Goal: Book appointment/travel/reservation

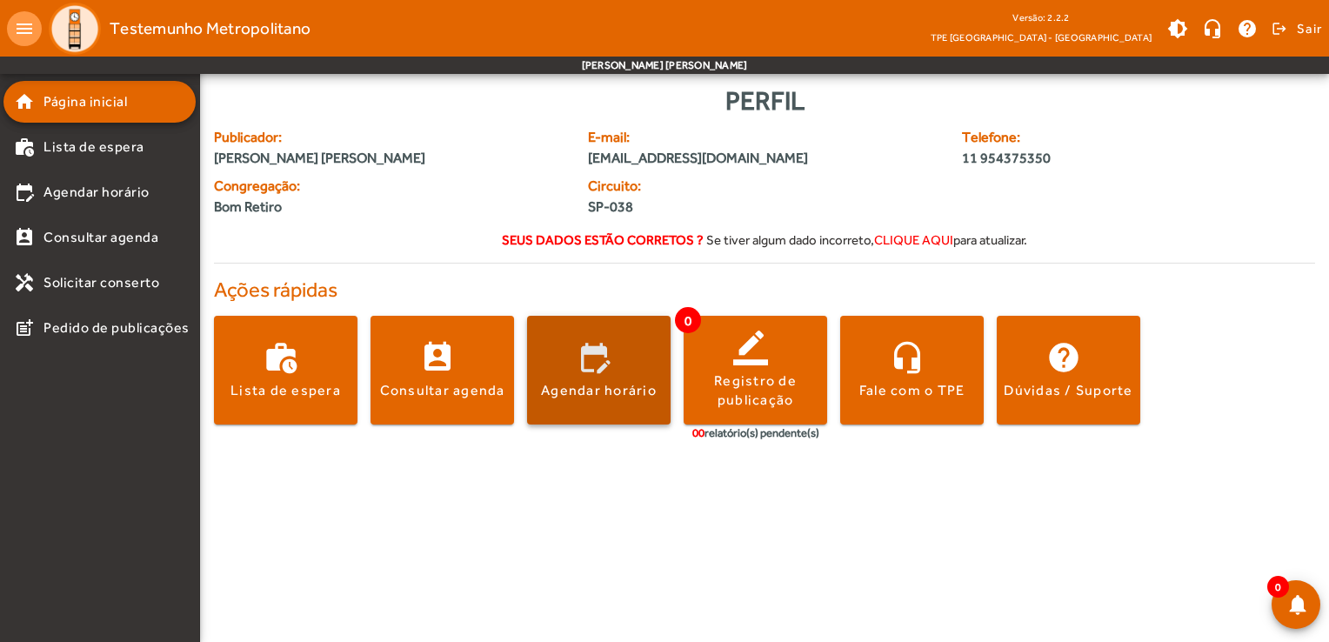
click at [585, 360] on span at bounding box center [599, 371] width 144 height 42
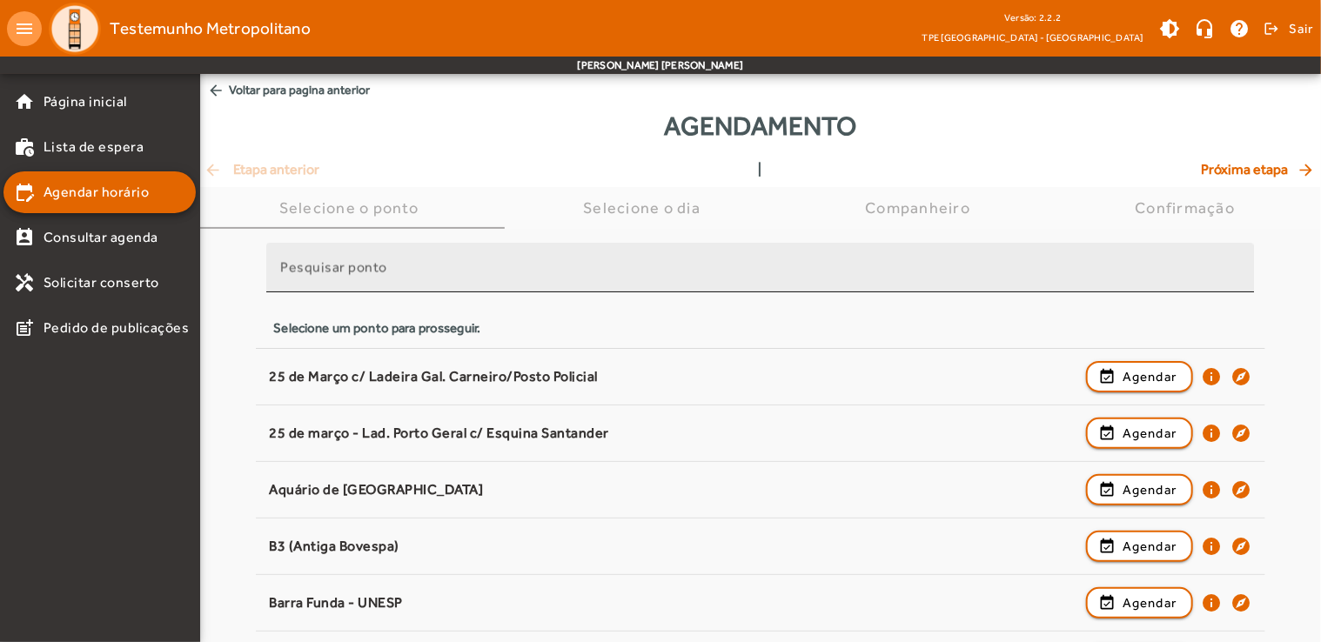
click at [371, 263] on mat-label "Pesquisar ponto" at bounding box center [333, 267] width 107 height 17
click at [371, 264] on input "Pesquisar ponto" at bounding box center [760, 274] width 960 height 21
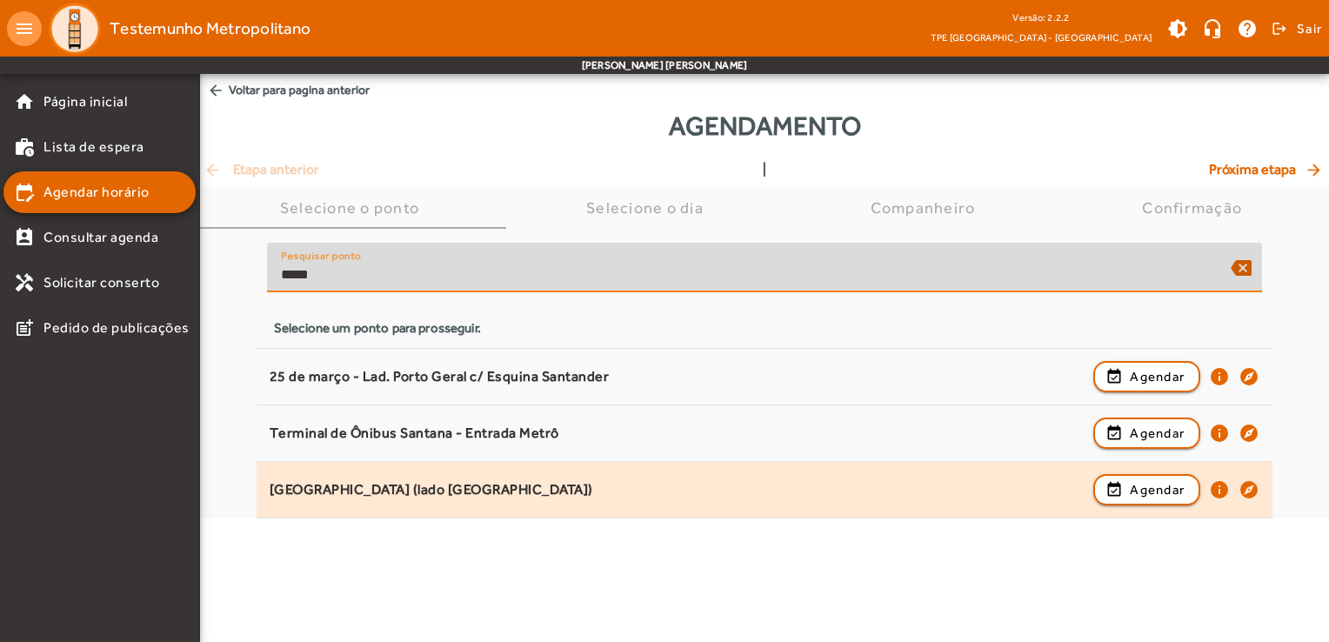
type input "*****"
click at [500, 486] on div "[GEOGRAPHIC_DATA] (lado [GEOGRAPHIC_DATA])" at bounding box center [677, 490] width 815 height 18
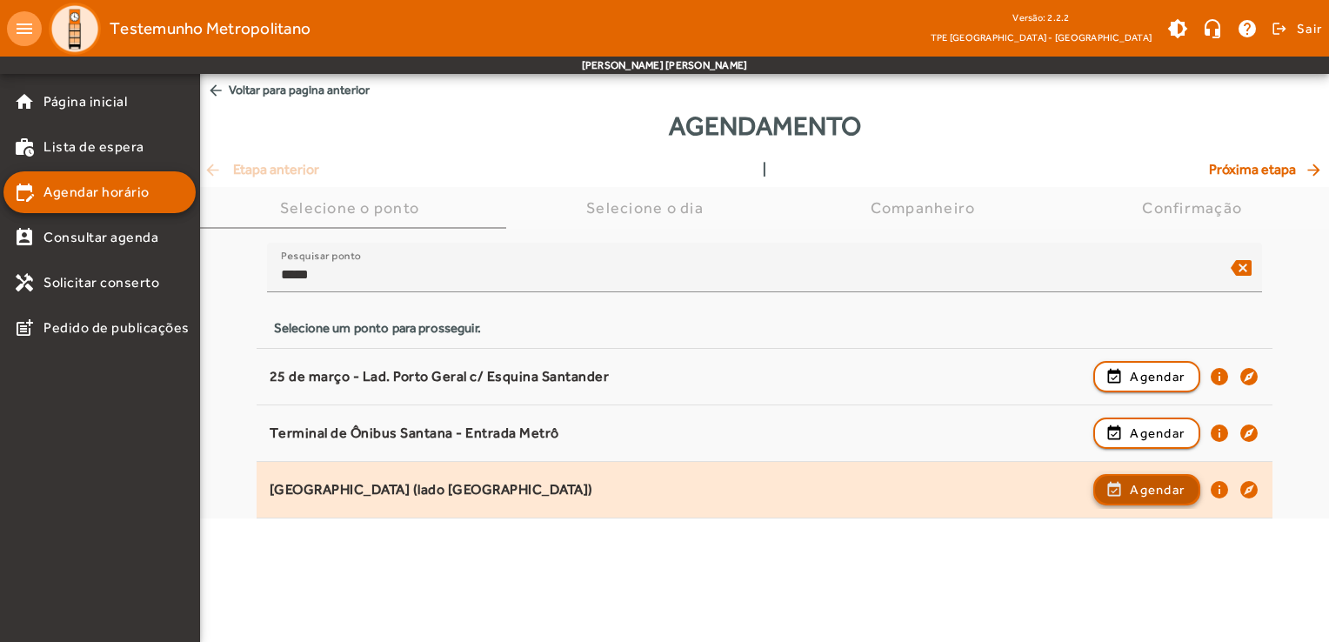
click at [1128, 492] on span "button" at bounding box center [1147, 490] width 104 height 42
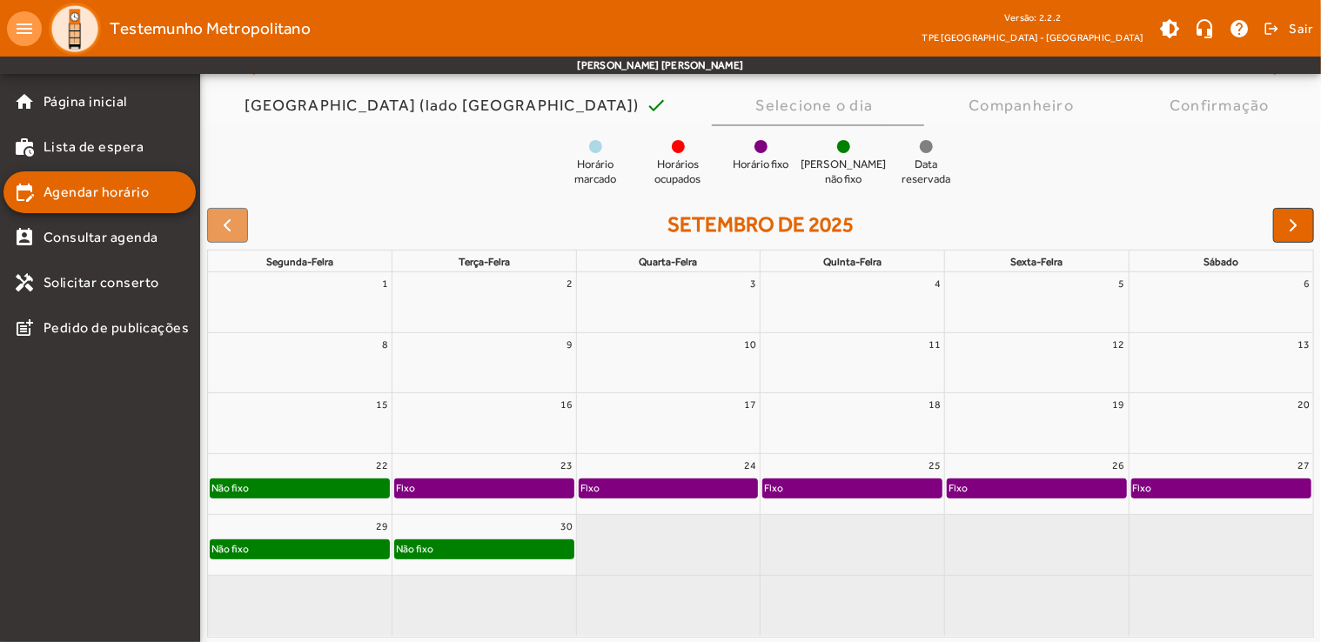
scroll to position [128, 0]
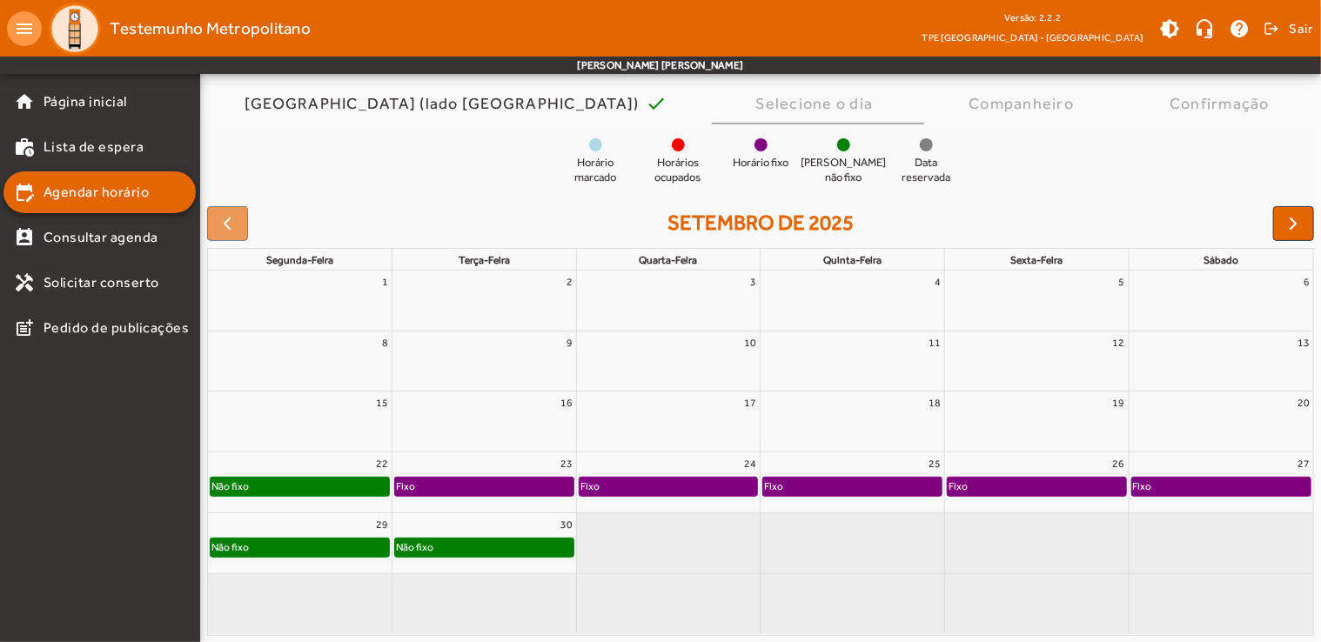
drag, startPoint x: 478, startPoint y: 496, endPoint x: 480, endPoint y: 523, distance: 27.0
click at [480, 523] on tbody "1 2 3 4 5 6 8 9 10 11 12 13 15 16 17 18 19 20 22 Não fixo 23 Fixo 24 Fixo 25 Fi…" at bounding box center [760, 453] width 1105 height 364
click at [492, 479] on div "Fixo" at bounding box center [484, 486] width 178 height 17
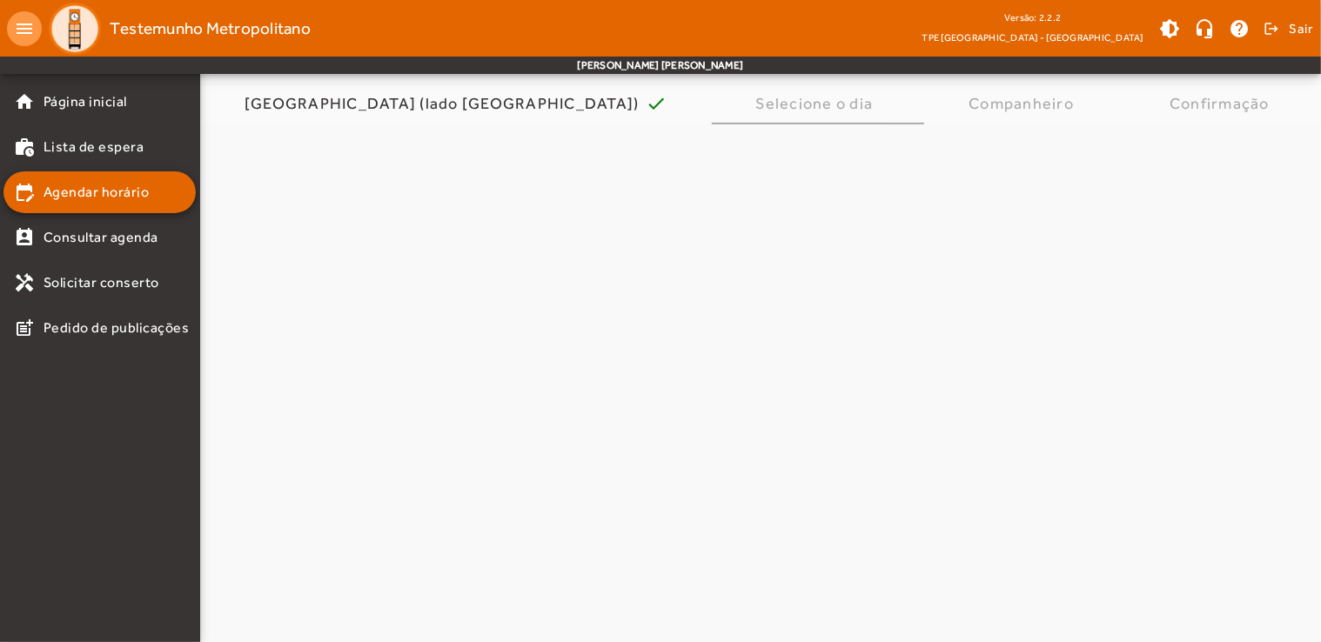
scroll to position [0, 0]
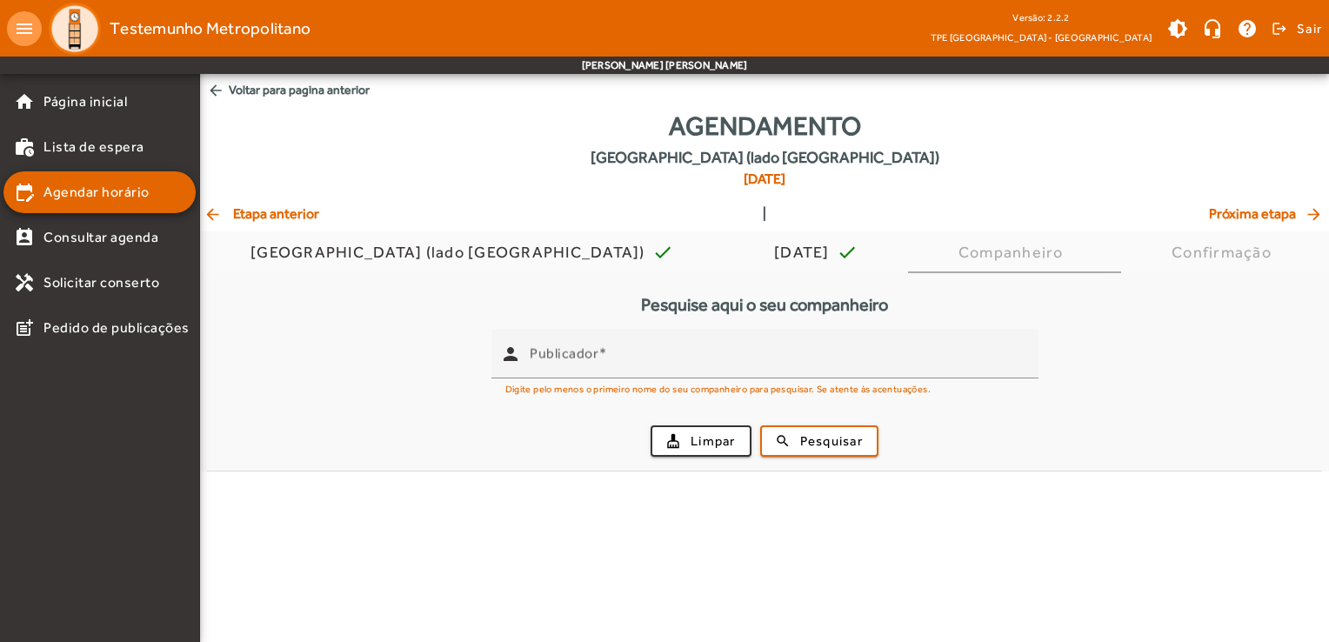
click at [209, 217] on mat-icon "arrow_back" at bounding box center [214, 213] width 21 height 17
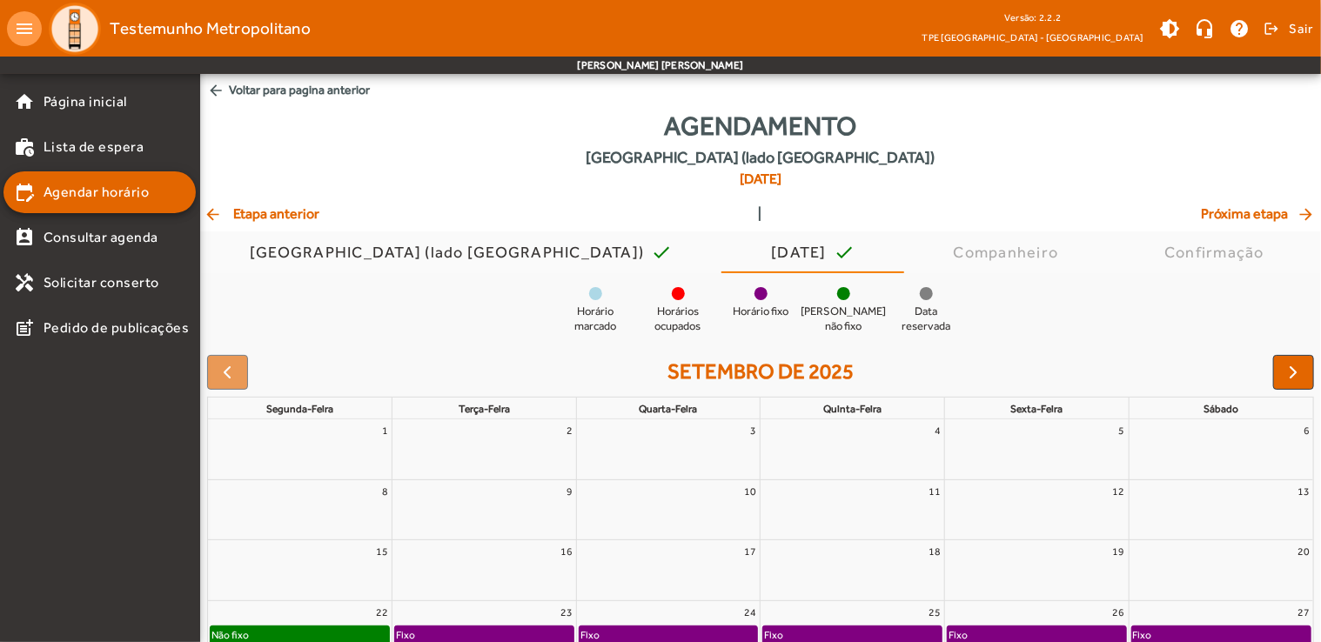
scroll to position [149, 0]
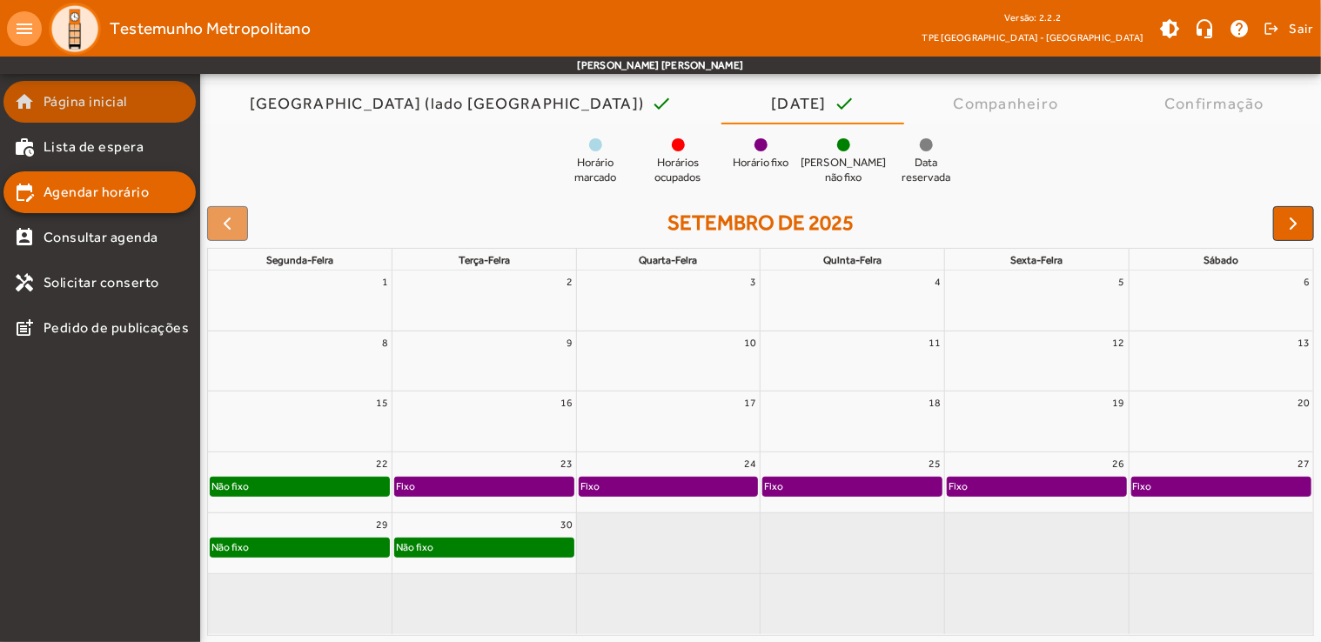
click at [97, 110] on span "Página inicial" at bounding box center [85, 101] width 84 height 21
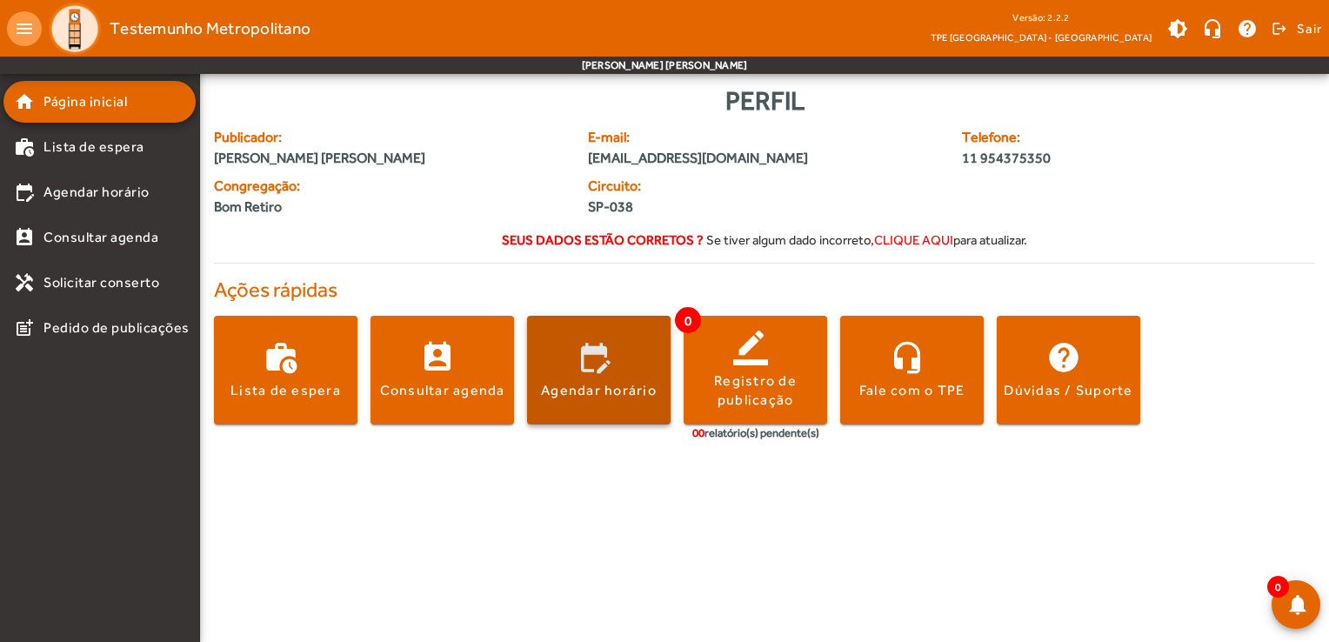
click at [611, 398] on div "Agendar horário" at bounding box center [599, 390] width 116 height 19
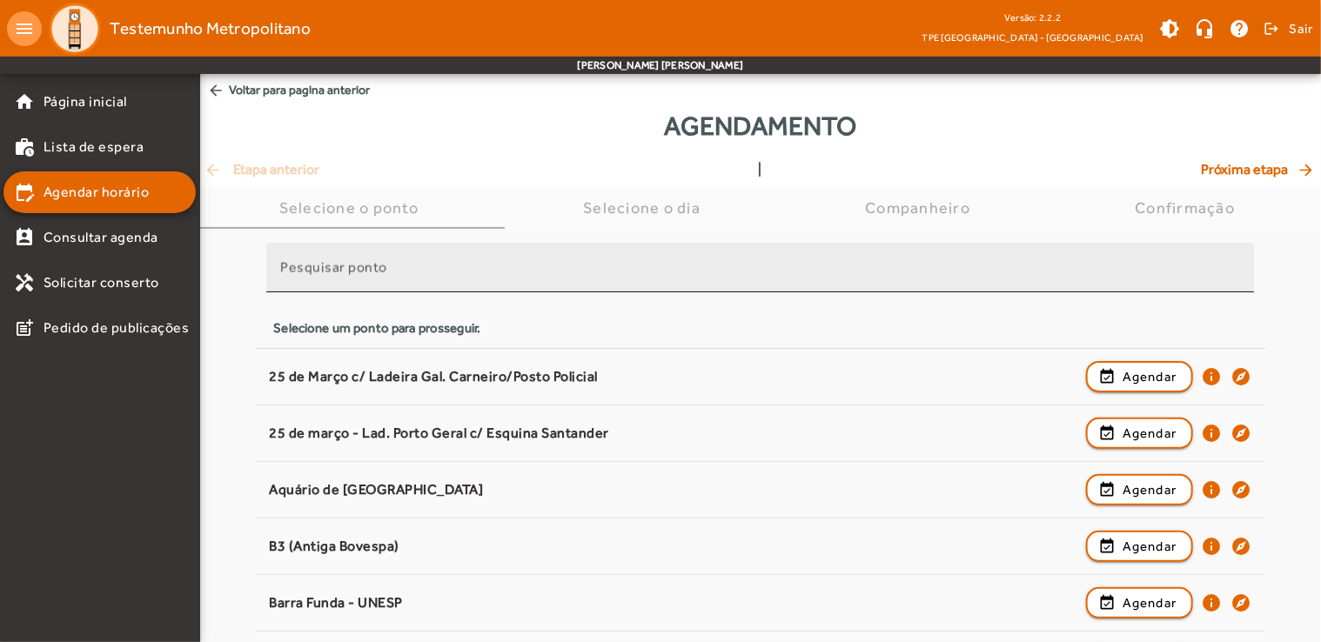
click at [403, 259] on div "Pesquisar ponto" at bounding box center [760, 268] width 960 height 50
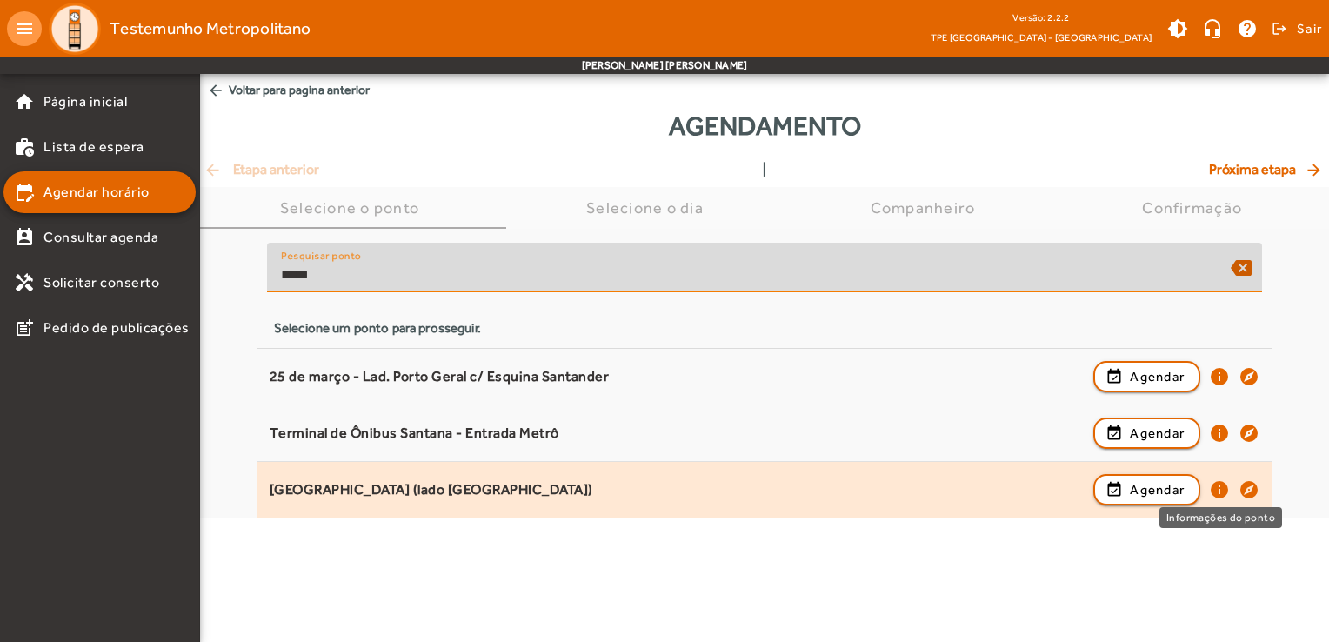
type input "*****"
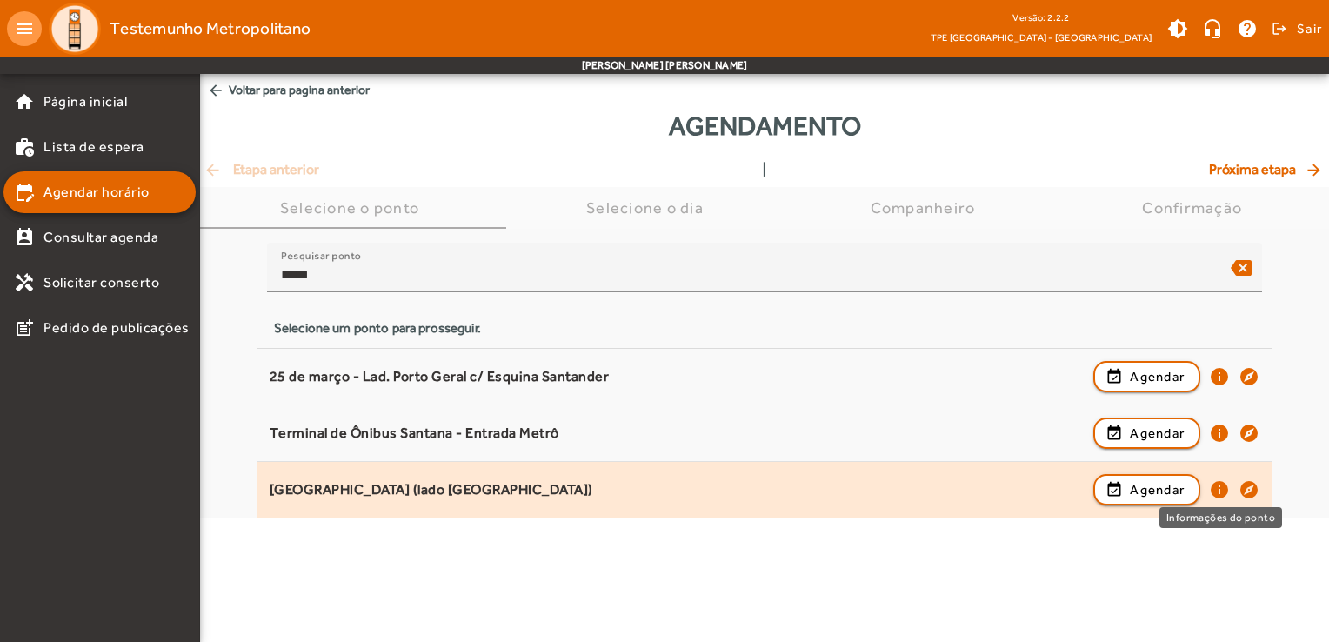
click at [1221, 489] on mat-icon "info" at bounding box center [1219, 489] width 21 height 21
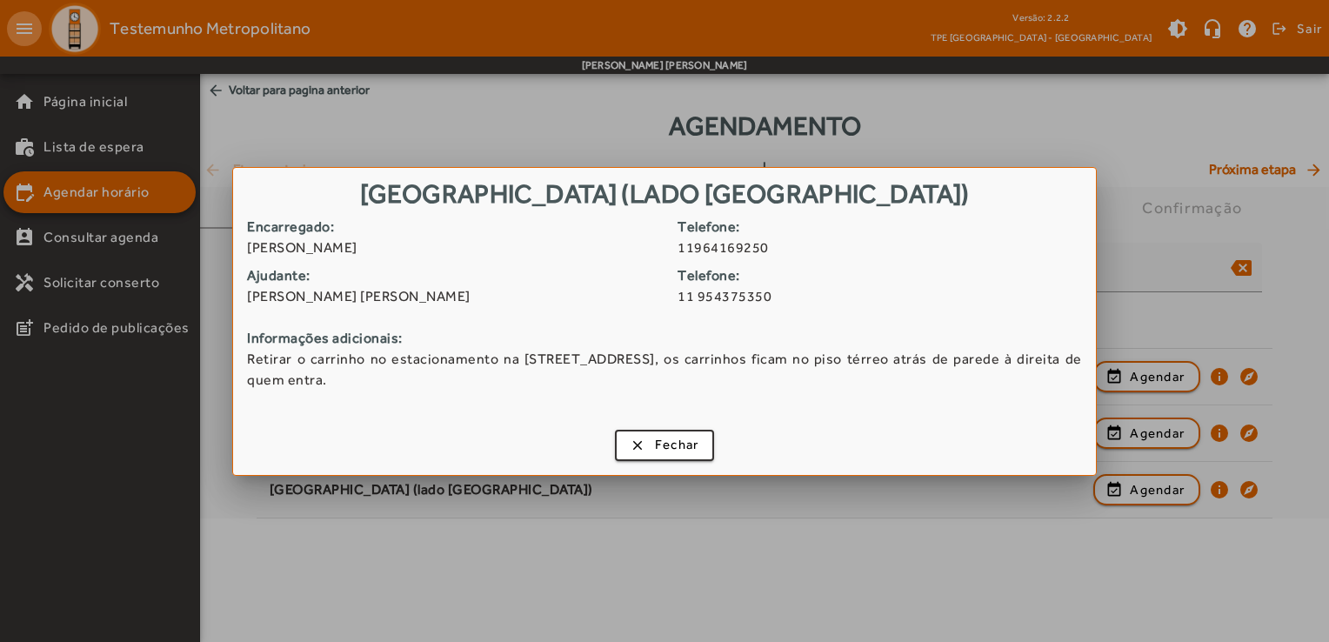
click at [723, 248] on span "11964169250" at bounding box center [887, 247] width 418 height 21
click at [713, 244] on span "11964169250" at bounding box center [887, 247] width 418 height 21
click at [731, 253] on span "11964169250" at bounding box center [887, 247] width 418 height 21
click at [663, 440] on span "Fechar" at bounding box center [677, 445] width 44 height 20
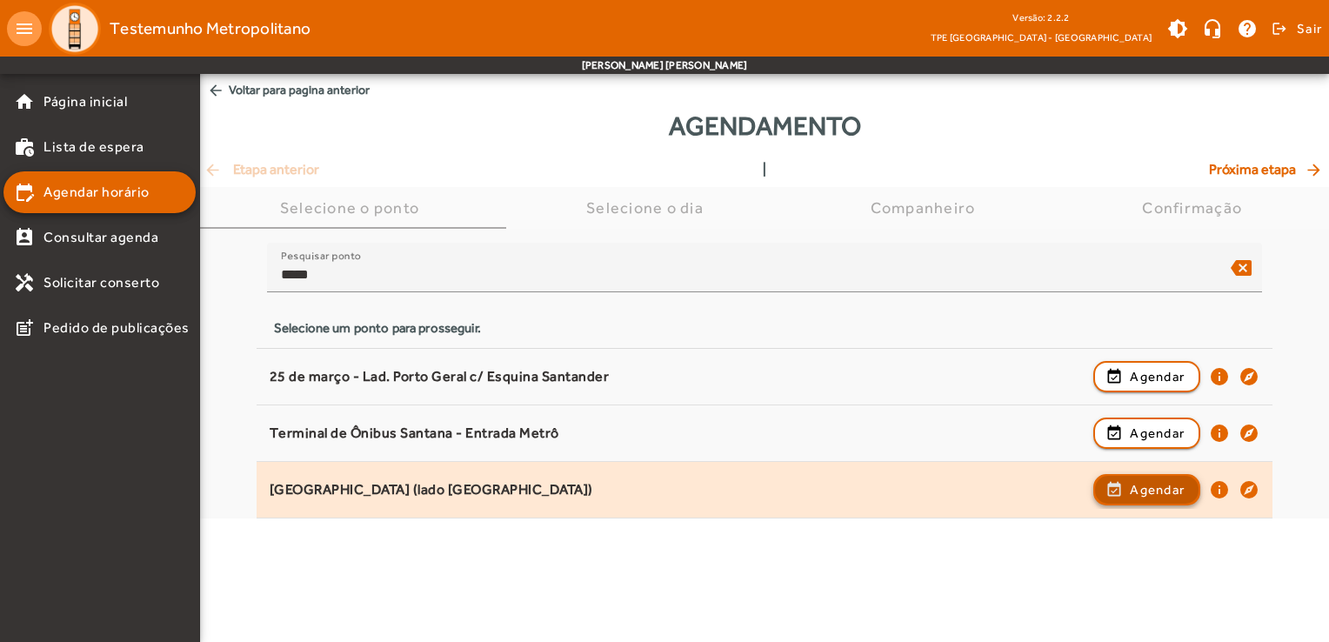
click at [1147, 485] on span "Agendar" at bounding box center [1157, 489] width 55 height 21
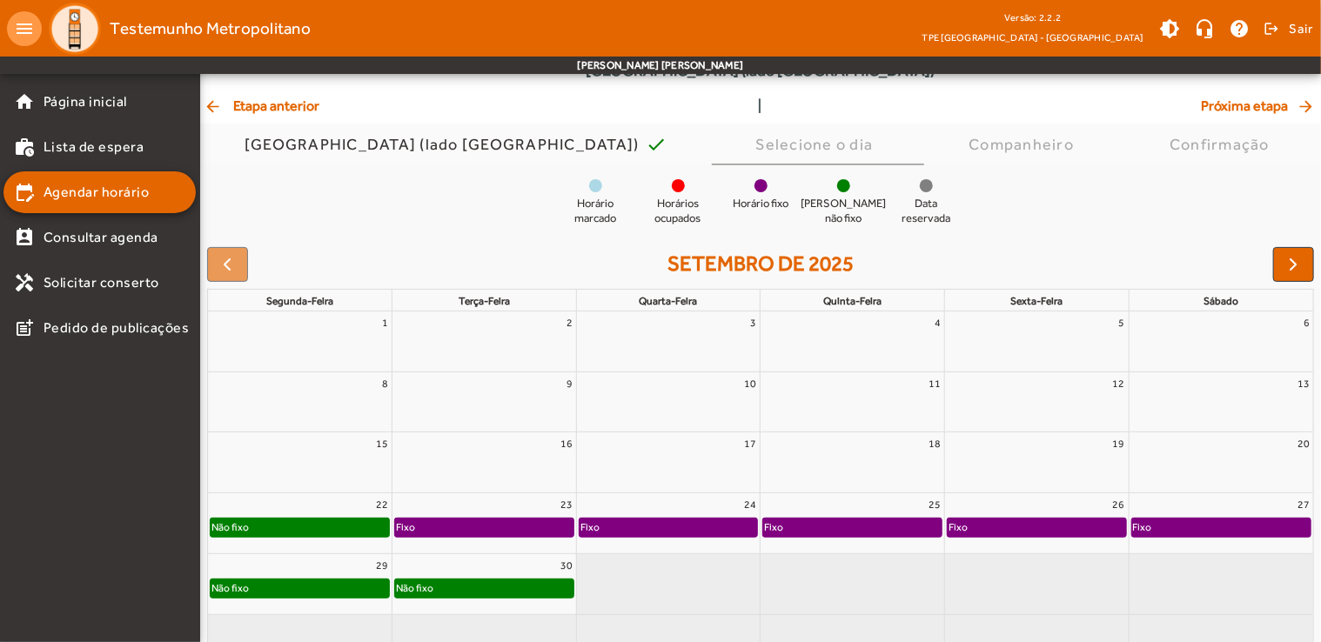
scroll to position [128, 0]
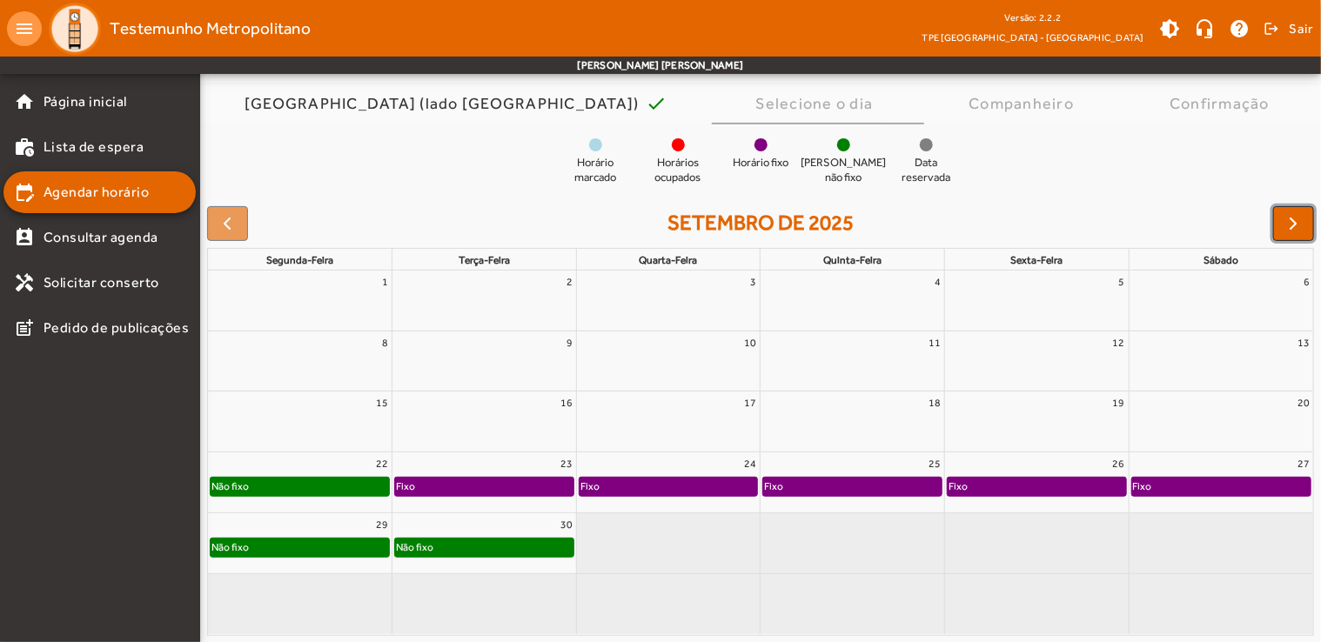
click at [1293, 212] on button "button" at bounding box center [1293, 223] width 41 height 35
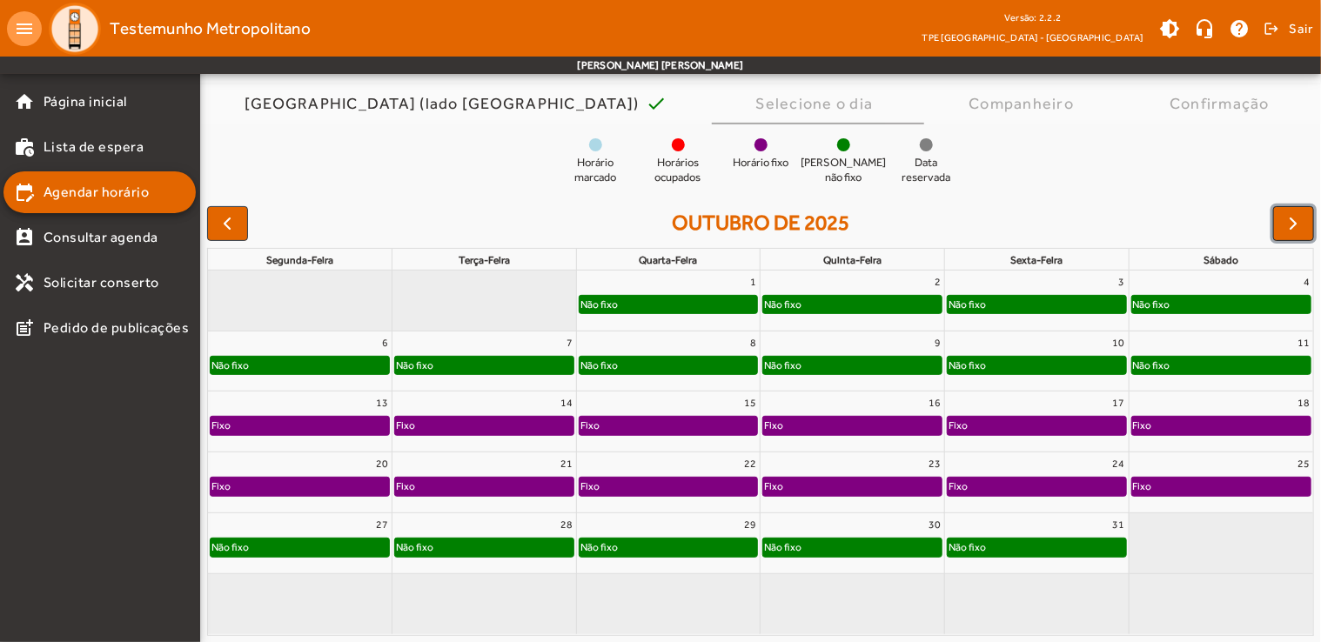
click at [1293, 212] on button "button" at bounding box center [1293, 223] width 41 height 35
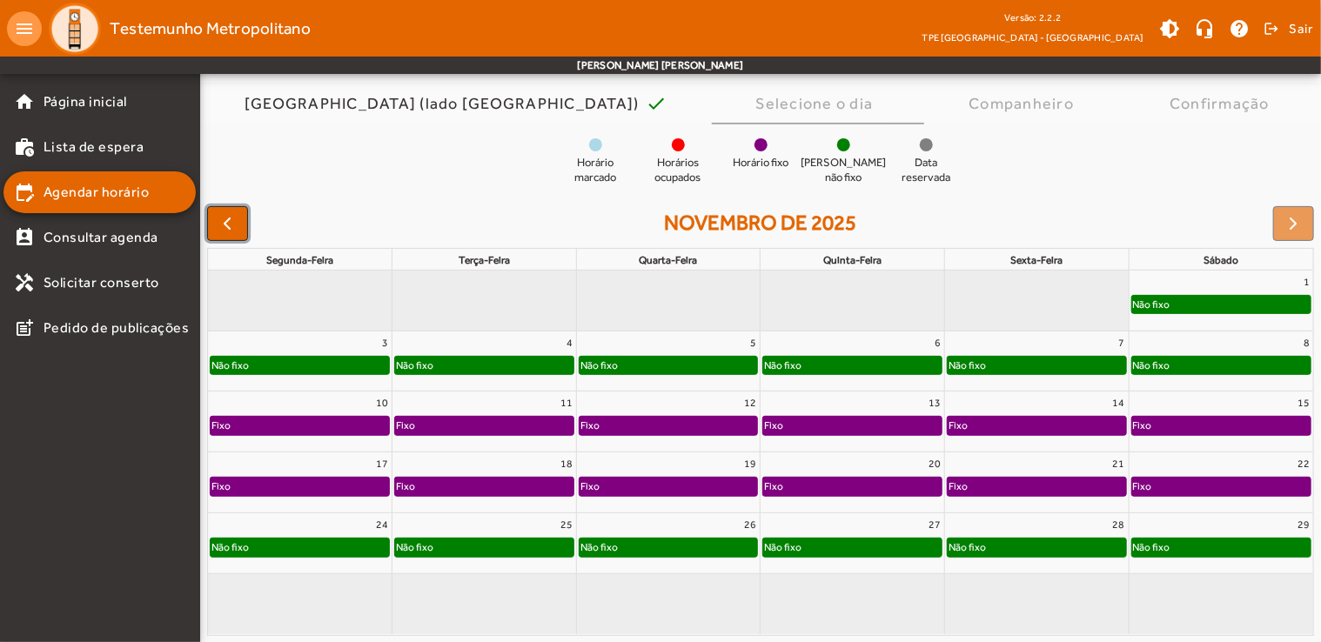
click at [226, 222] on span "button" at bounding box center [227, 223] width 21 height 21
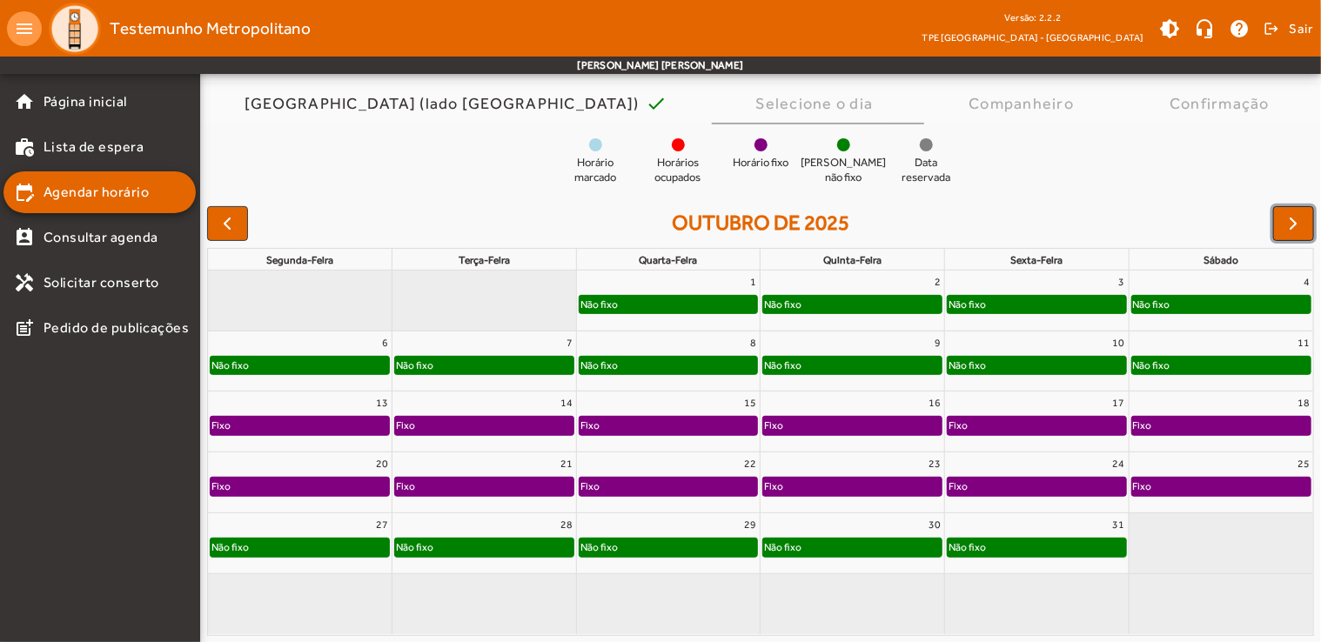
click at [1296, 218] on span "button" at bounding box center [1293, 223] width 21 height 21
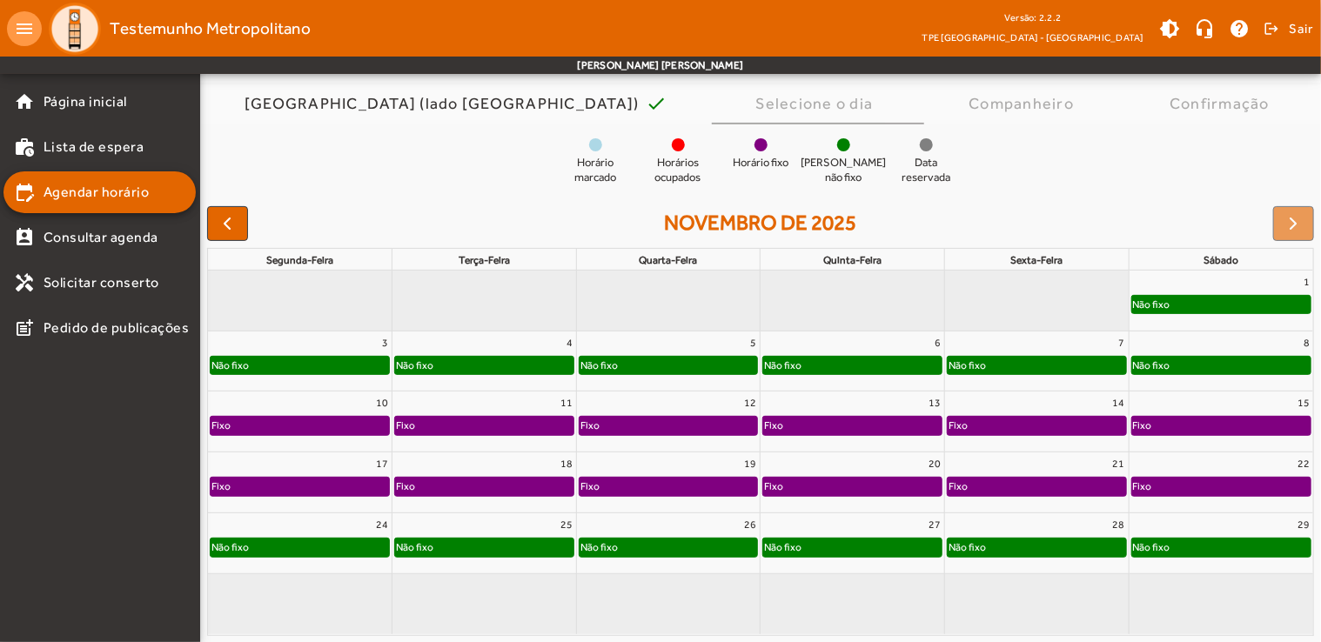
click at [1296, 218] on div at bounding box center [1293, 223] width 41 height 35
click at [1297, 216] on div at bounding box center [1293, 223] width 41 height 35
click at [237, 221] on span "button" at bounding box center [227, 223] width 21 height 21
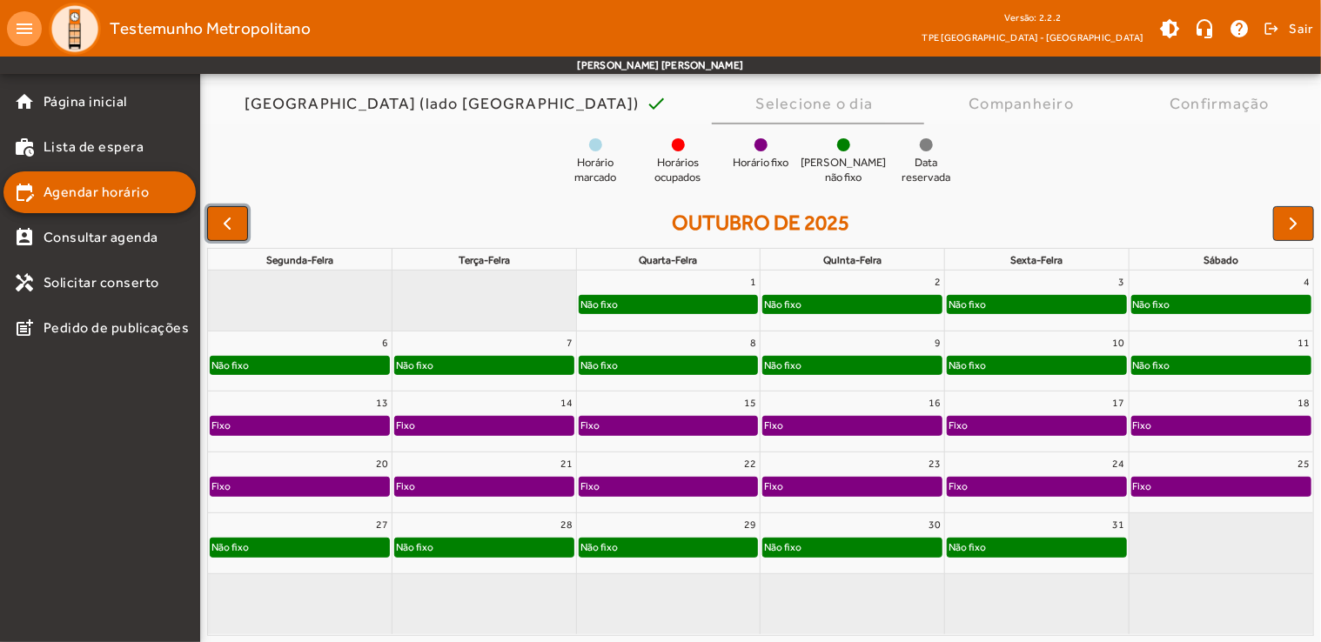
click at [237, 221] on span "button" at bounding box center [227, 223] width 21 height 21
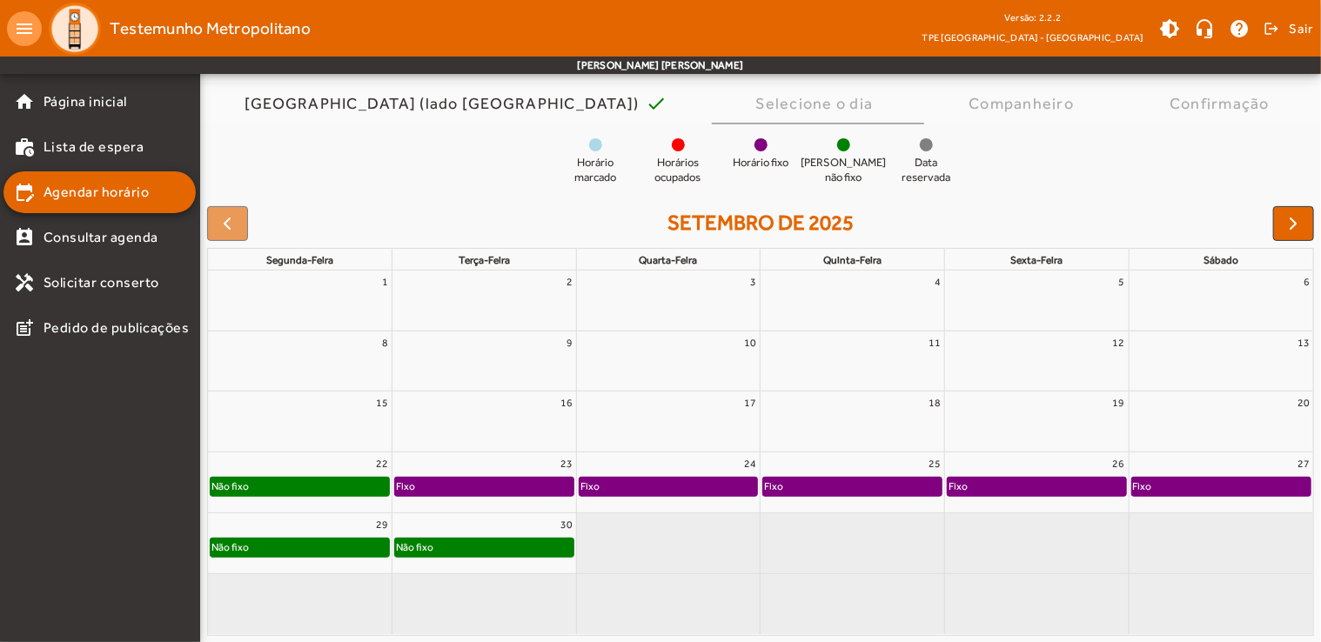
click at [505, 468] on div "23" at bounding box center [484, 463] width 184 height 23
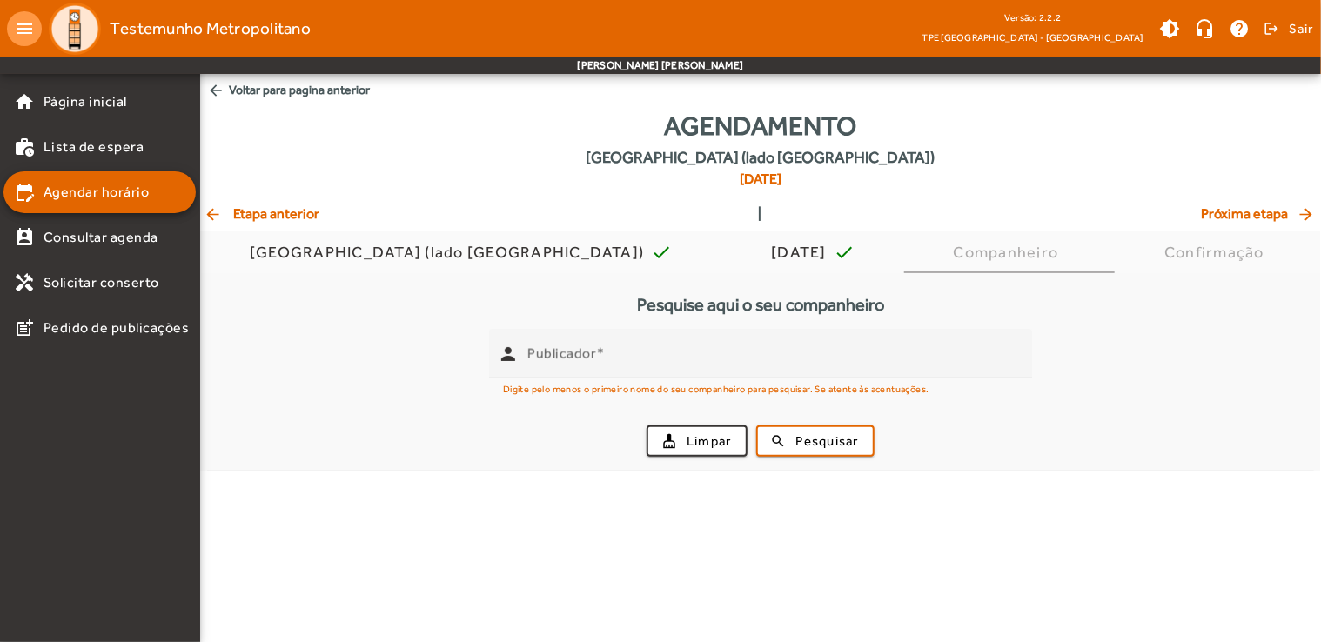
scroll to position [0, 0]
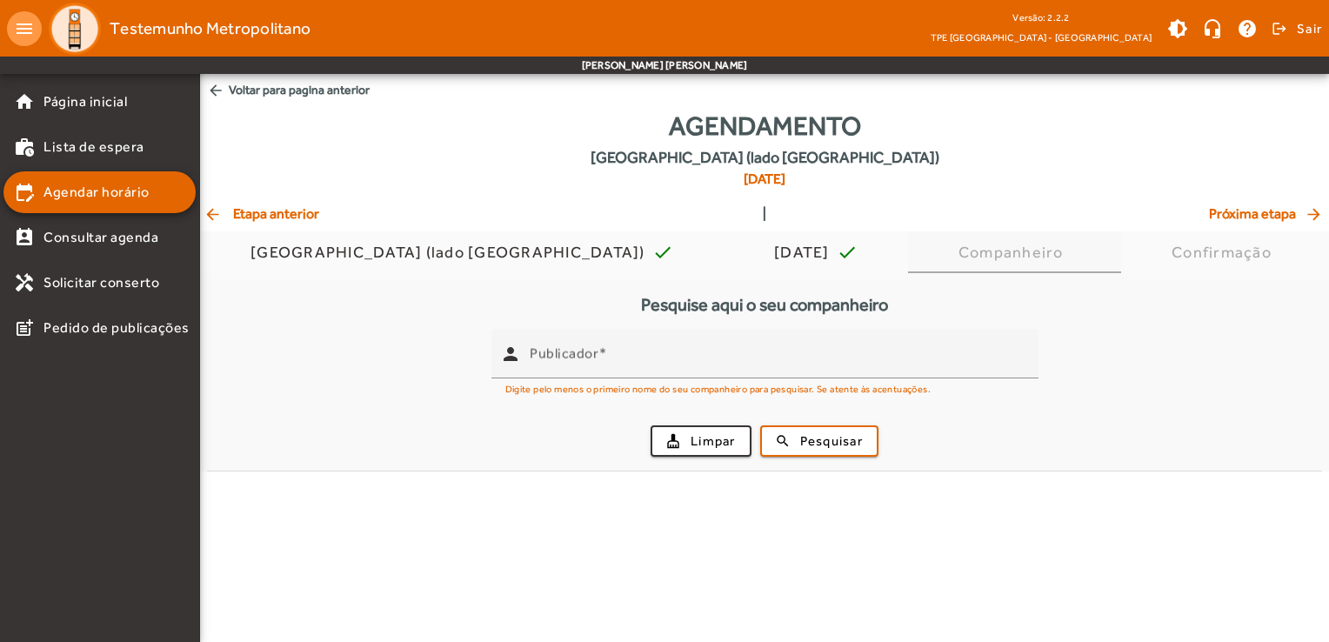
click at [977, 253] on div "Companheiro" at bounding box center [1015, 252] width 112 height 17
click at [239, 214] on span "arrow_back Etapa anterior" at bounding box center [262, 214] width 116 height 21
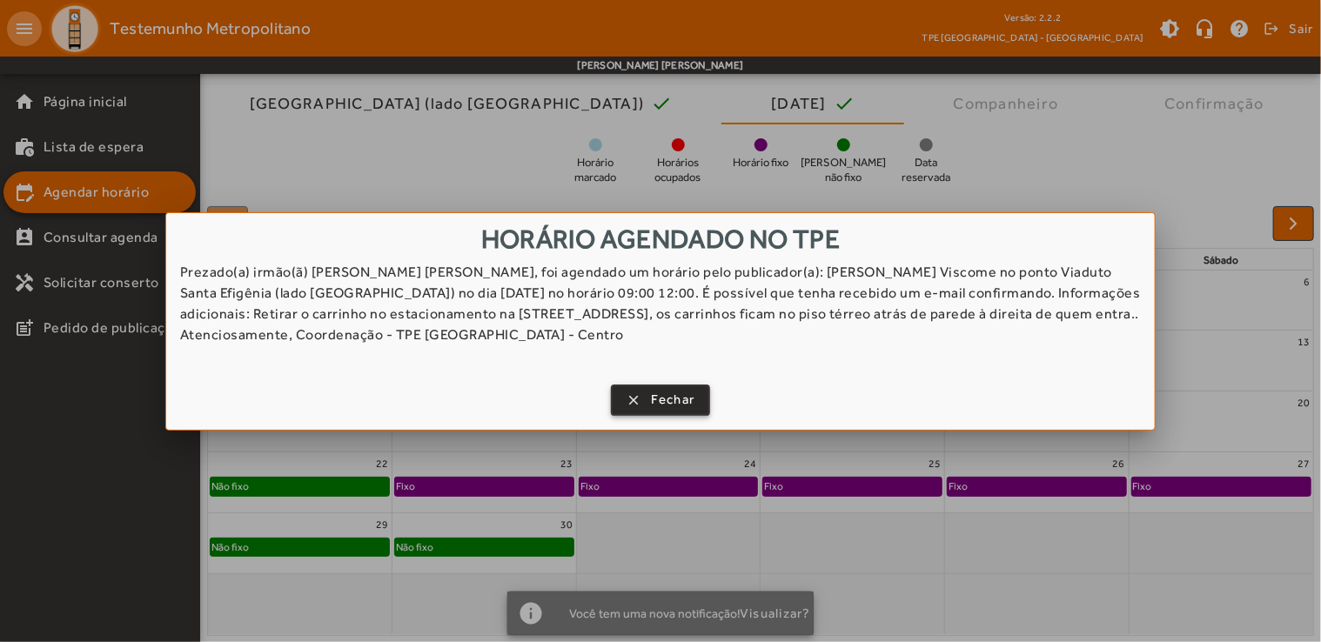
click at [686, 403] on span "Fechar" at bounding box center [673, 400] width 44 height 20
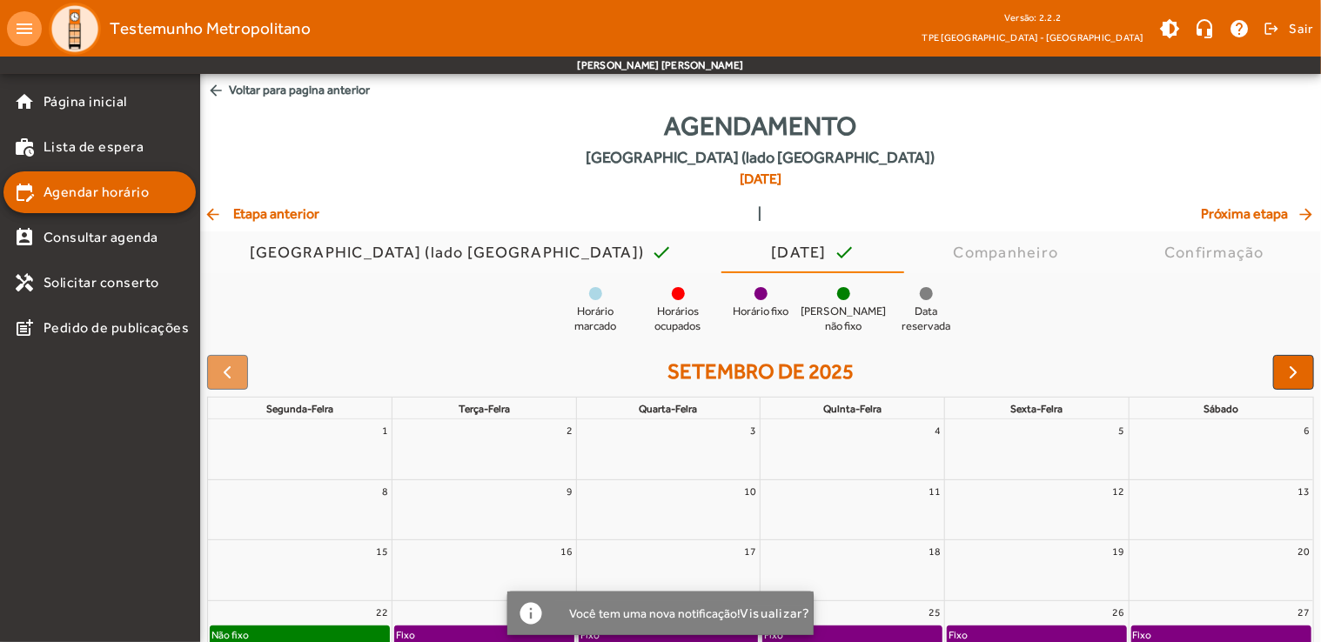
scroll to position [149, 0]
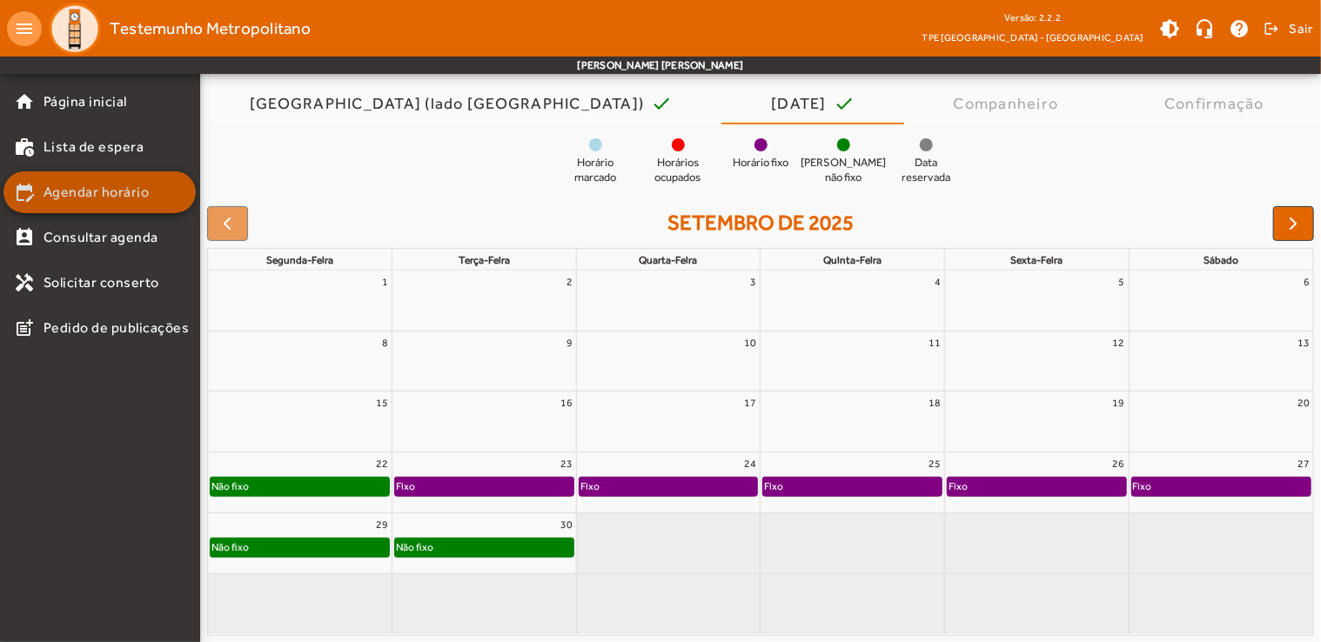
click at [87, 206] on mat-list-item "edit_calendar Agendar horário" at bounding box center [99, 192] width 192 height 42
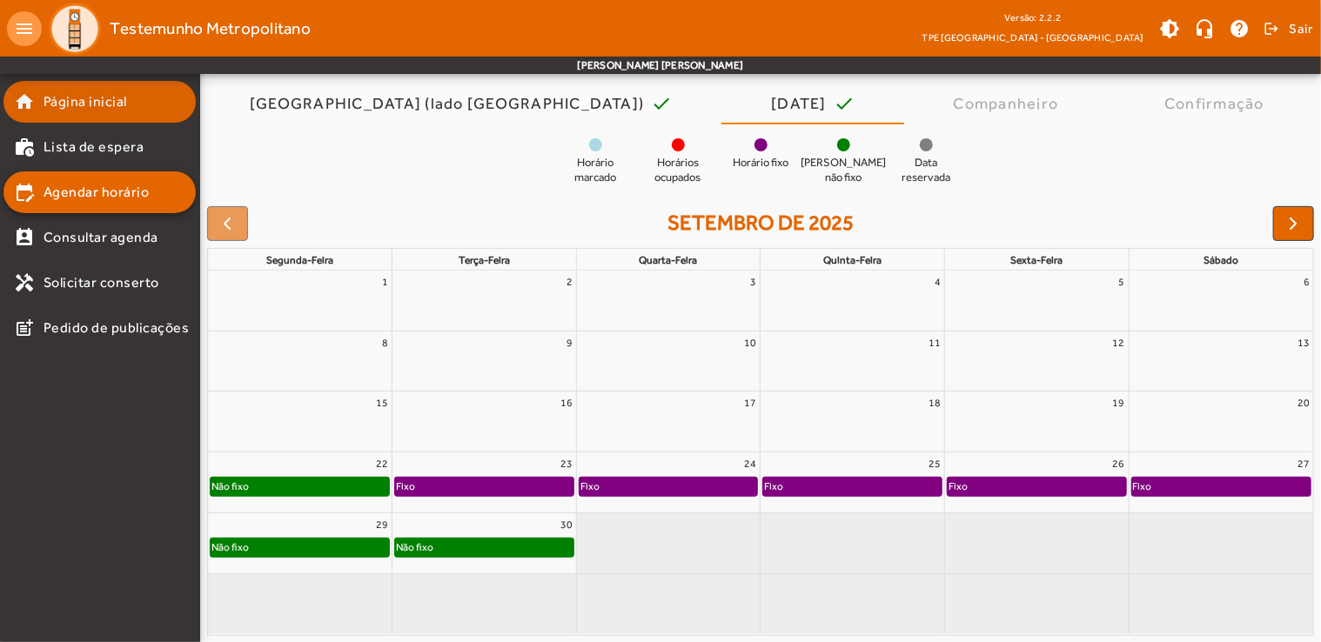
click at [56, 103] on span "Página inicial" at bounding box center [85, 101] width 84 height 21
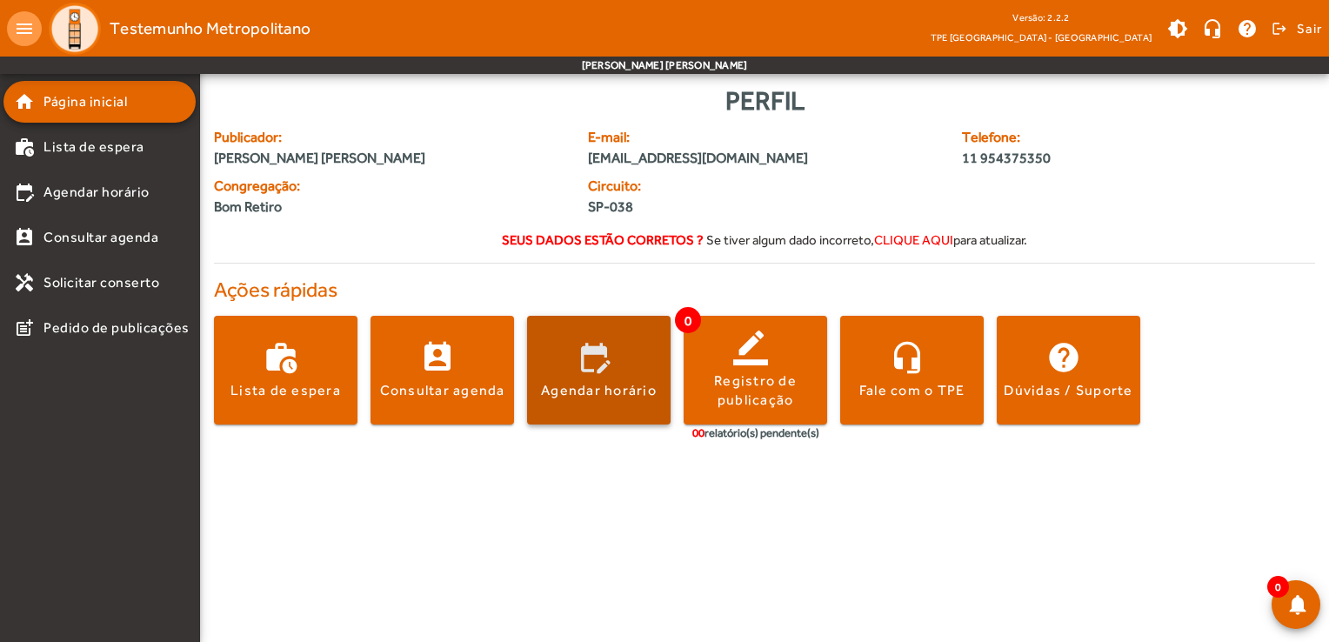
click at [616, 386] on div "Agendar horário" at bounding box center [599, 390] width 116 height 19
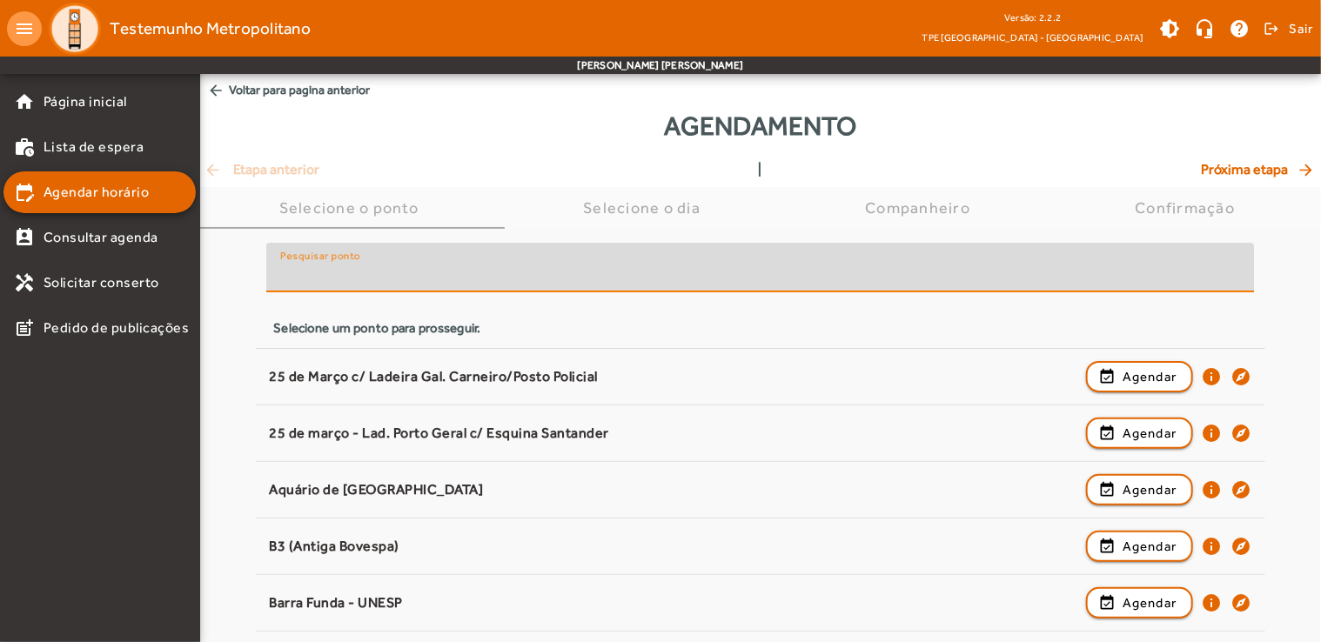
click at [419, 279] on input "Pesquisar ponto" at bounding box center [760, 274] width 960 height 21
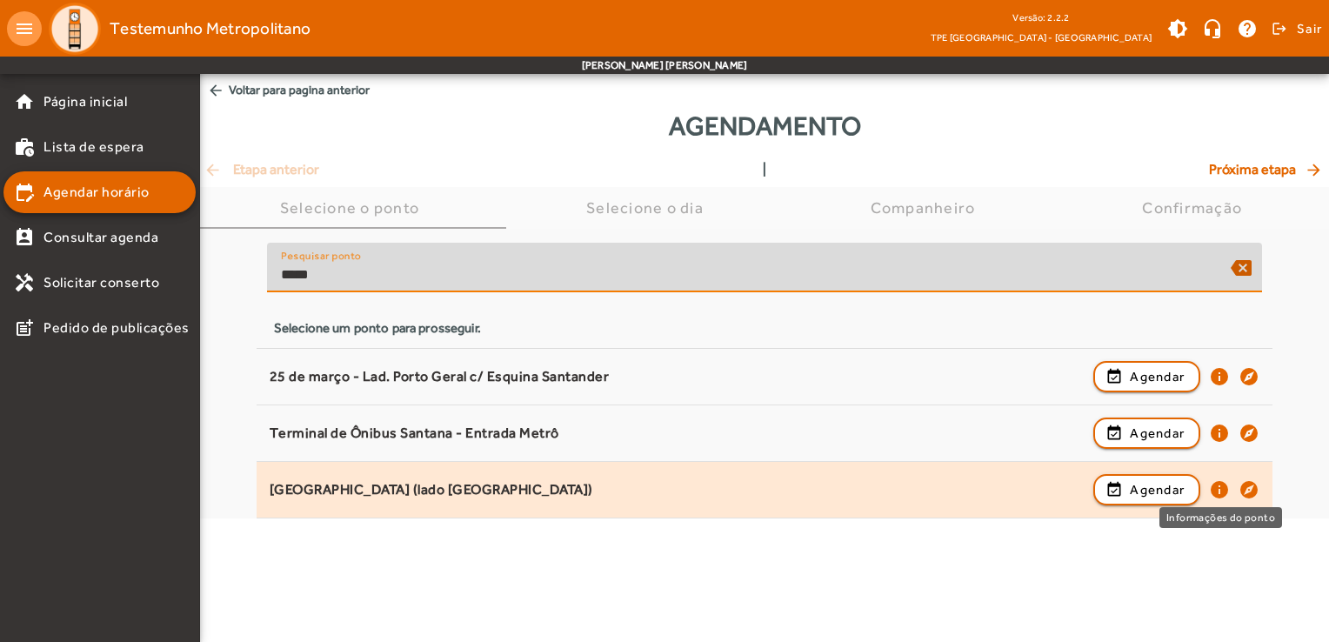
type input "*****"
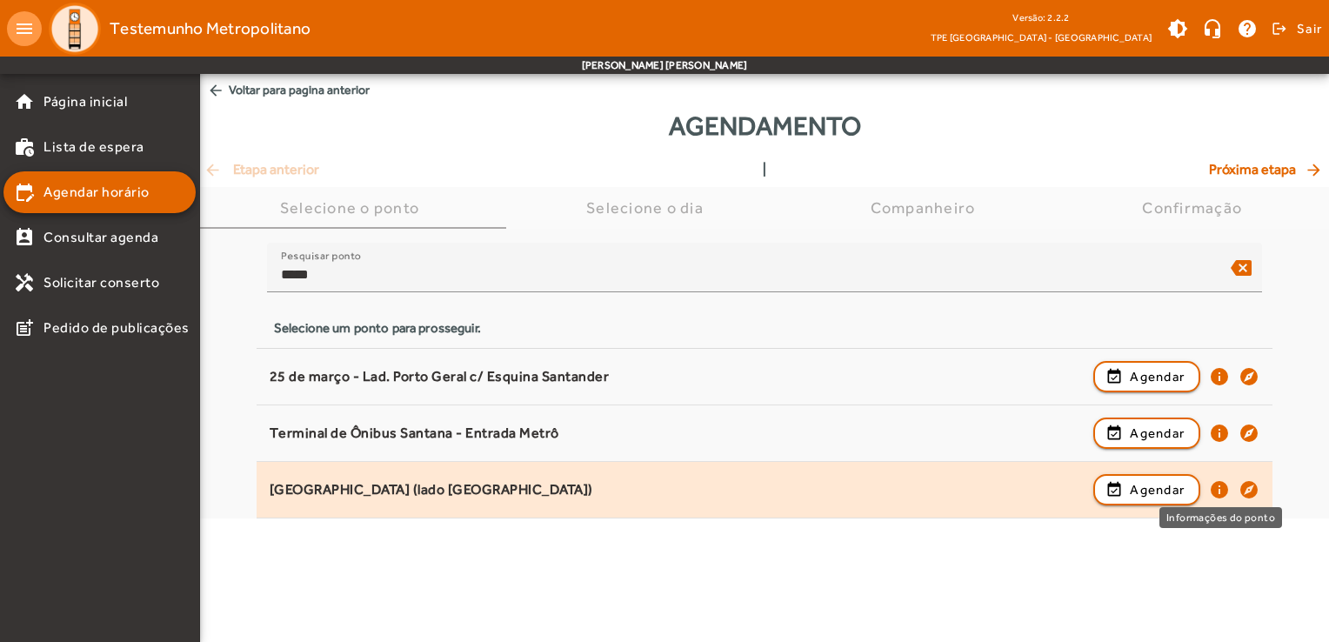
click at [1219, 487] on mat-icon "info" at bounding box center [1219, 489] width 21 height 21
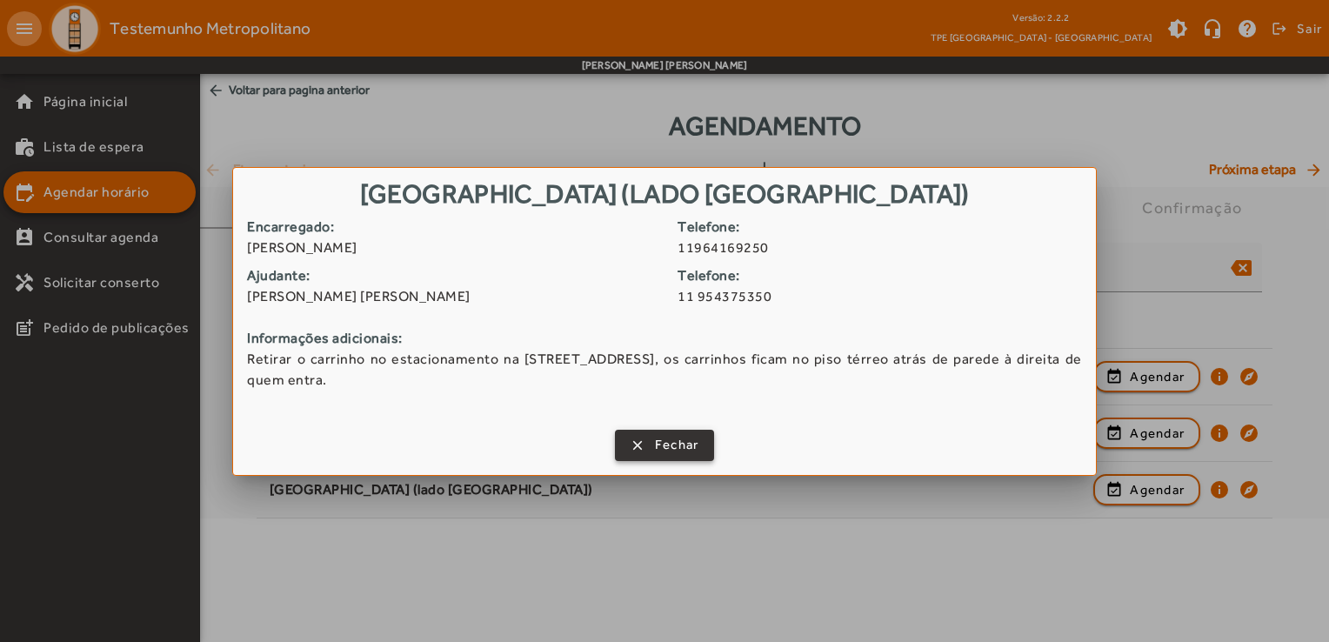
click at [672, 444] on span "Fechar" at bounding box center [677, 445] width 44 height 20
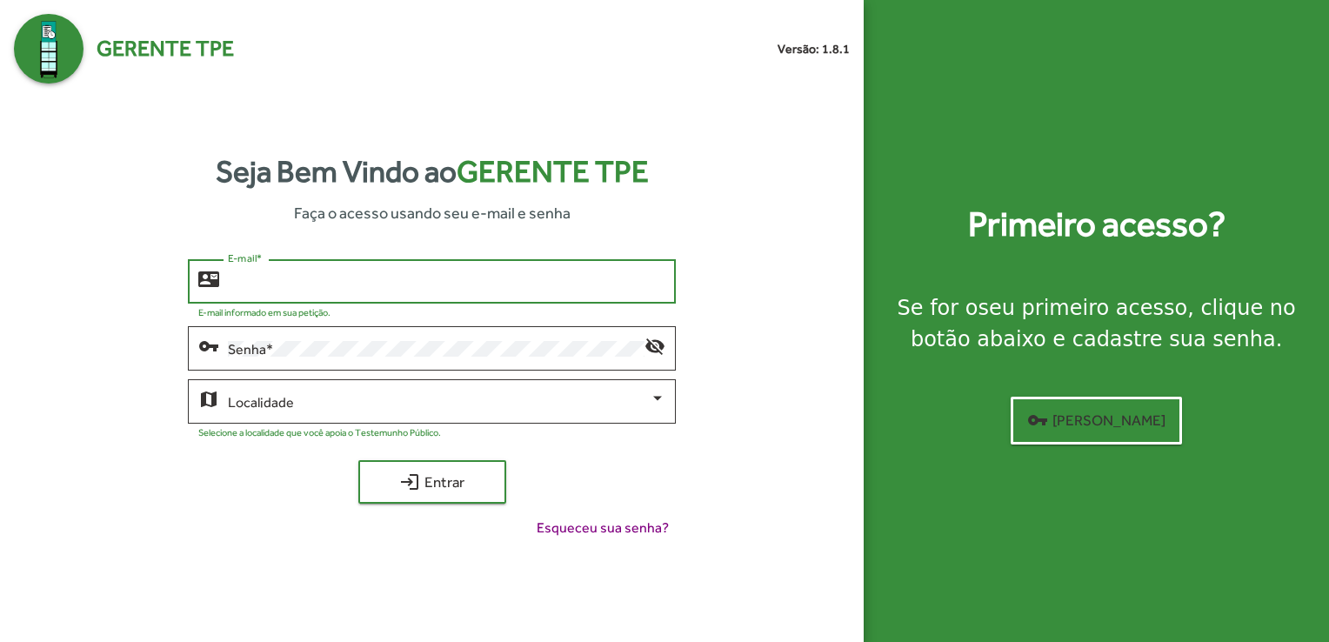
drag, startPoint x: 1254, startPoint y: 3, endPoint x: 367, endPoint y: 282, distance: 930.2
click at [367, 282] on input "E-mail *" at bounding box center [447, 282] width 438 height 16
type input "**********"
click at [358, 394] on span at bounding box center [439, 402] width 422 height 16
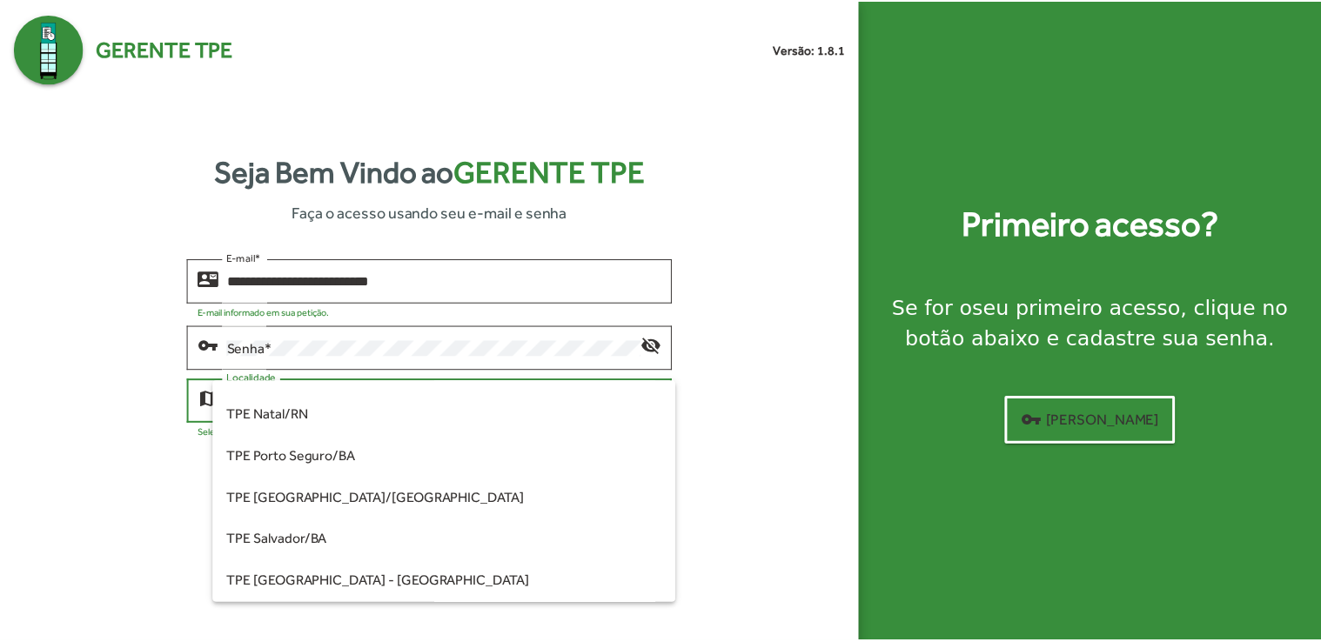
scroll to position [348, 0]
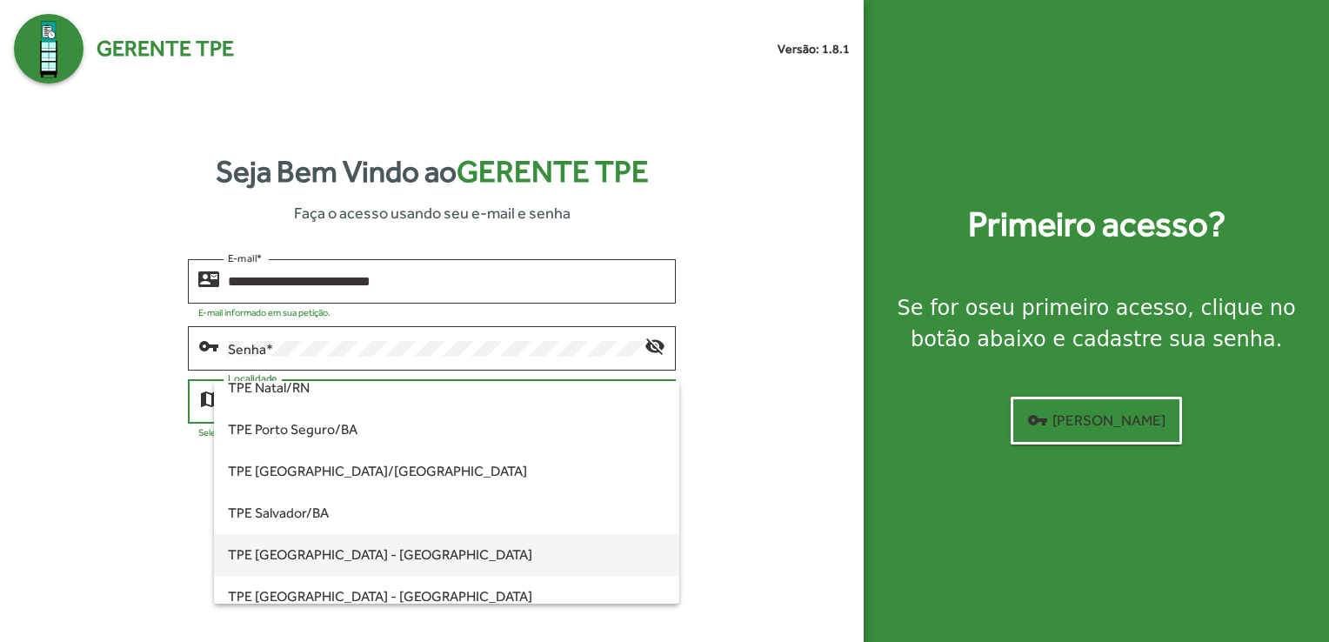
click at [428, 546] on span "TPE [GEOGRAPHIC_DATA] - [GEOGRAPHIC_DATA]" at bounding box center [447, 555] width 438 height 42
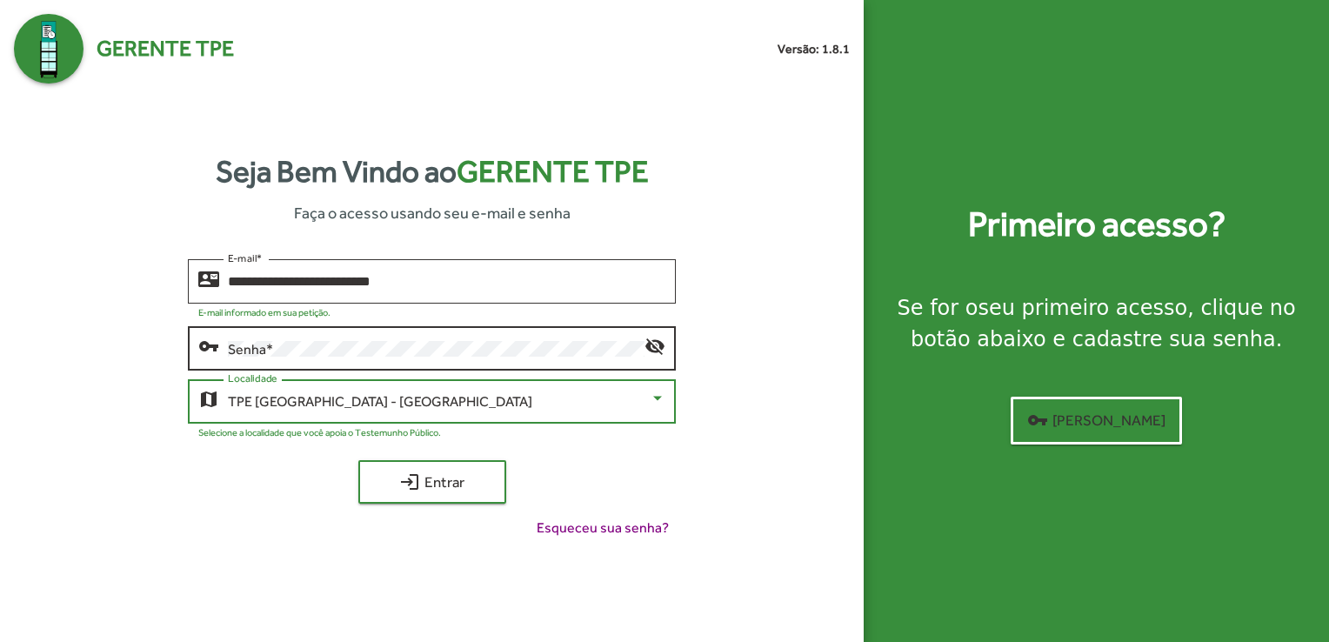
click at [370, 338] on div "Senha *" at bounding box center [436, 347] width 417 height 48
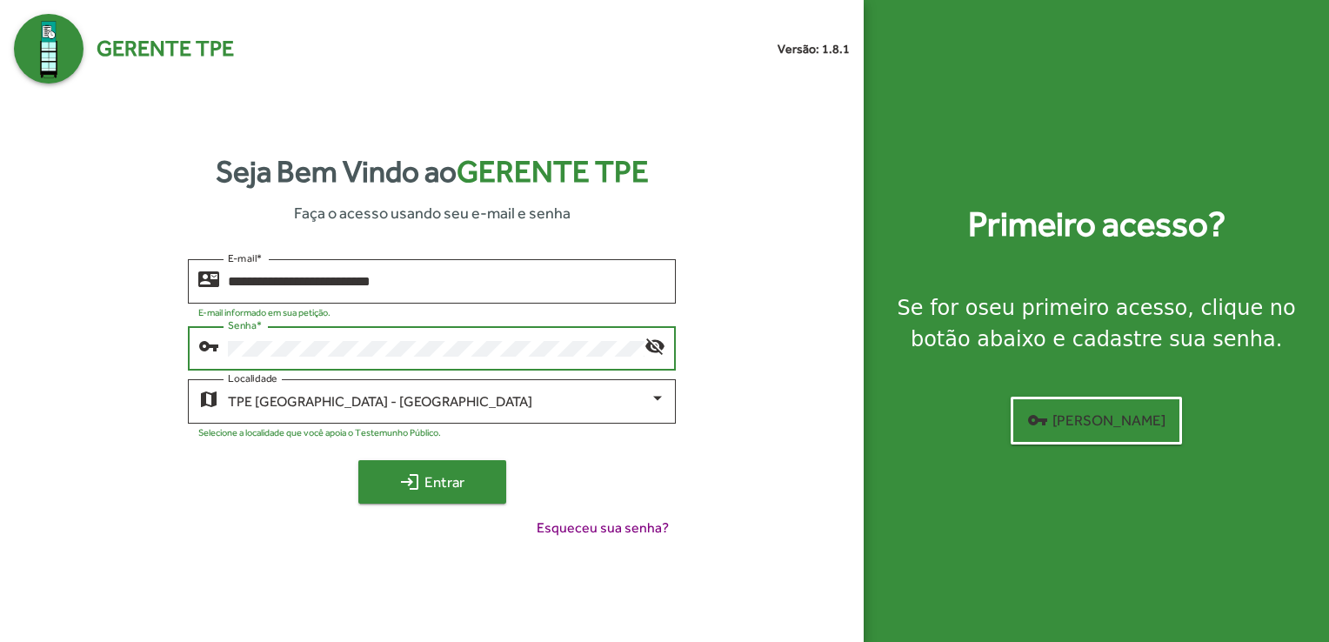
click at [432, 477] on span "login Entrar" at bounding box center [432, 481] width 117 height 31
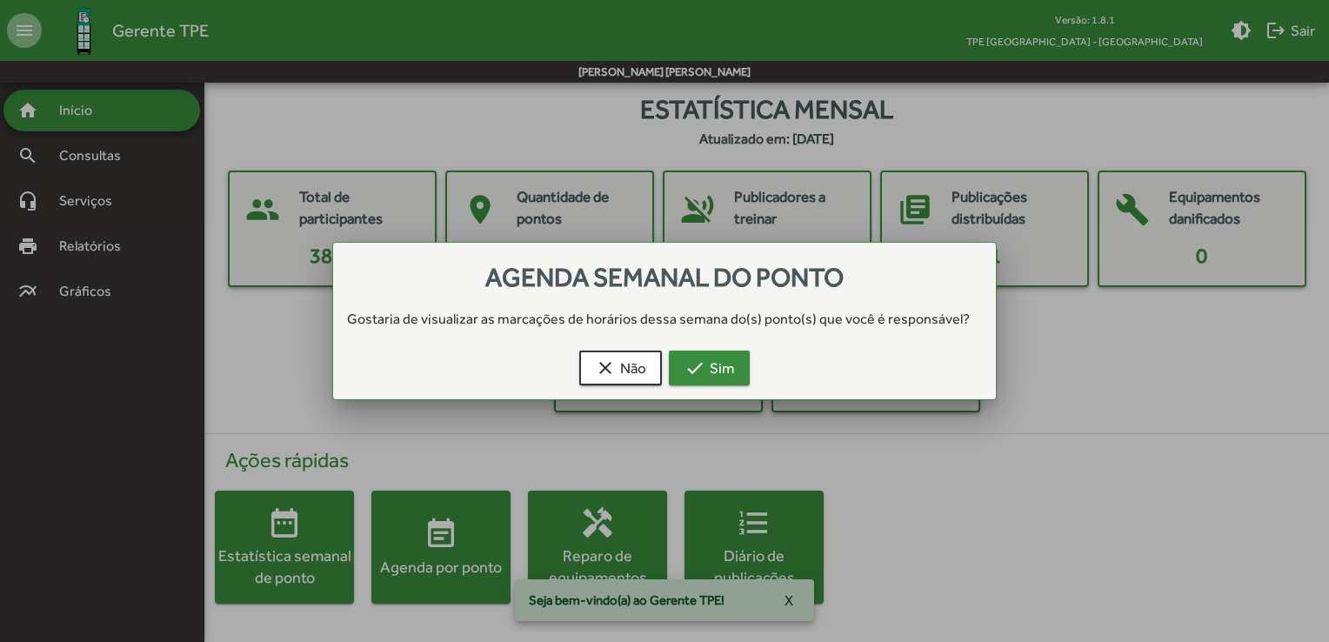
click at [725, 367] on span "check Sim" at bounding box center [710, 367] width 50 height 31
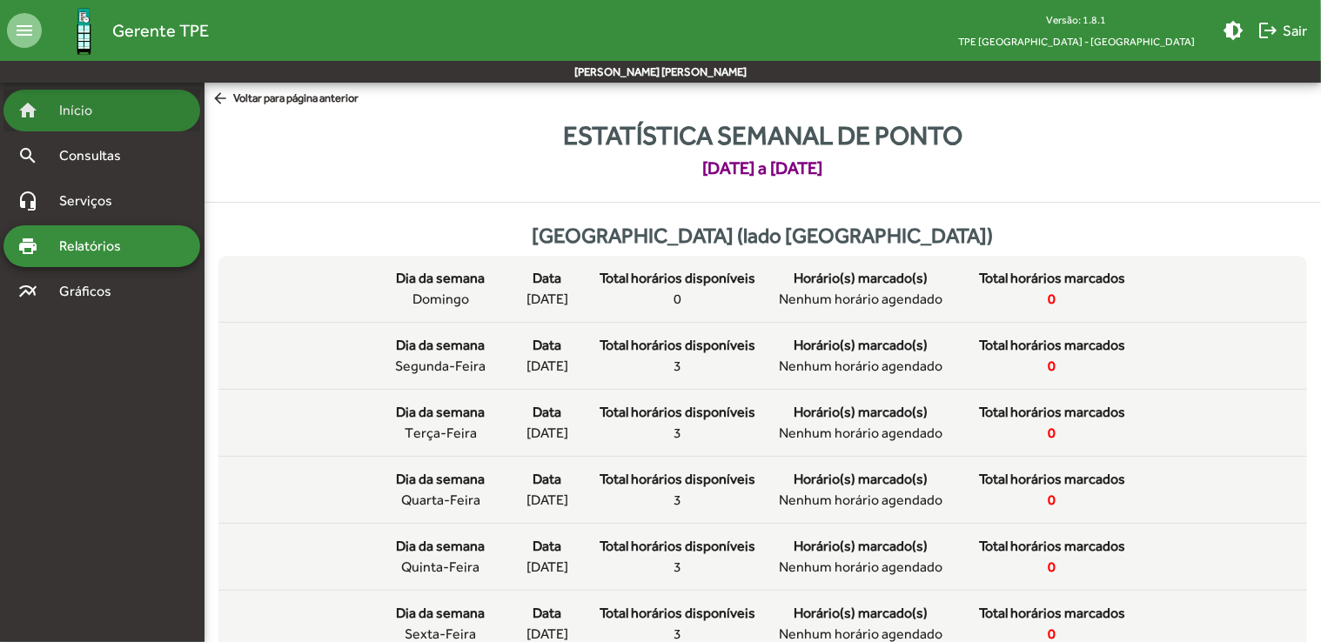
click at [80, 120] on span "Início" at bounding box center [83, 110] width 69 height 21
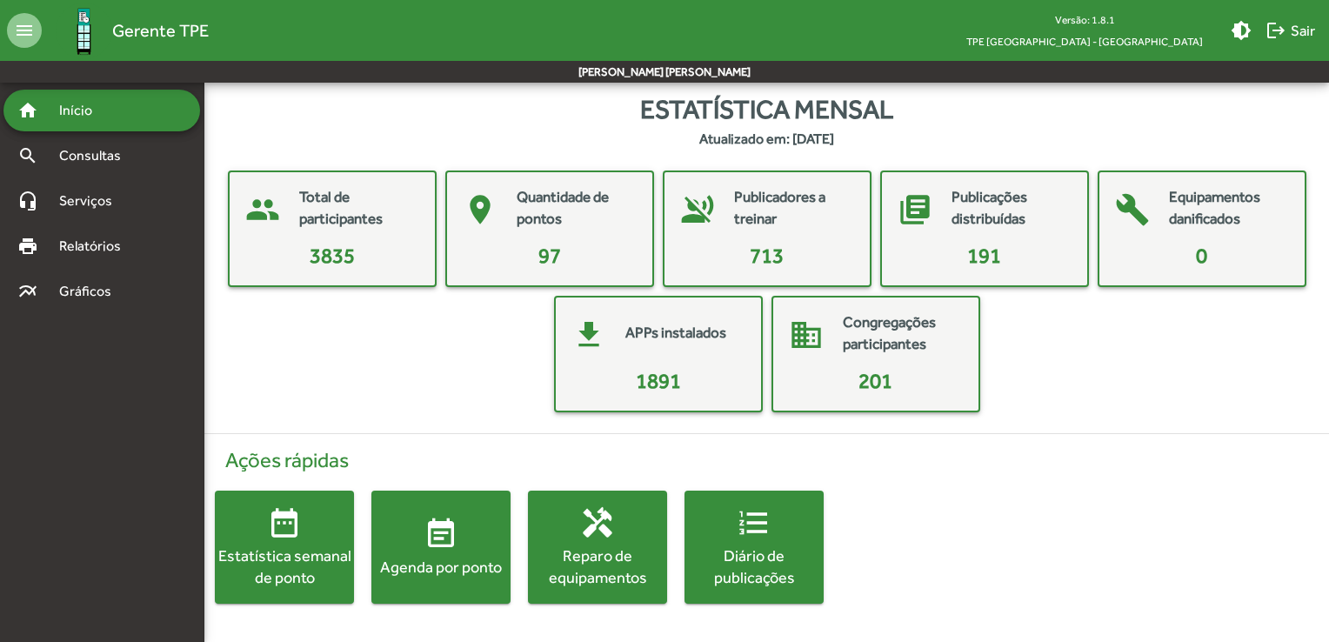
click at [487, 556] on div "Agenda por ponto" at bounding box center [440, 567] width 139 height 22
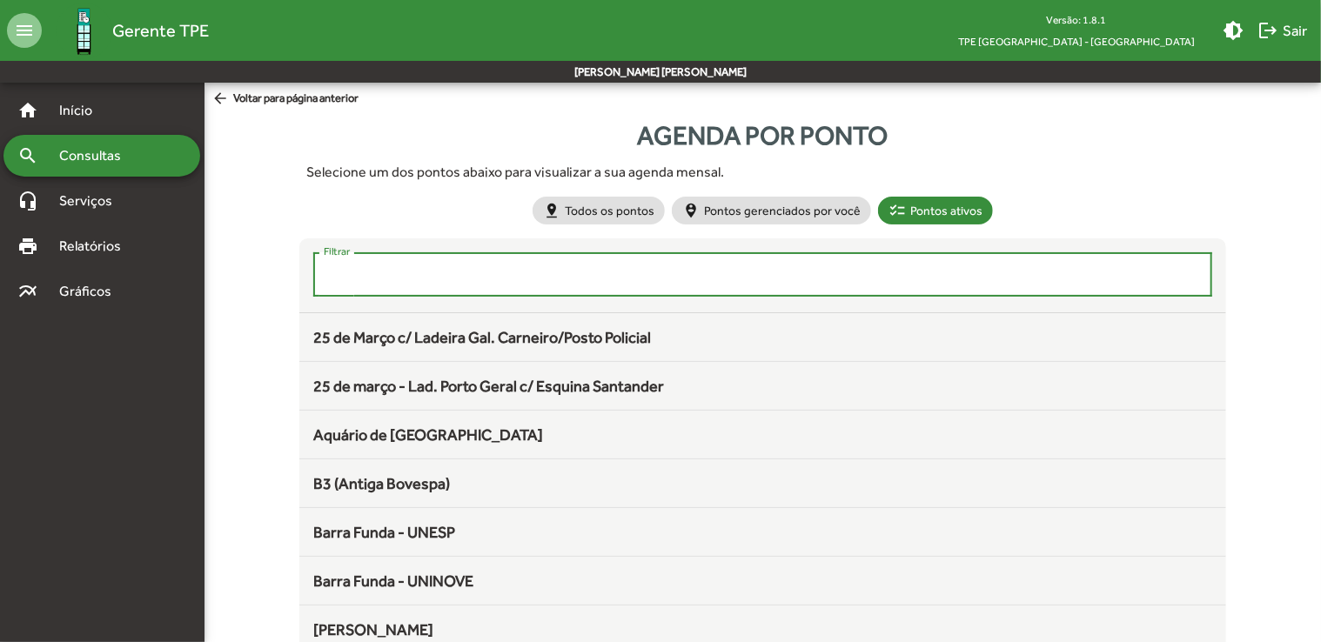
click at [473, 275] on input "Filtrar" at bounding box center [763, 275] width 878 height 16
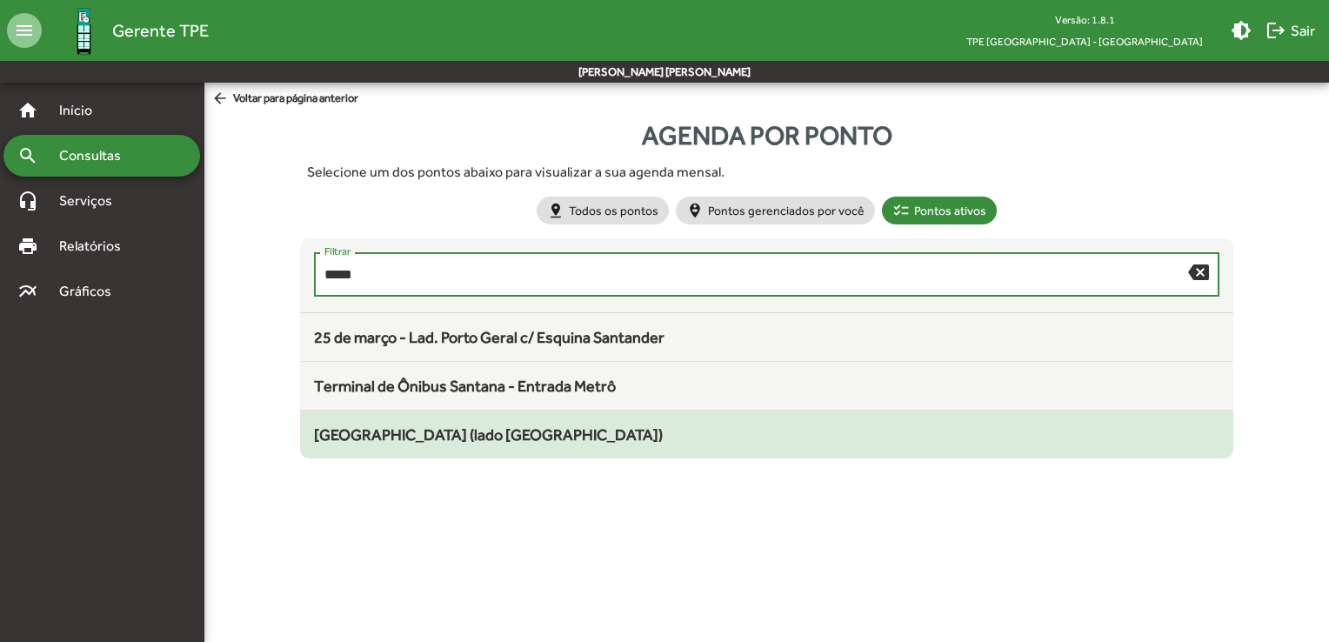
type input "*****"
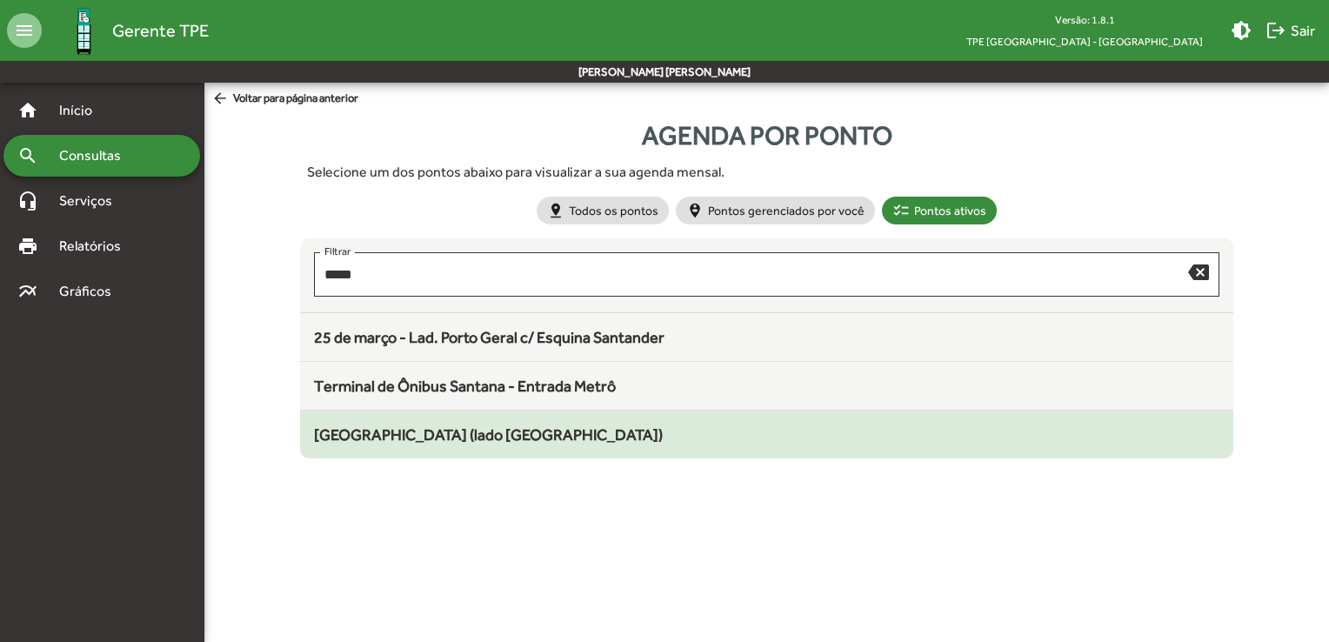
click at [522, 440] on span "[GEOGRAPHIC_DATA] (lado [GEOGRAPHIC_DATA])" at bounding box center [488, 434] width 349 height 18
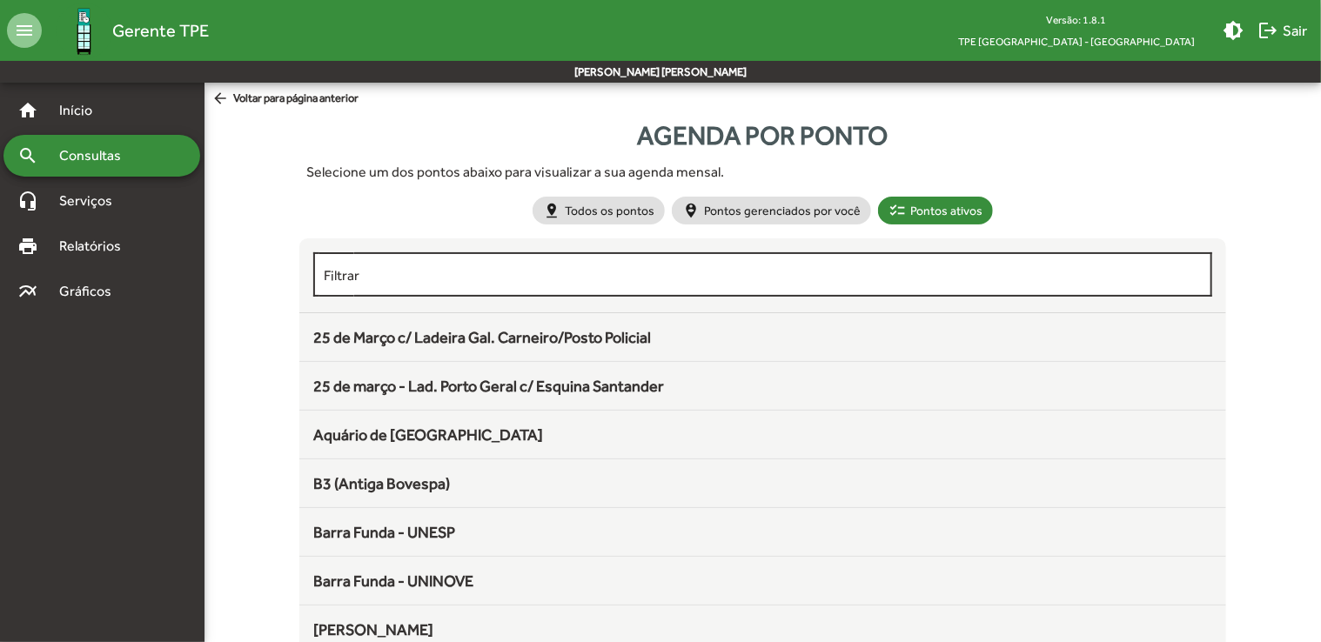
click at [428, 268] on input "Filtrar" at bounding box center [763, 275] width 878 height 16
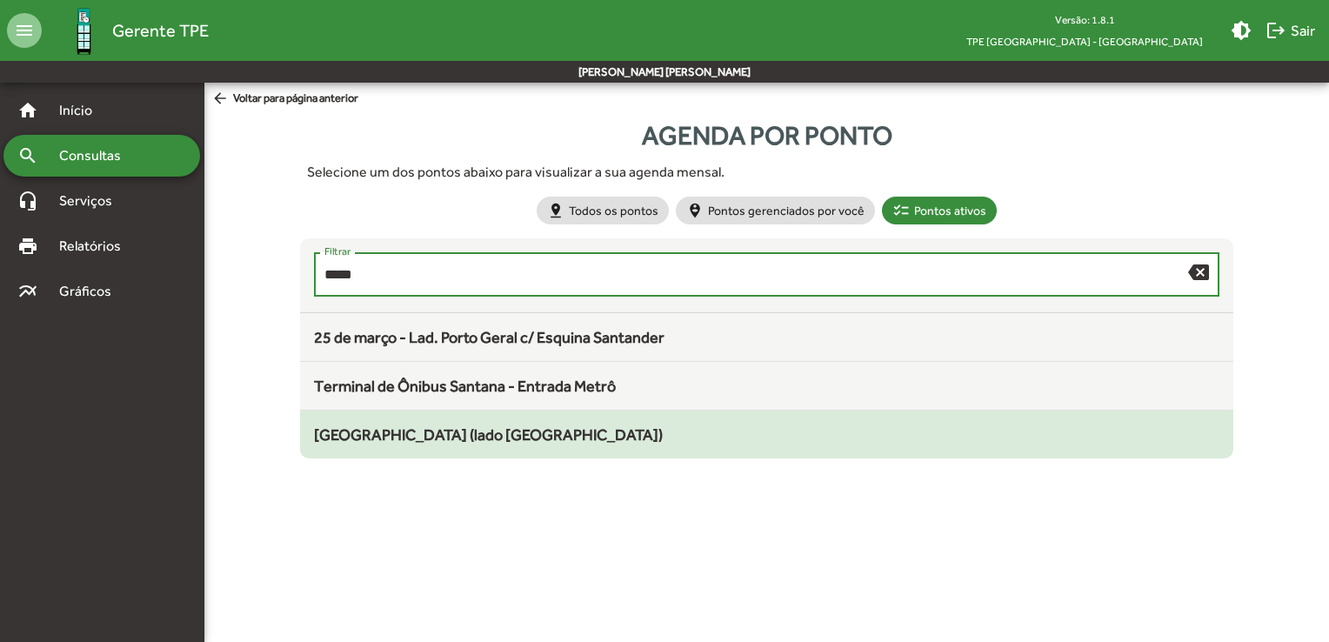
type input "*****"
click at [459, 435] on span "[GEOGRAPHIC_DATA] (lado [GEOGRAPHIC_DATA])" at bounding box center [488, 434] width 349 height 18
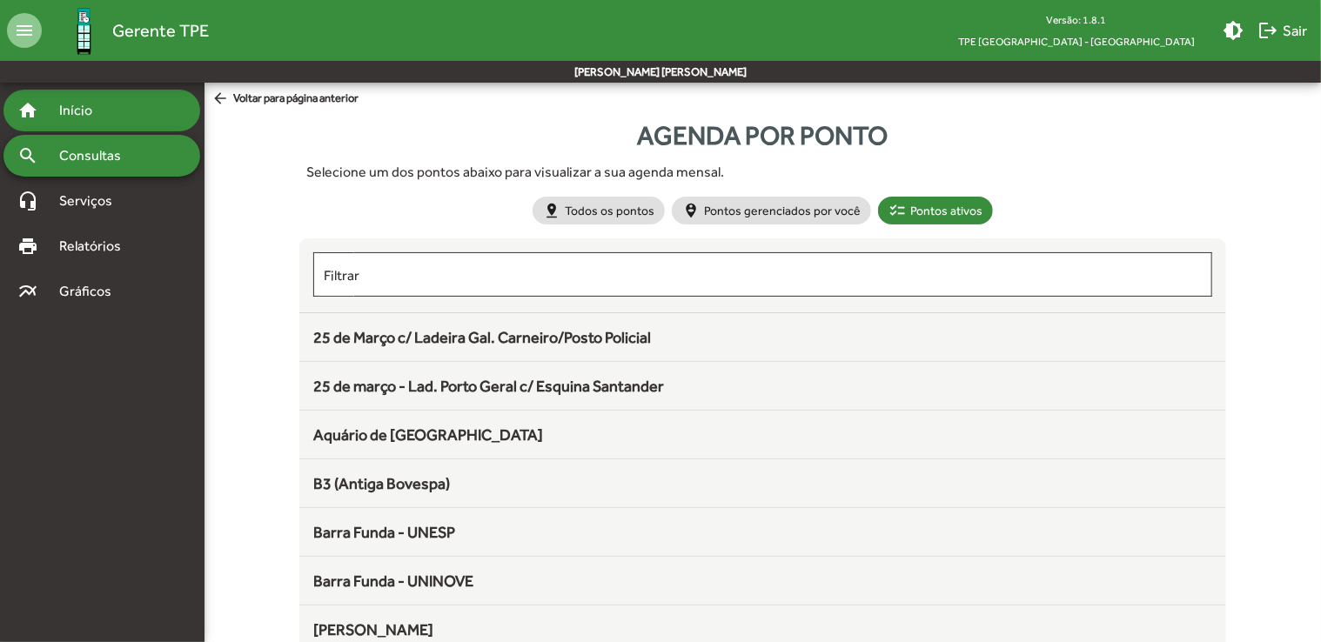
click at [77, 113] on span "Início" at bounding box center [83, 110] width 69 height 21
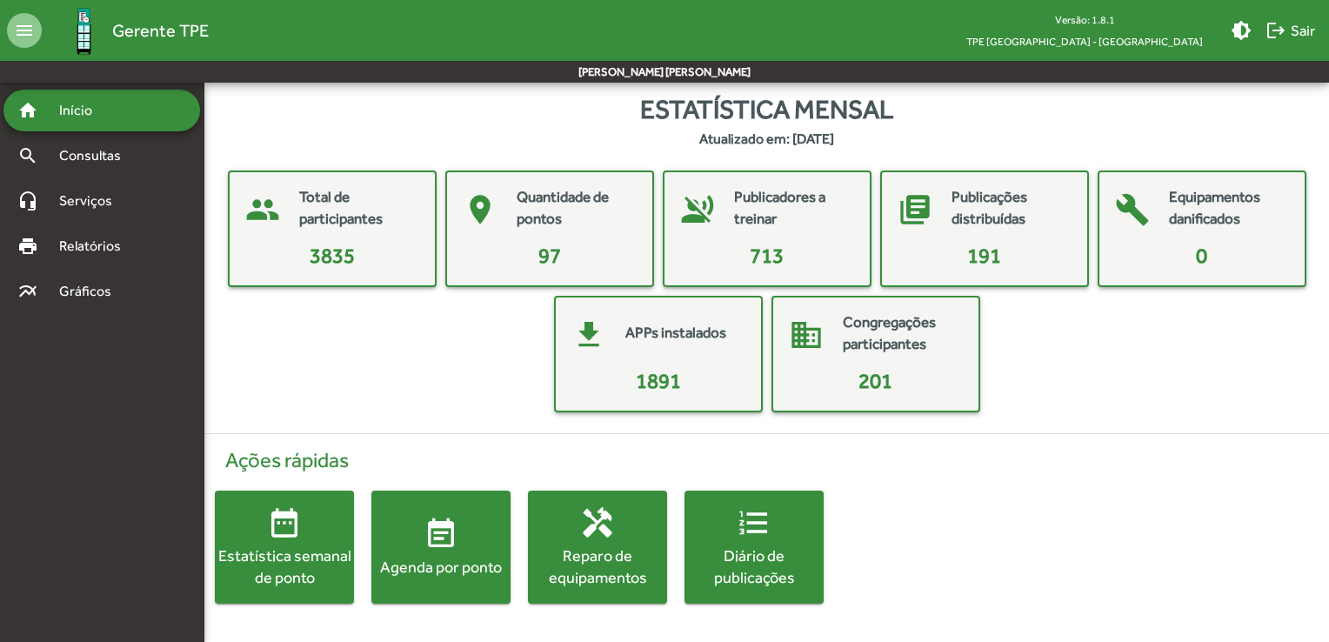
click at [290, 572] on div "Estatística semanal de ponto" at bounding box center [284, 566] width 139 height 43
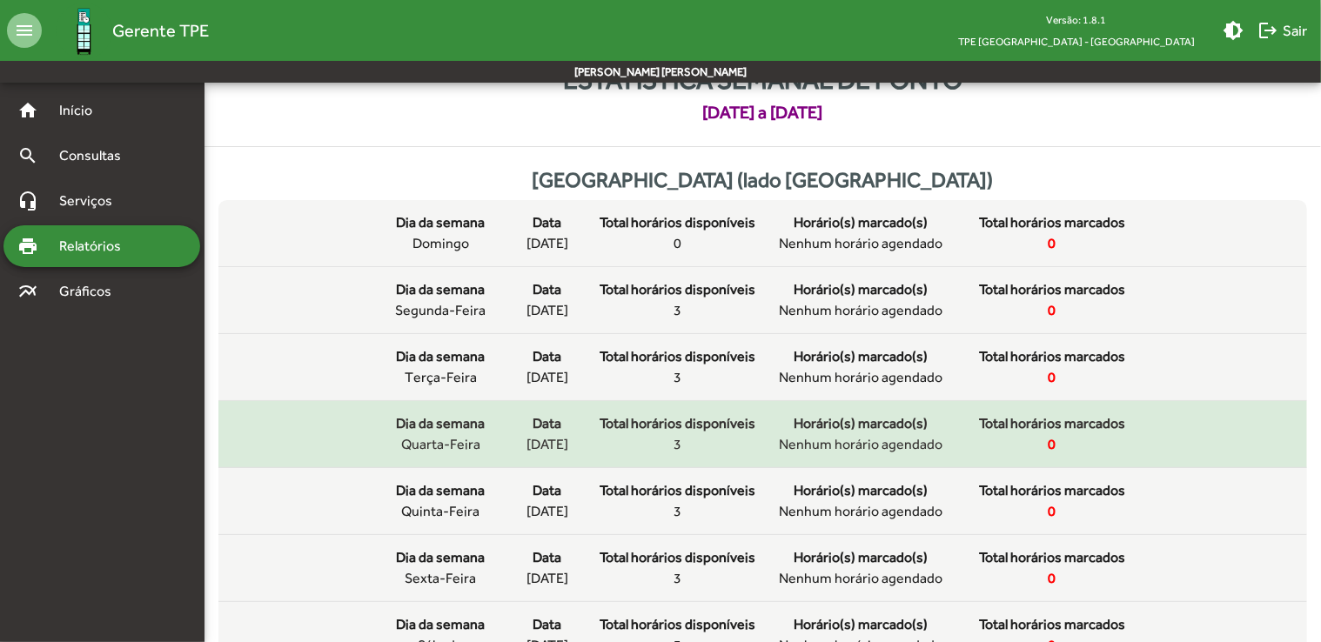
scroll to position [87, 0]
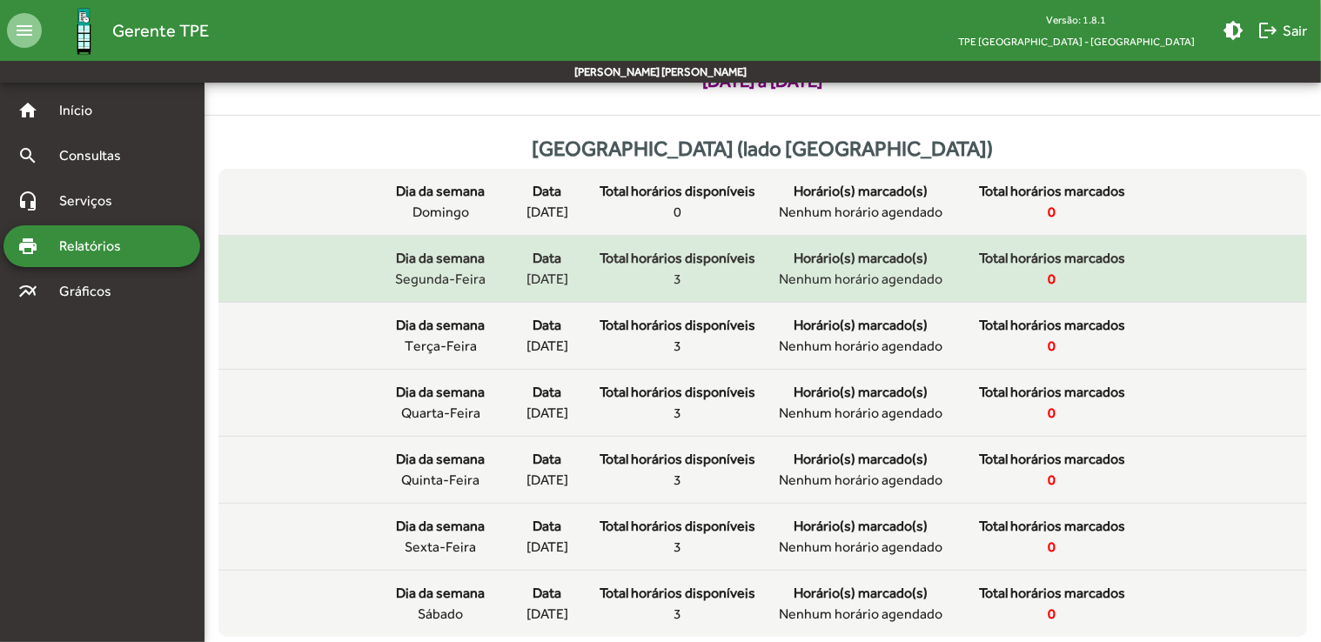
click at [701, 273] on div "Total horários disponíveis 3" at bounding box center [677, 269] width 157 height 42
click at [1213, 277] on mat-list-item "Dia da semana segunda-feira Data [DATE] Total horários disponíveis 3 Horário(s)…" at bounding box center [762, 269] width 1088 height 67
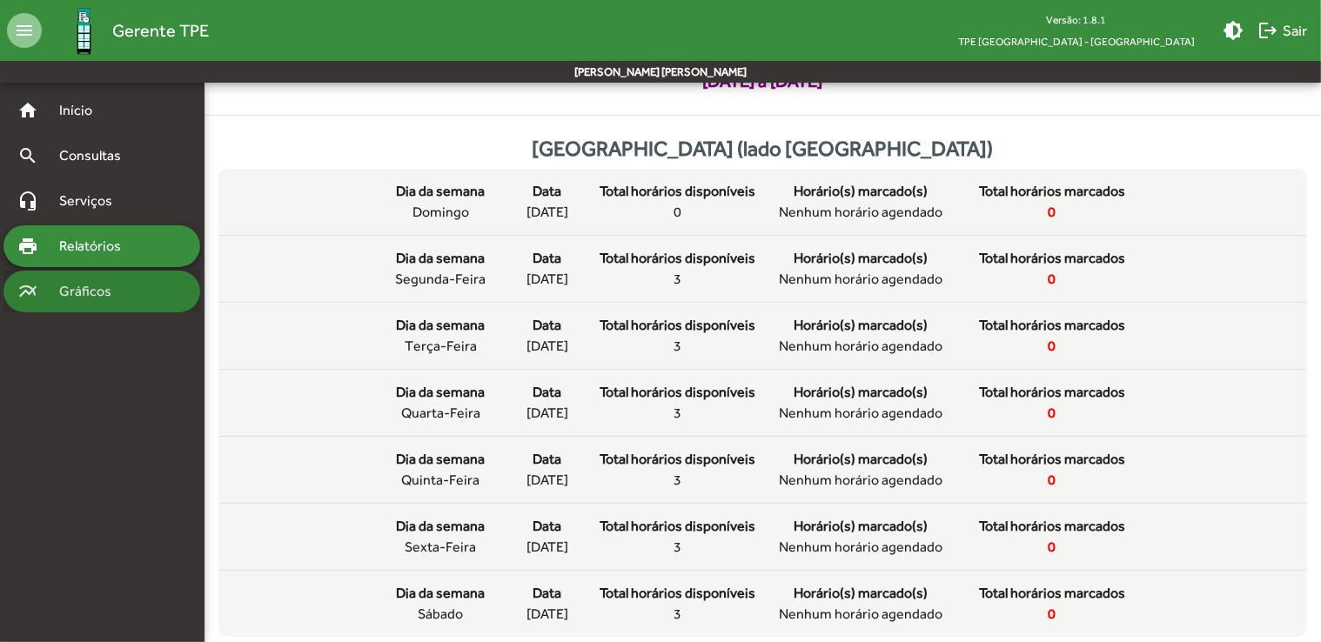
click at [121, 289] on span "Gráficos" at bounding box center [92, 291] width 86 height 21
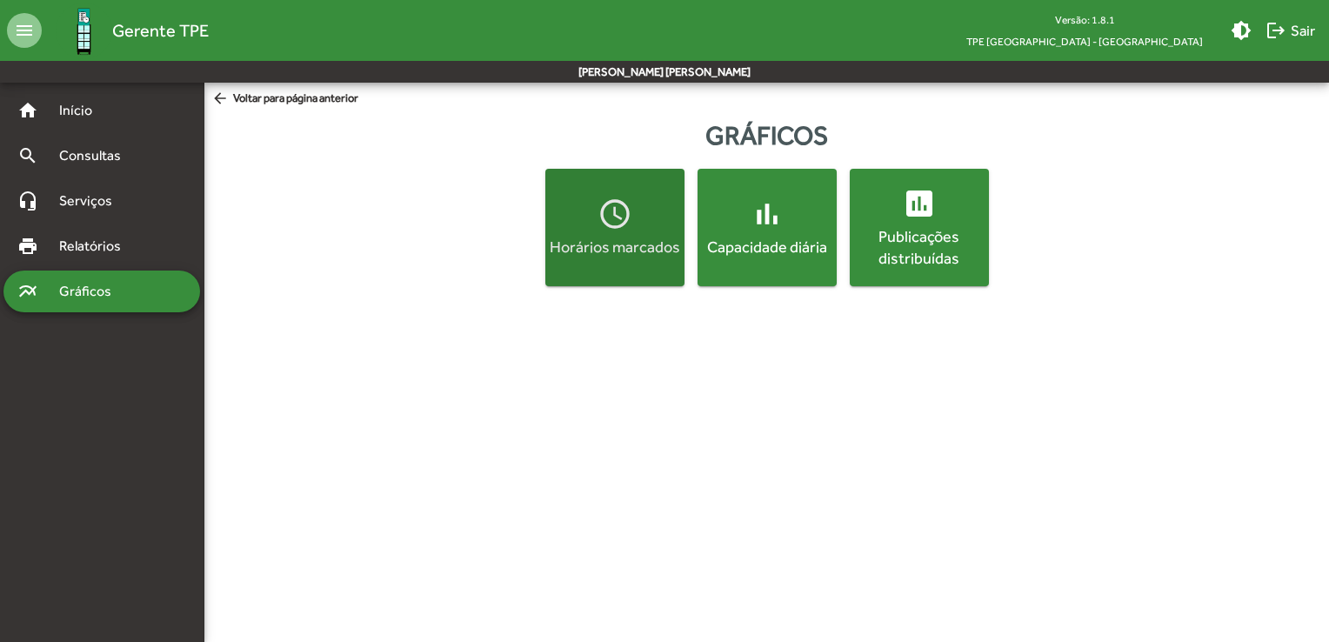
click at [594, 225] on span "access_time Horários marcados" at bounding box center [615, 227] width 132 height 61
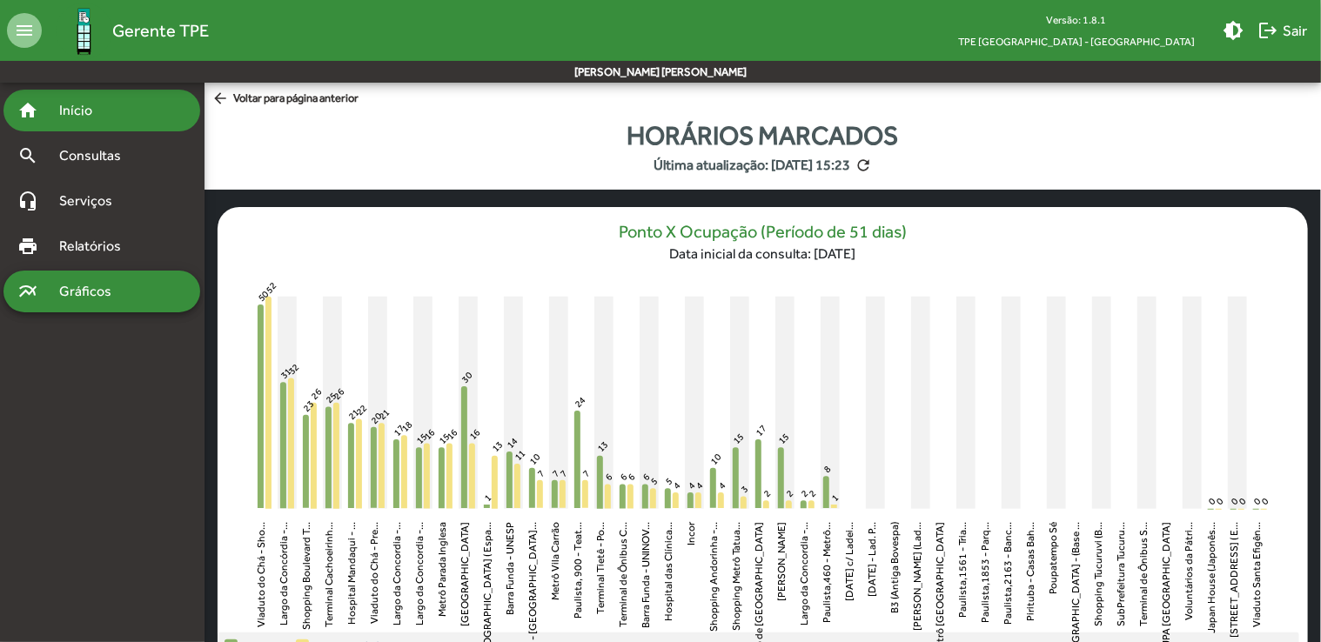
click at [115, 124] on div "home Início" at bounding box center [101, 111] width 197 height 42
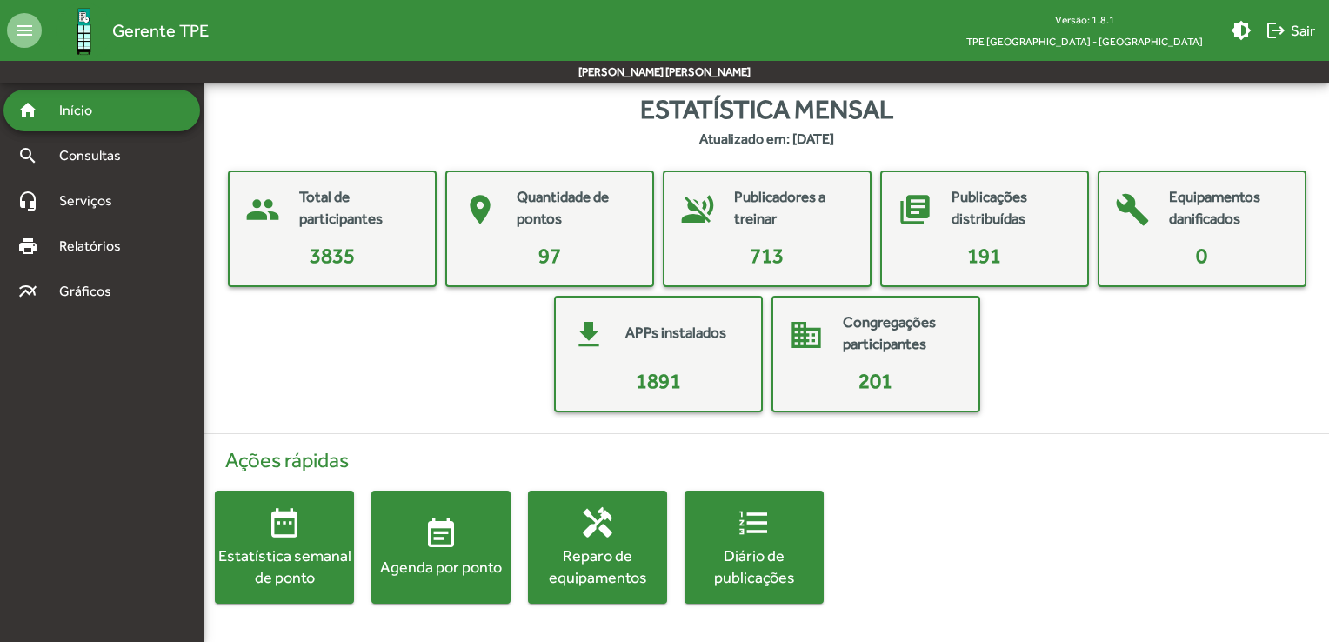
click at [452, 546] on mat-icon "event_note" at bounding box center [441, 534] width 35 height 35
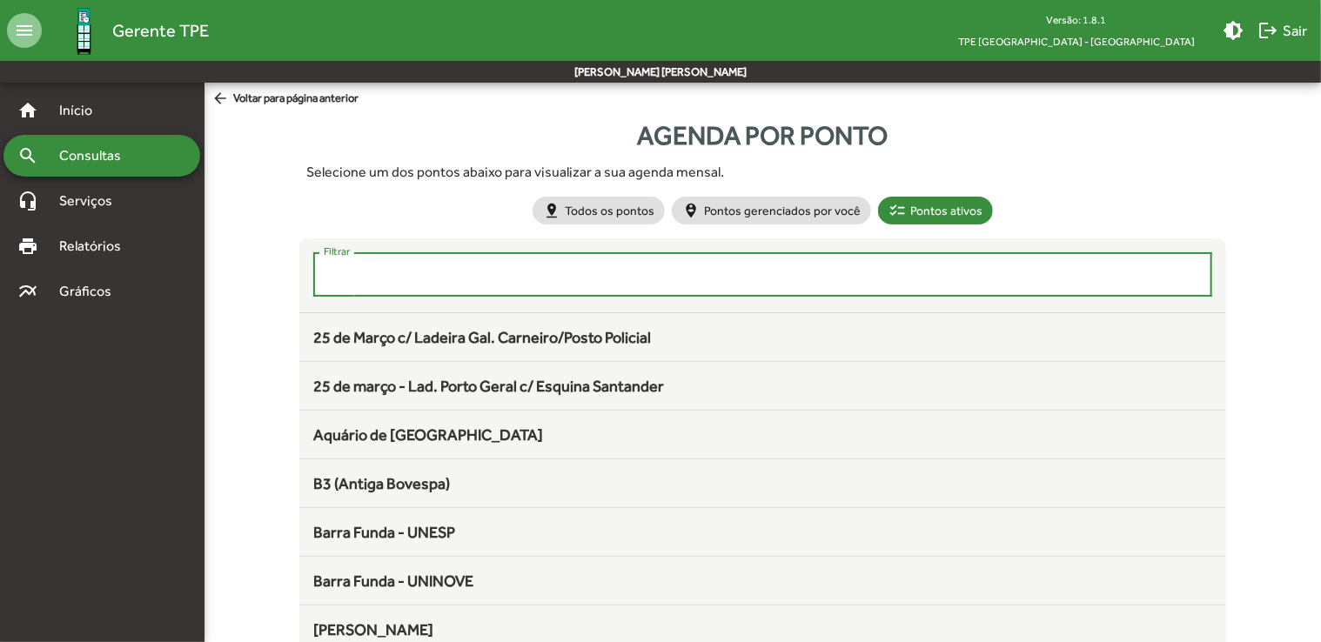
click at [567, 275] on input "Filtrar" at bounding box center [763, 275] width 878 height 16
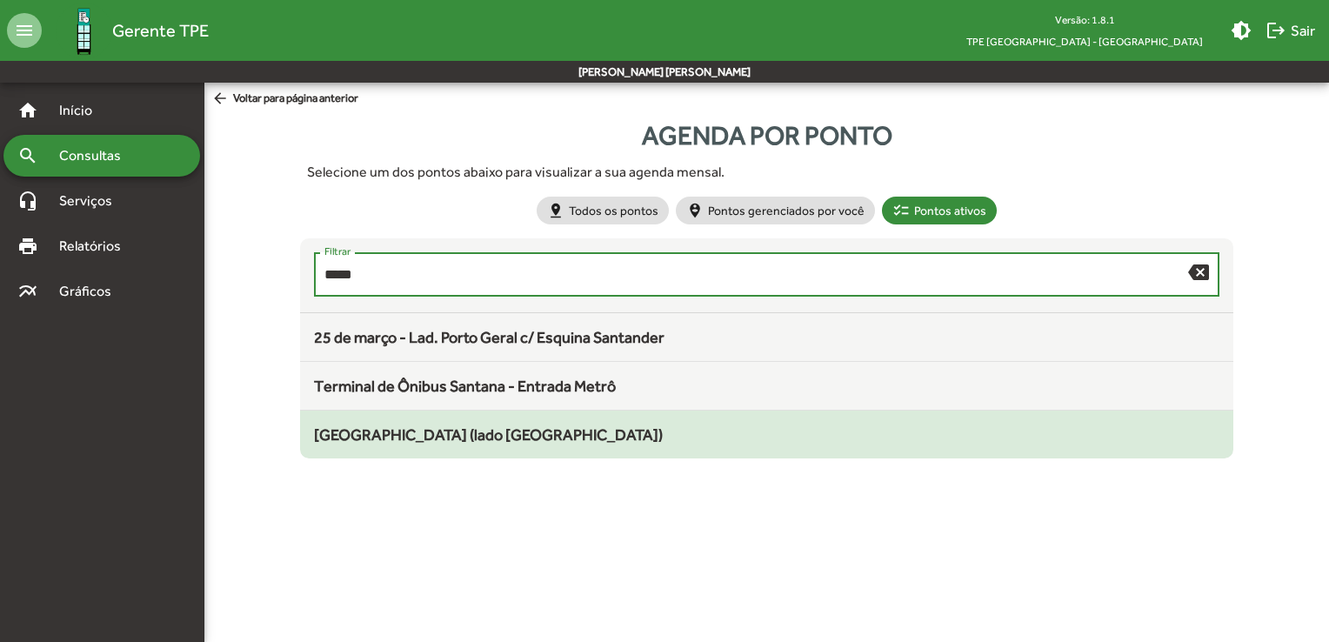
type input "*****"
click at [456, 437] on span "[GEOGRAPHIC_DATA] (lado [GEOGRAPHIC_DATA])" at bounding box center [488, 434] width 349 height 18
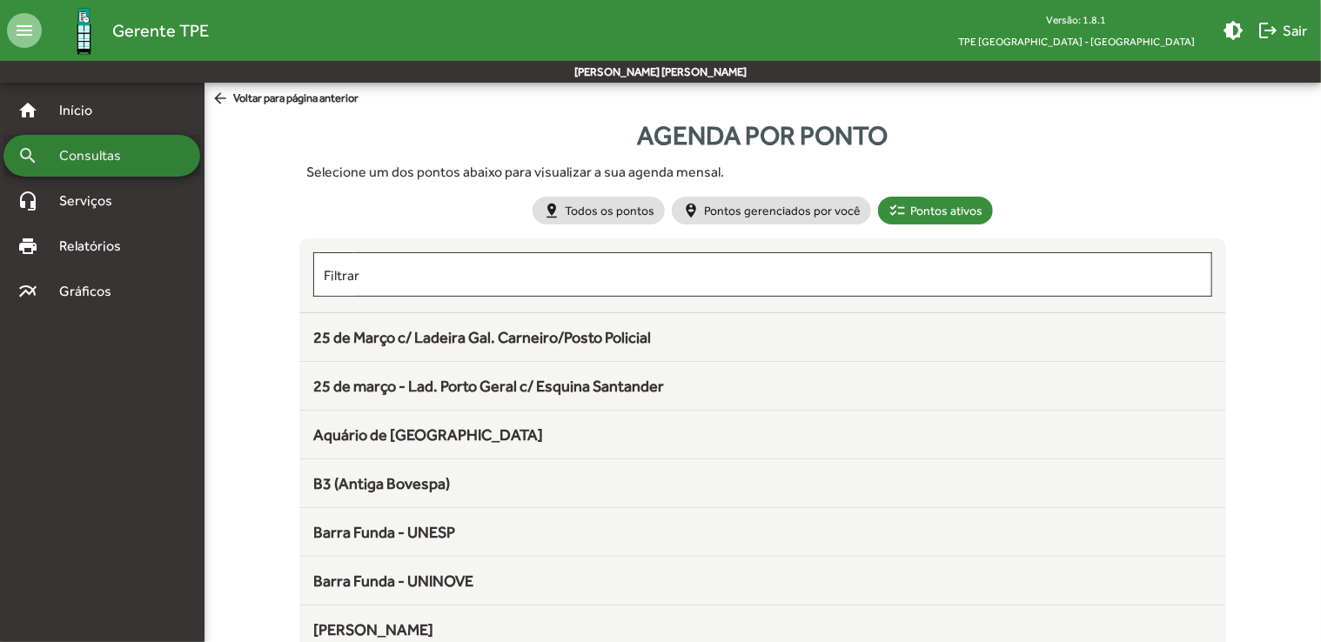
click at [100, 155] on span "Consultas" at bounding box center [96, 155] width 95 height 21
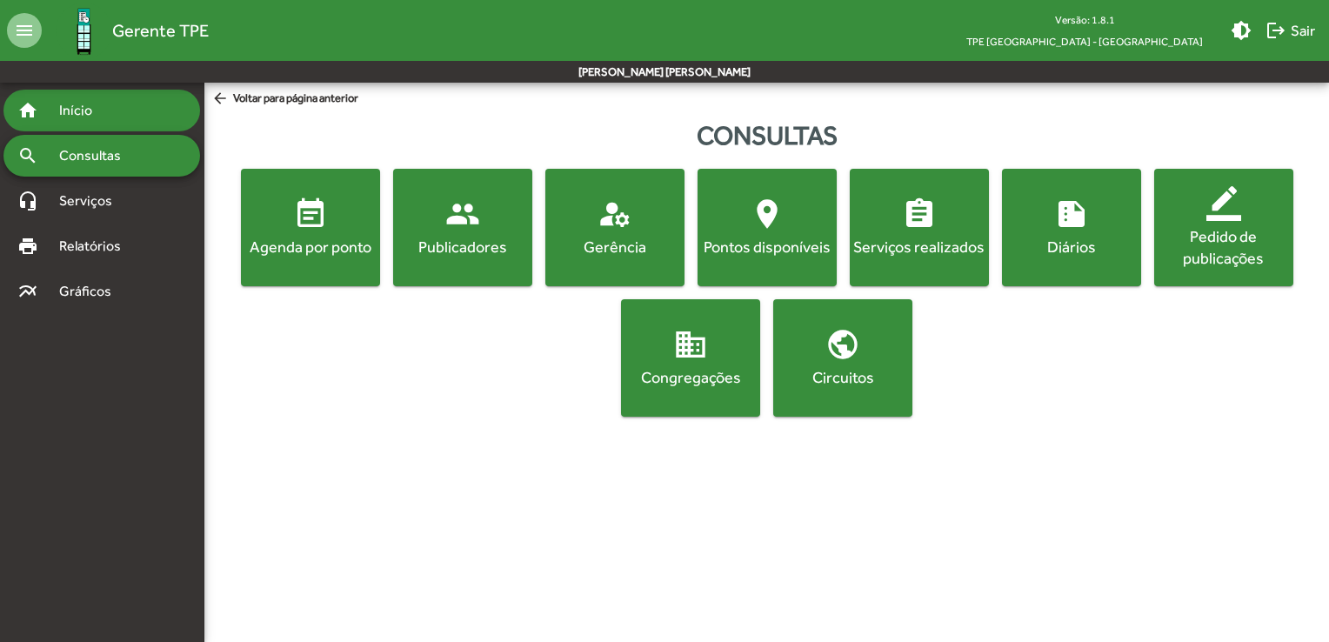
click at [96, 108] on span "Início" at bounding box center [83, 110] width 69 height 21
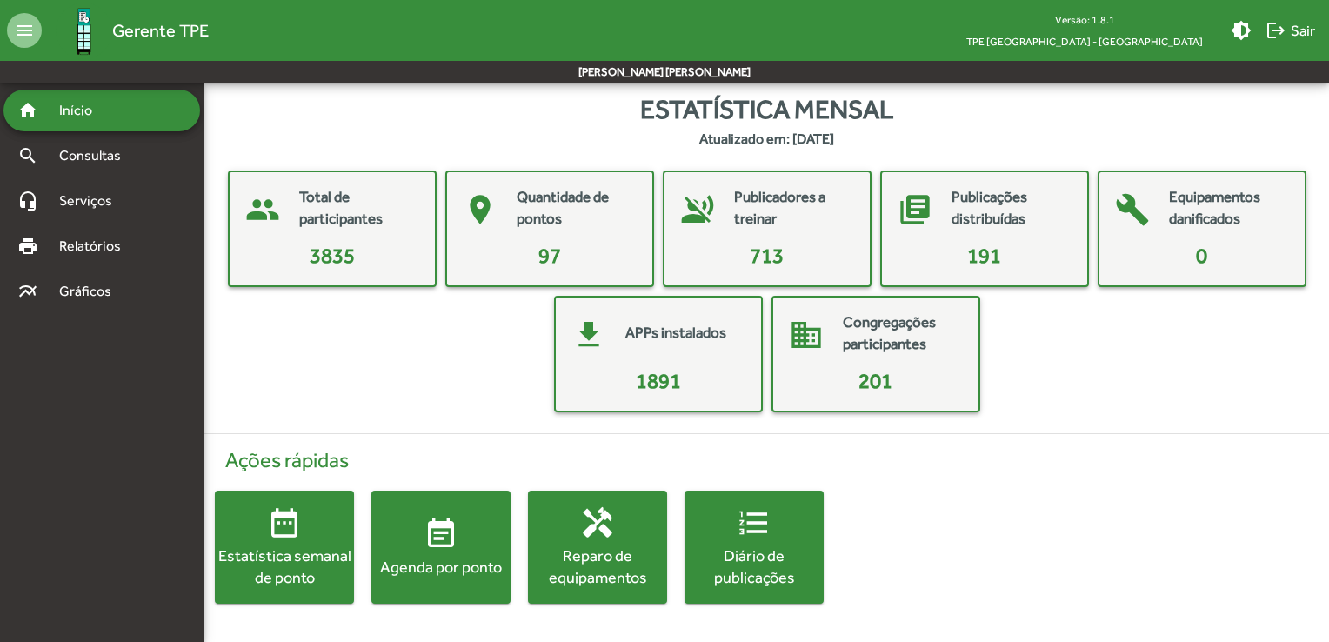
click at [466, 552] on span "event_note Agenda por ponto" at bounding box center [440, 547] width 139 height 61
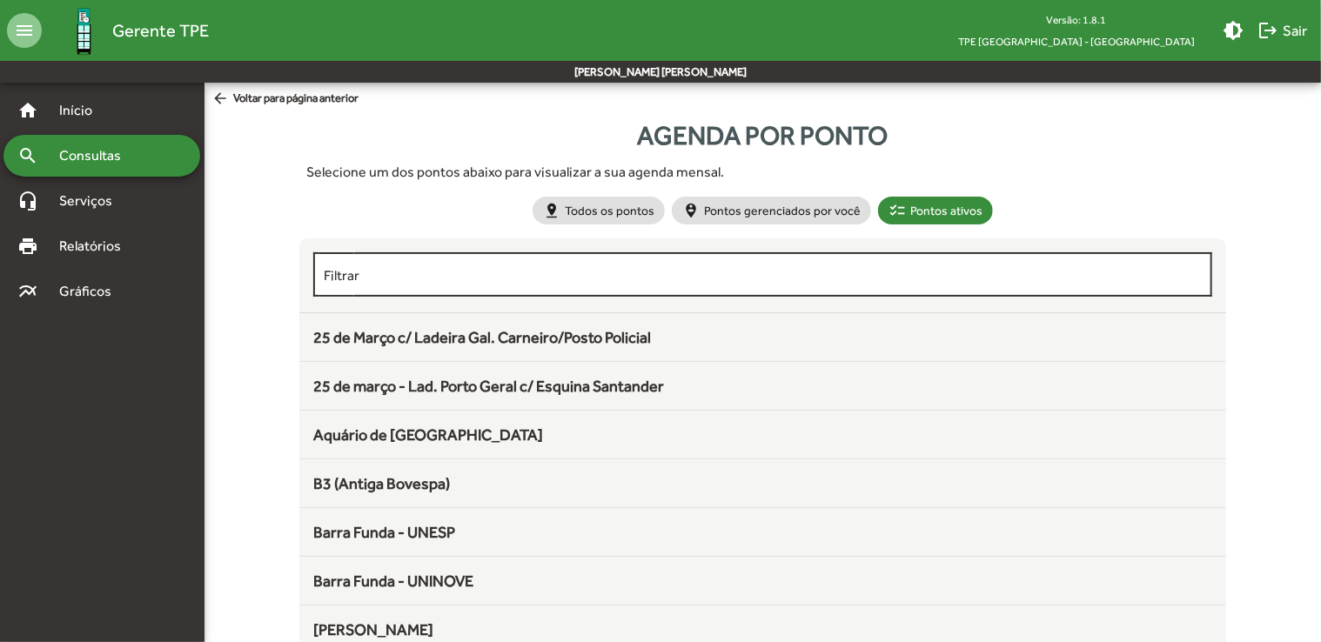
click at [416, 287] on div "Filtrar" at bounding box center [763, 273] width 878 height 48
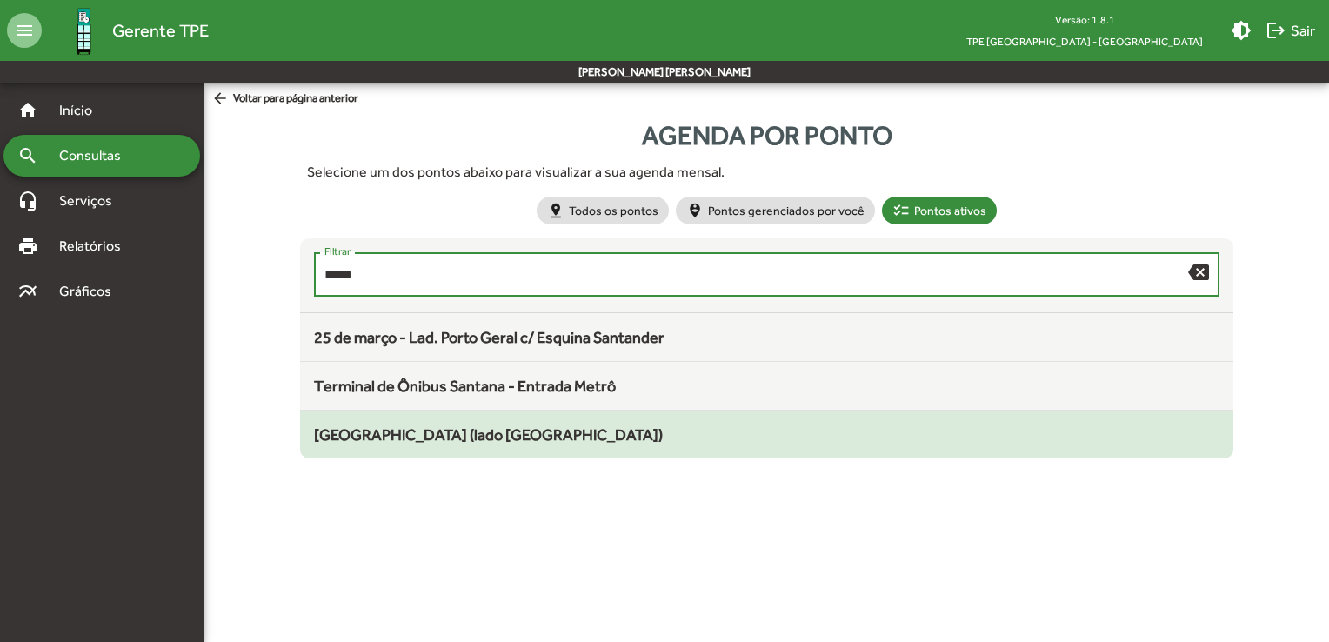
type input "*****"
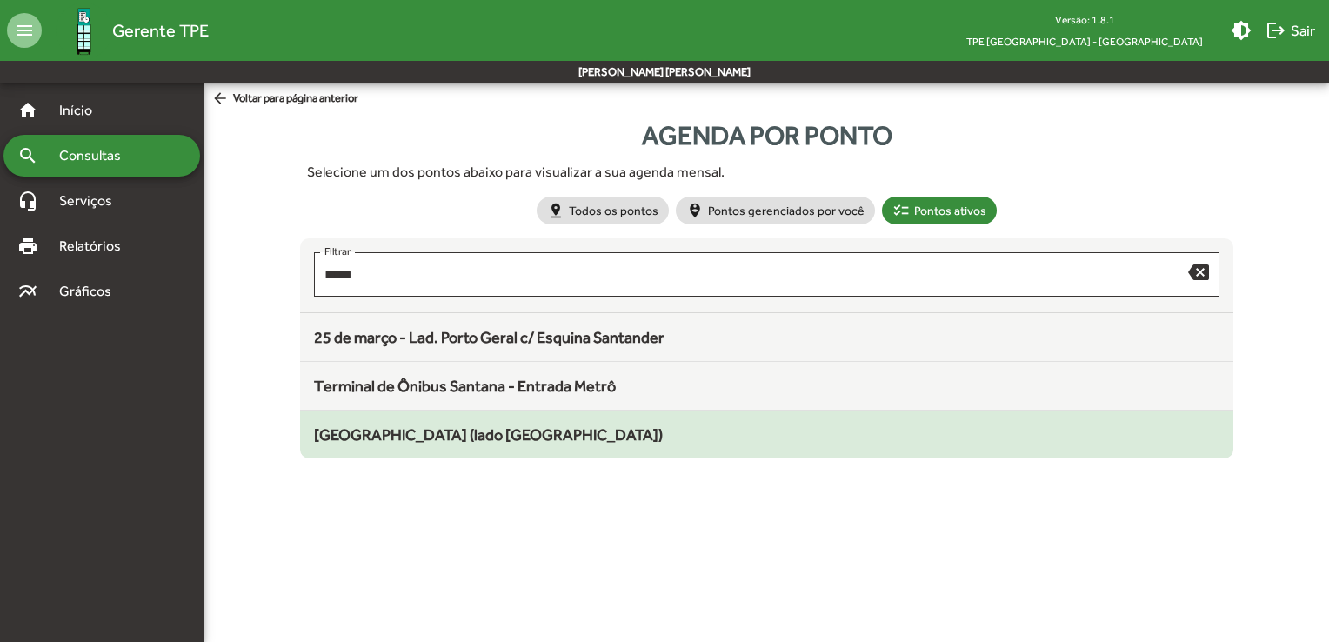
click at [471, 436] on span "[GEOGRAPHIC_DATA] (lado [GEOGRAPHIC_DATA])" at bounding box center [488, 434] width 349 height 18
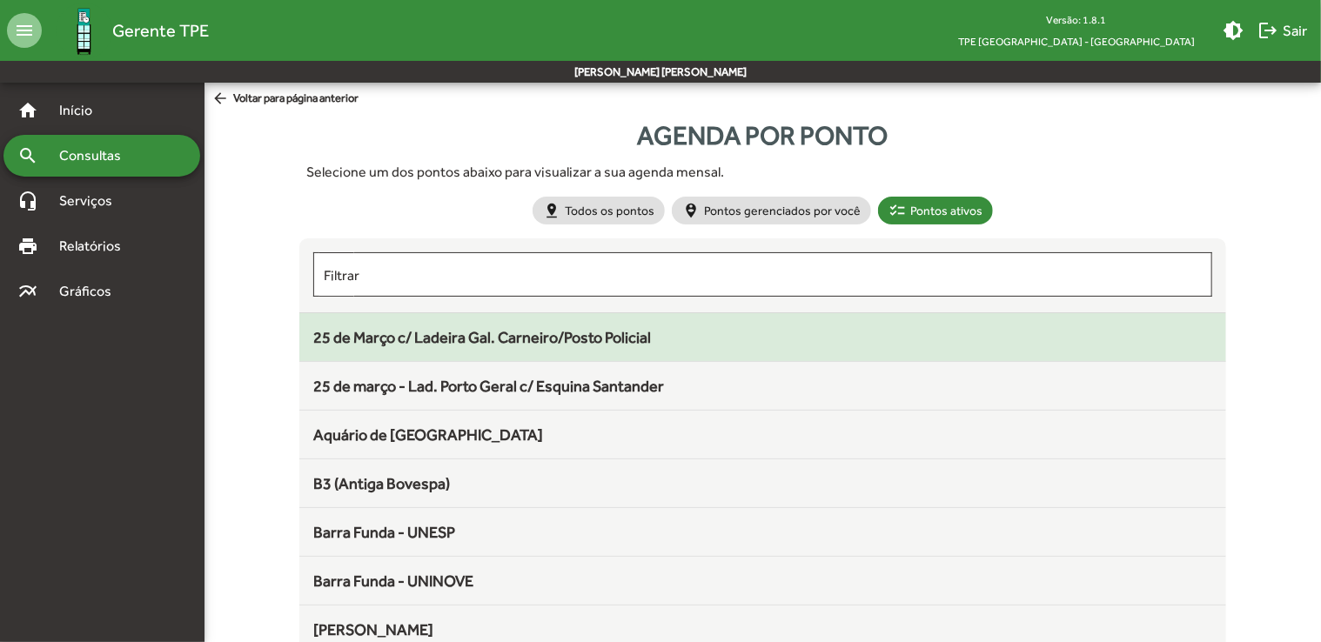
click at [505, 339] on span "25 de Março c/ Ladeira Gal. Carneiro/Posto Policial" at bounding box center [482, 337] width 338 height 18
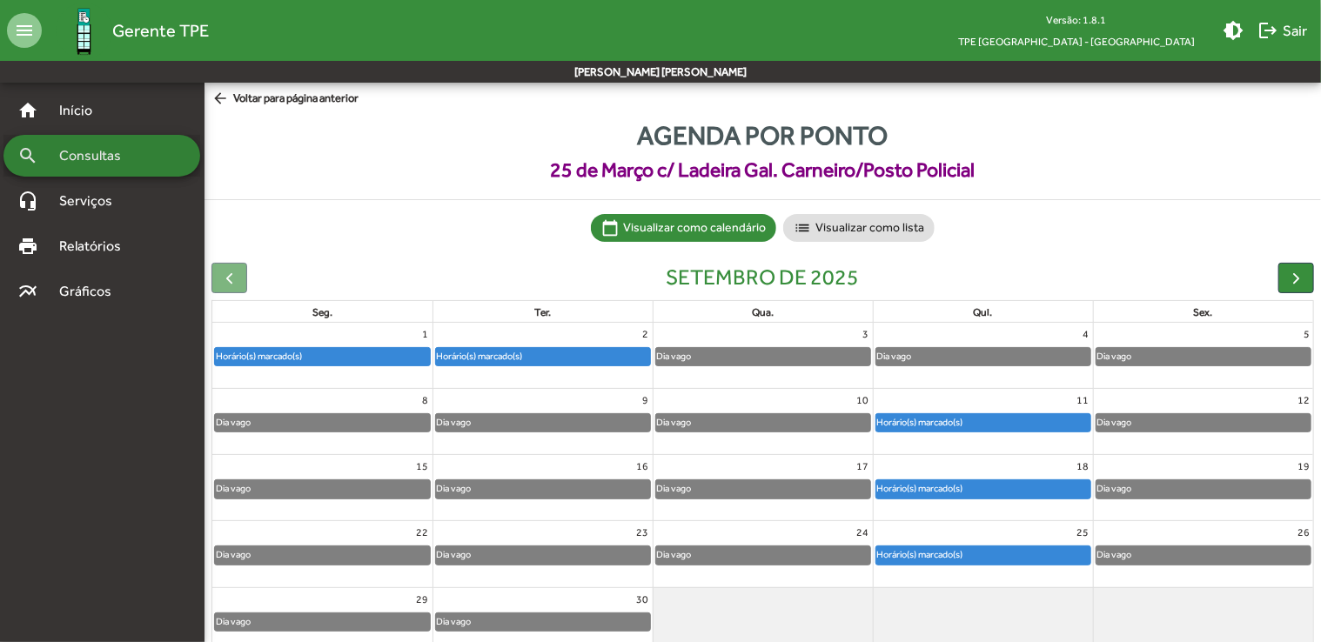
click at [135, 152] on span "Consultas" at bounding box center [96, 155] width 95 height 21
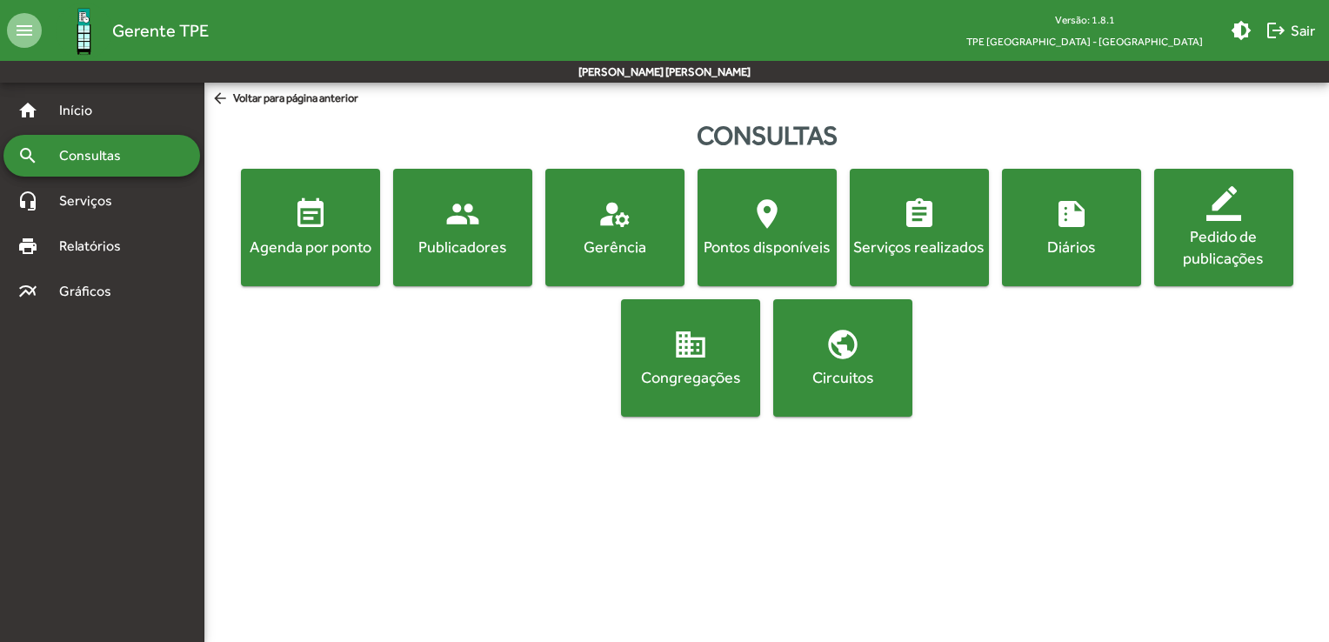
click at [336, 236] on div "Agenda por ponto" at bounding box center [310, 247] width 132 height 22
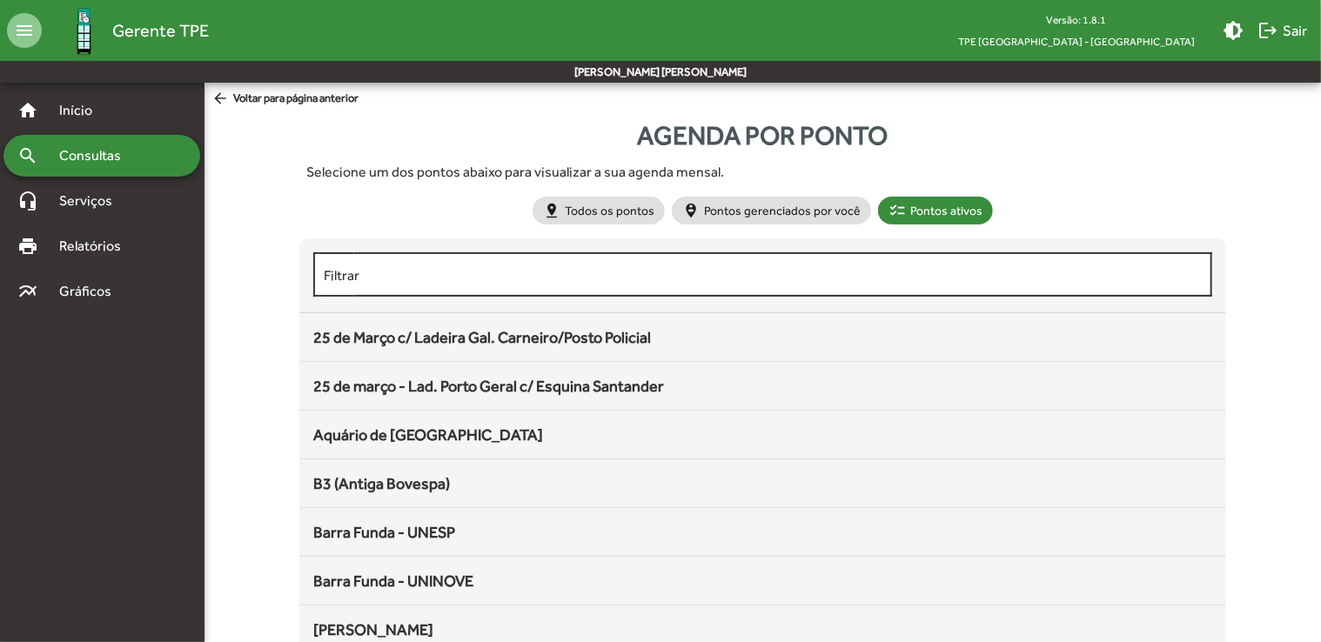
click at [484, 264] on div "Filtrar" at bounding box center [763, 273] width 878 height 48
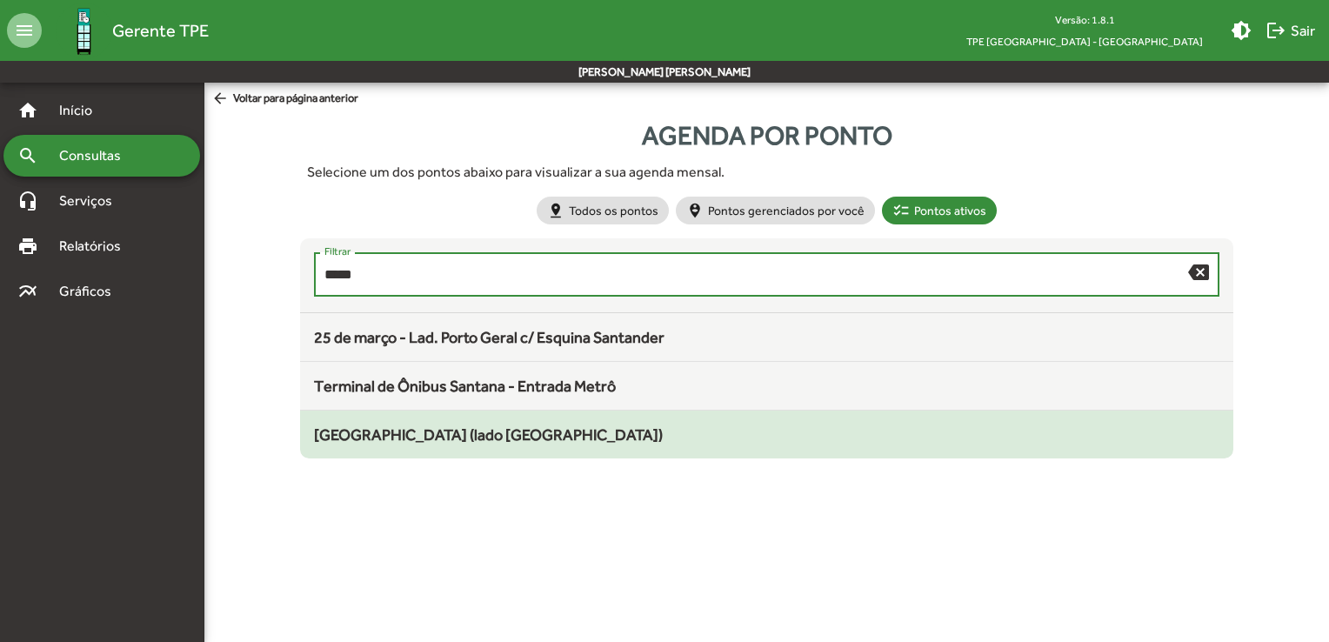
type input "*****"
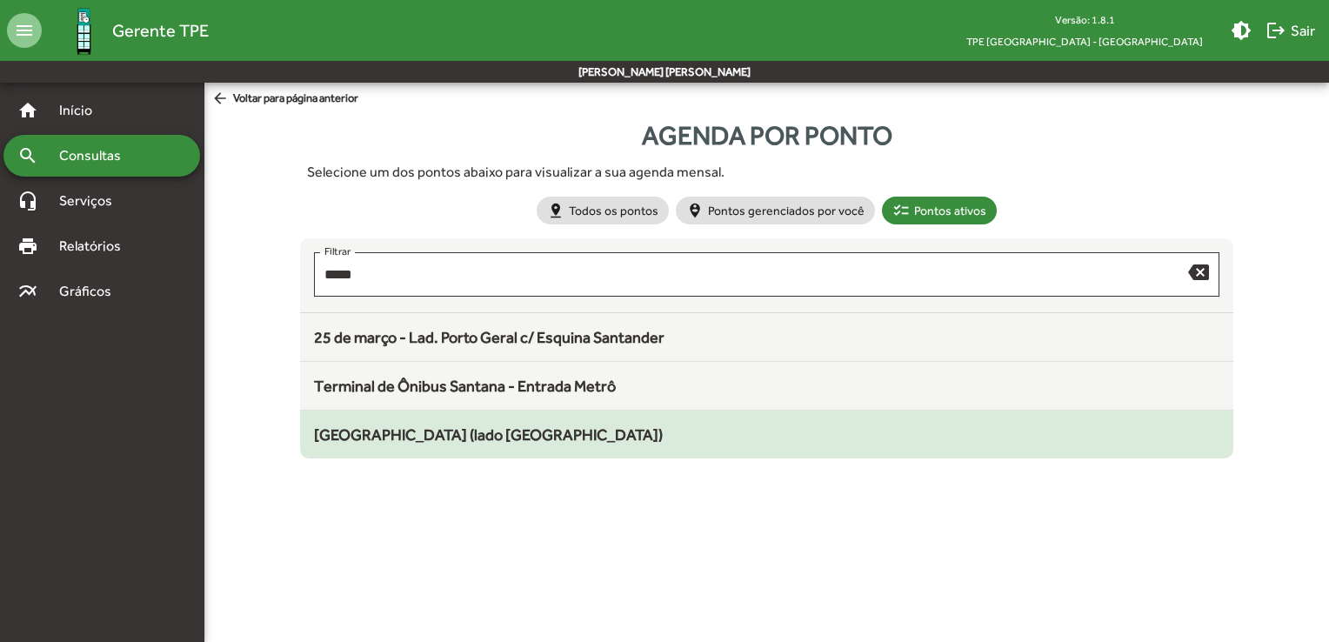
click at [446, 445] on div "[GEOGRAPHIC_DATA] (lado [GEOGRAPHIC_DATA])" at bounding box center [767, 434] width 906 height 23
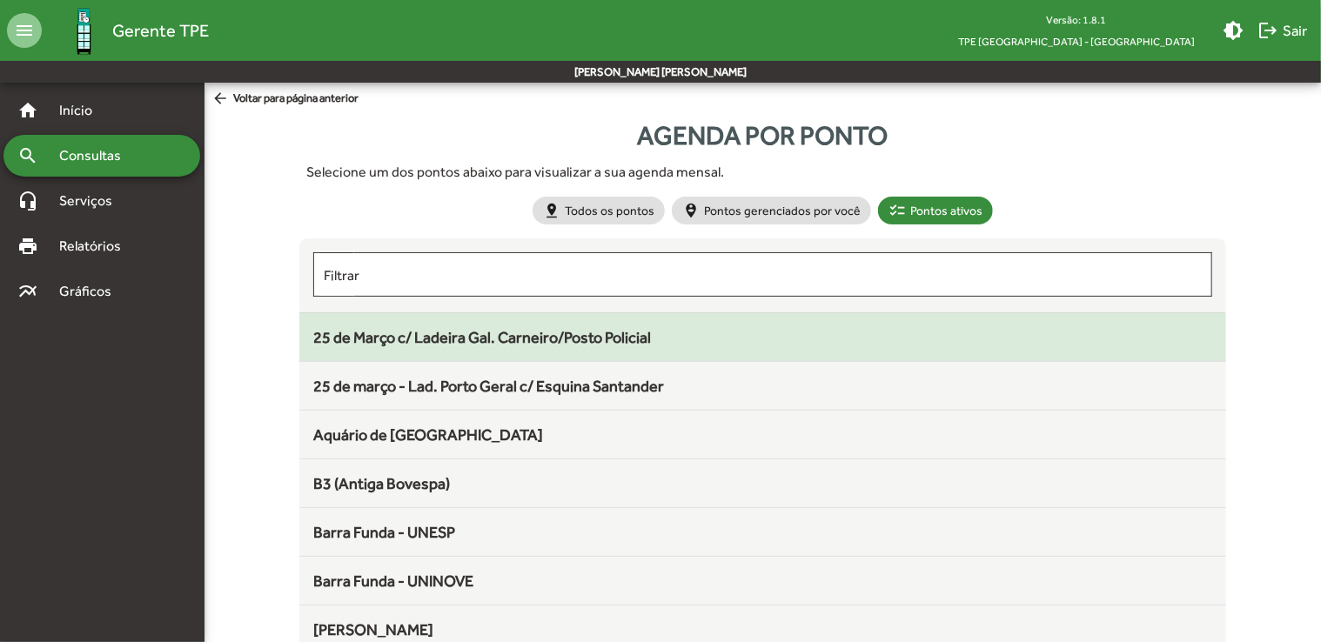
click at [703, 339] on div "25 de Março c/ Ladeira Gal. Carneiro/Posto Policial" at bounding box center [762, 336] width 899 height 23
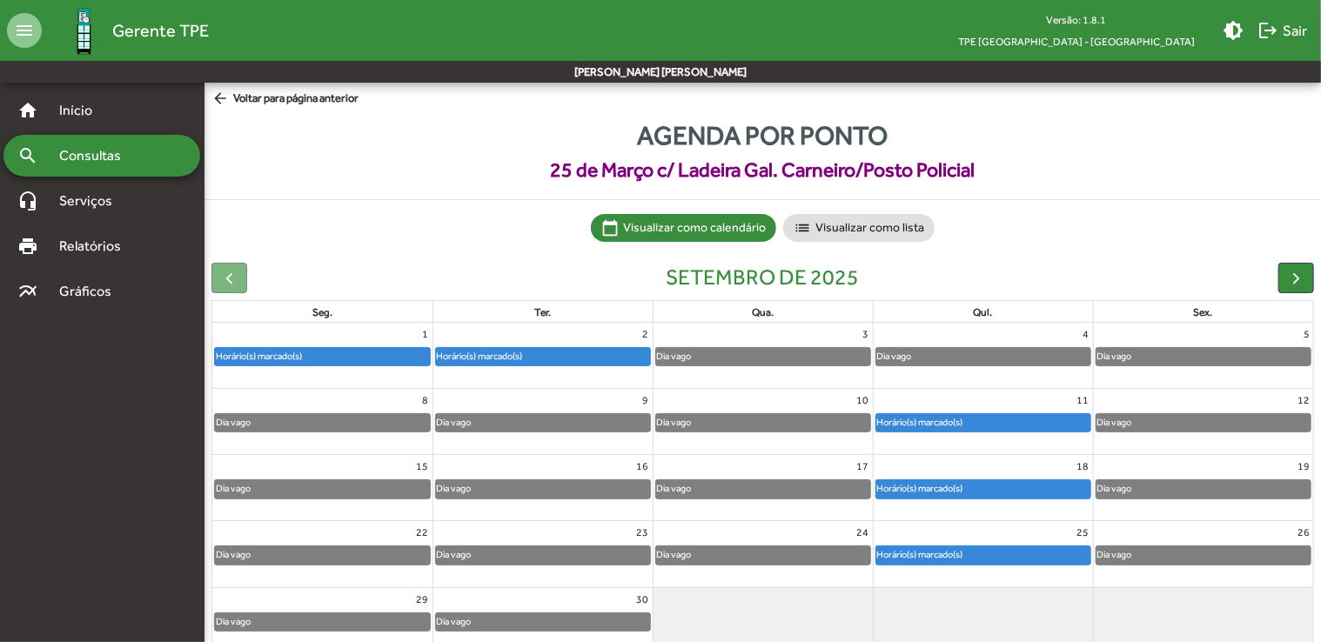
click at [1020, 421] on div "Horário(s) marcado(s)" at bounding box center [983, 422] width 214 height 17
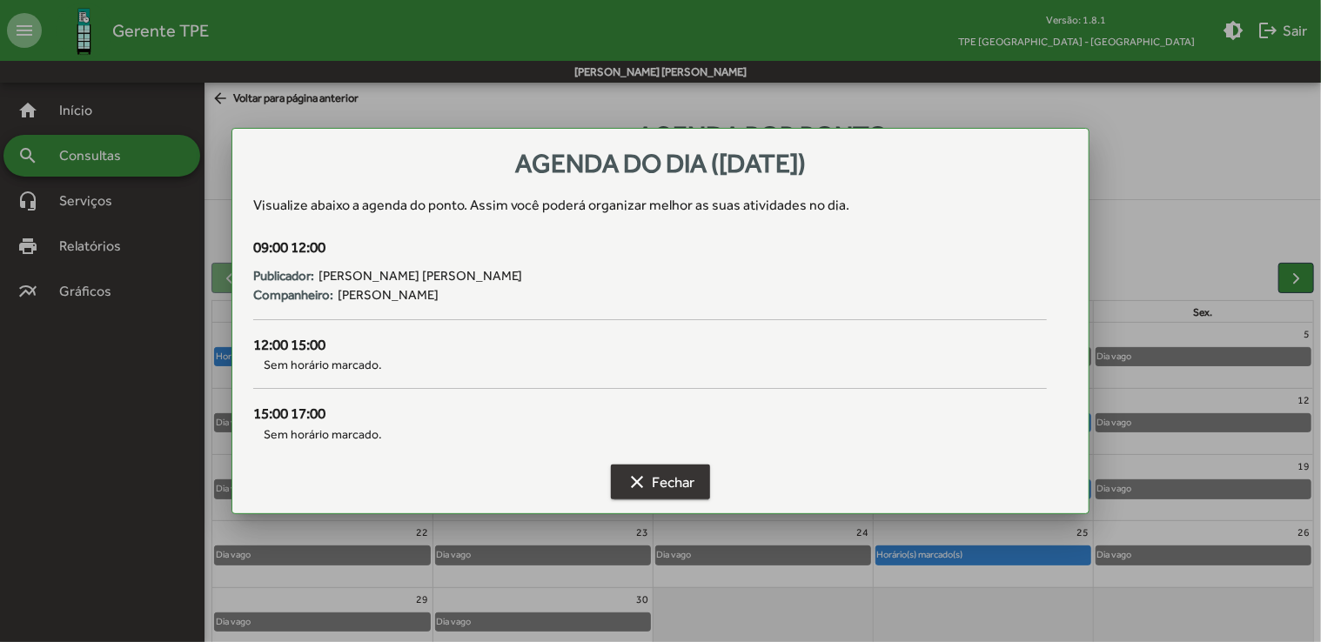
click at [688, 484] on span "clear Fechar" at bounding box center [660, 481] width 68 height 31
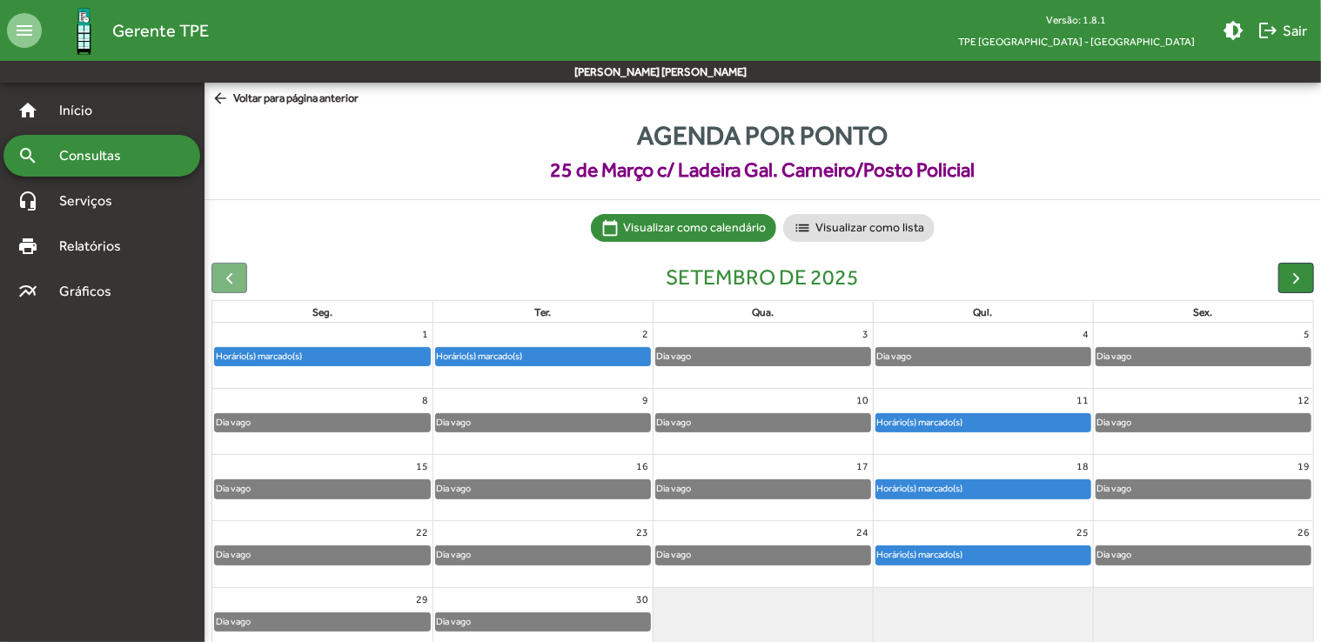
scroll to position [77, 0]
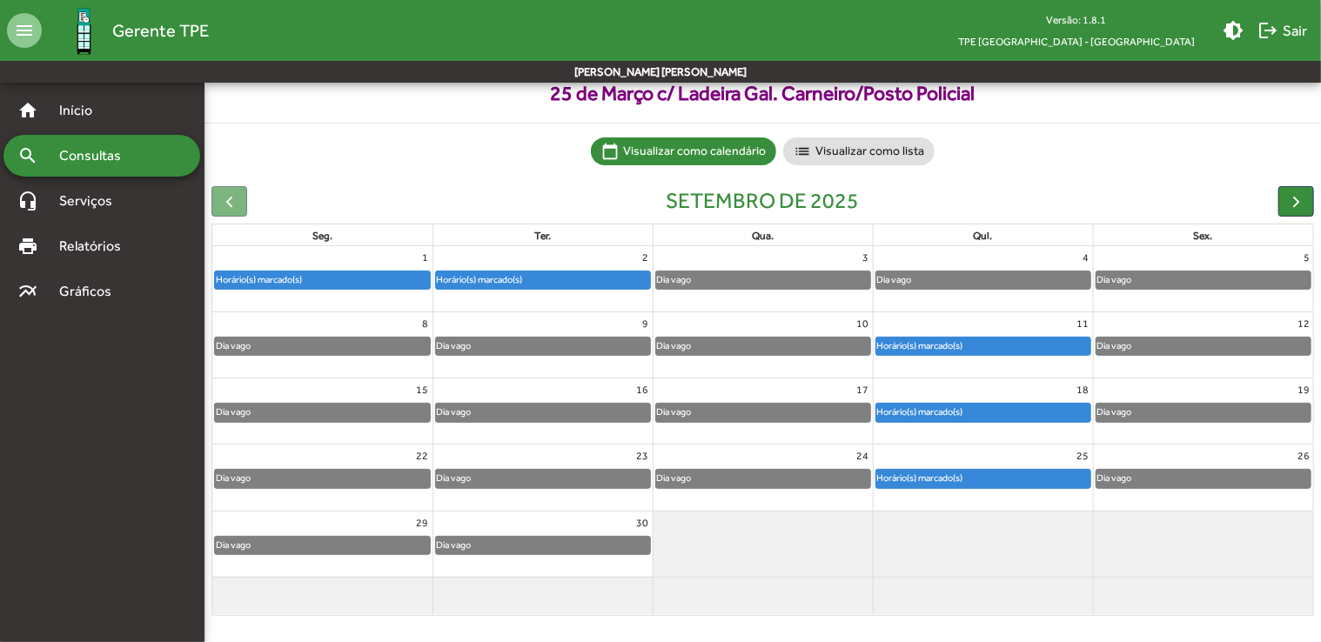
click at [1001, 476] on div "Horário(s) marcado(s)" at bounding box center [983, 478] width 214 height 17
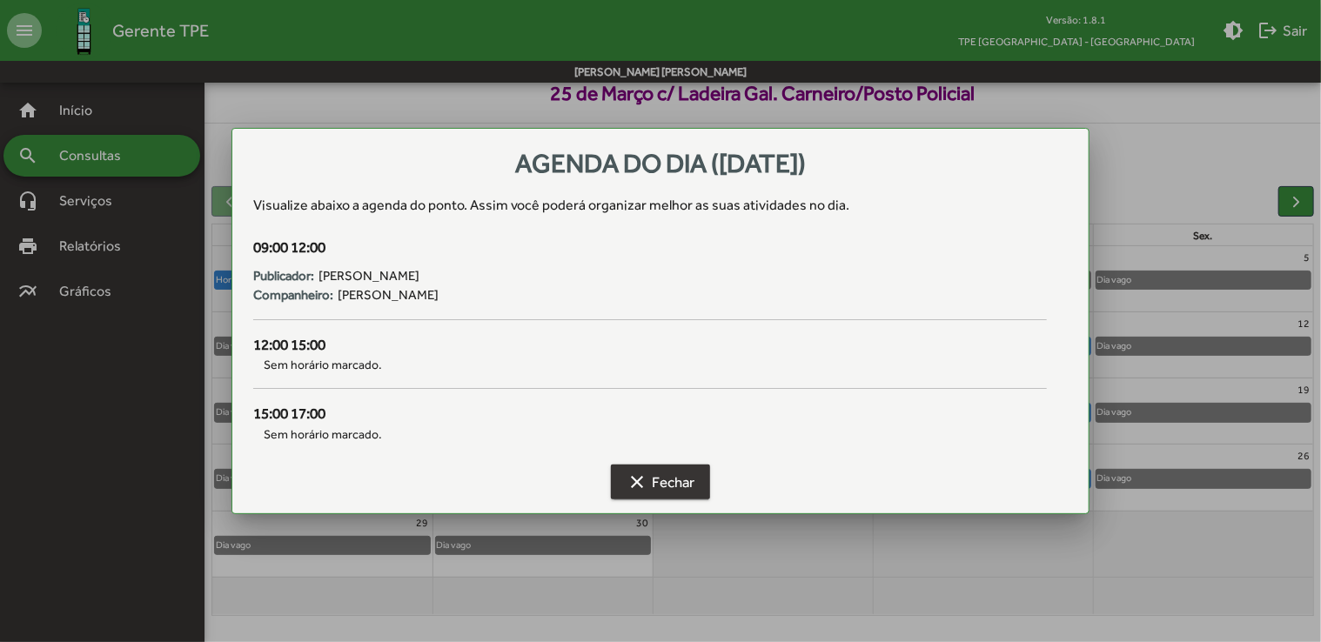
click at [665, 479] on span "clear Fechar" at bounding box center [660, 481] width 68 height 31
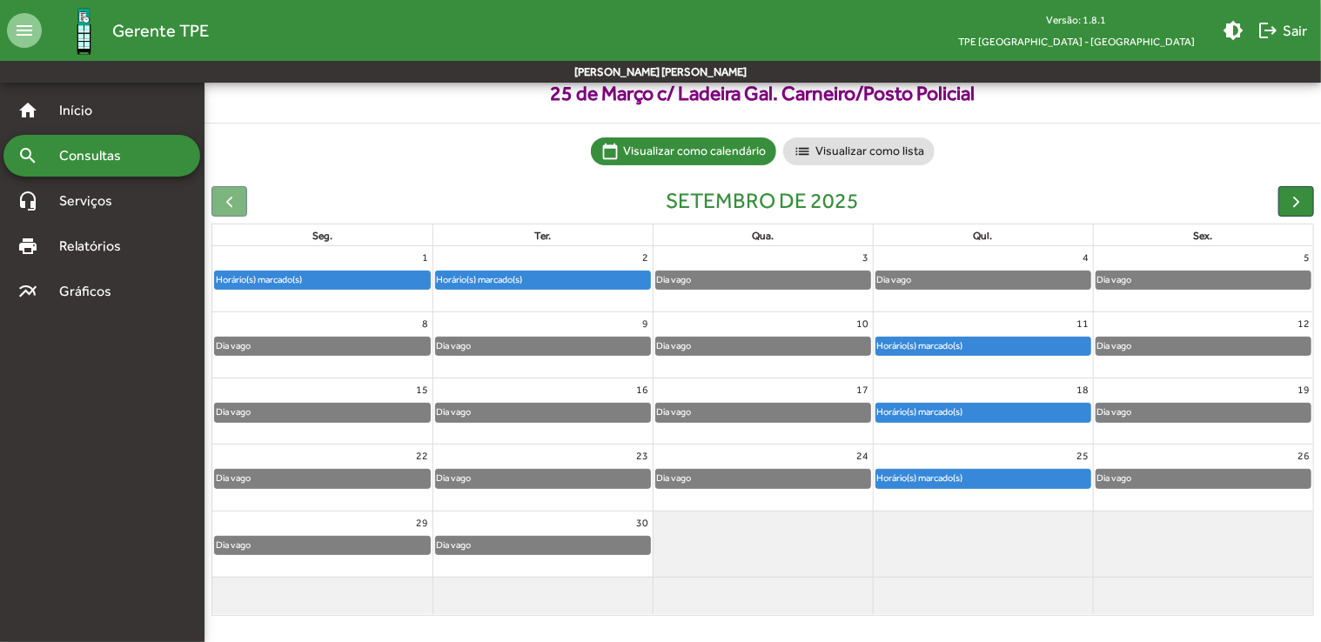
click at [915, 589] on div at bounding box center [982, 593] width 219 height 28
click at [735, 284] on div "Dia vago" at bounding box center [763, 279] width 214 height 17
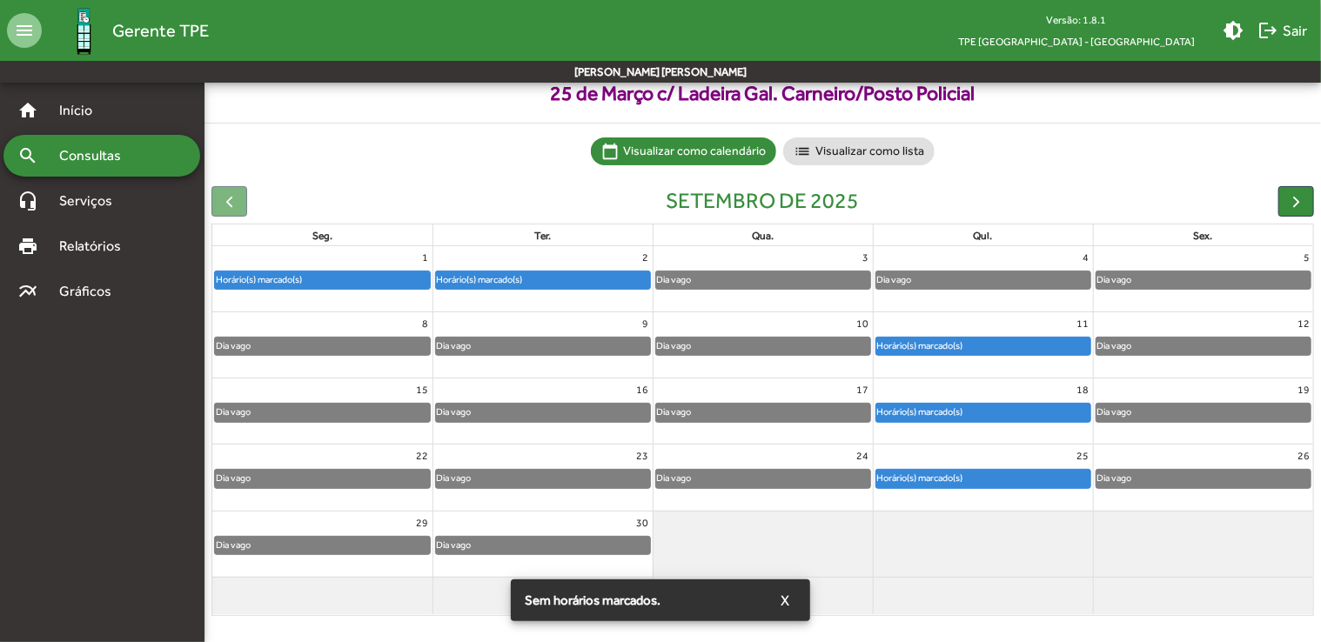
click at [770, 283] on div "Dia vago" at bounding box center [763, 279] width 214 height 17
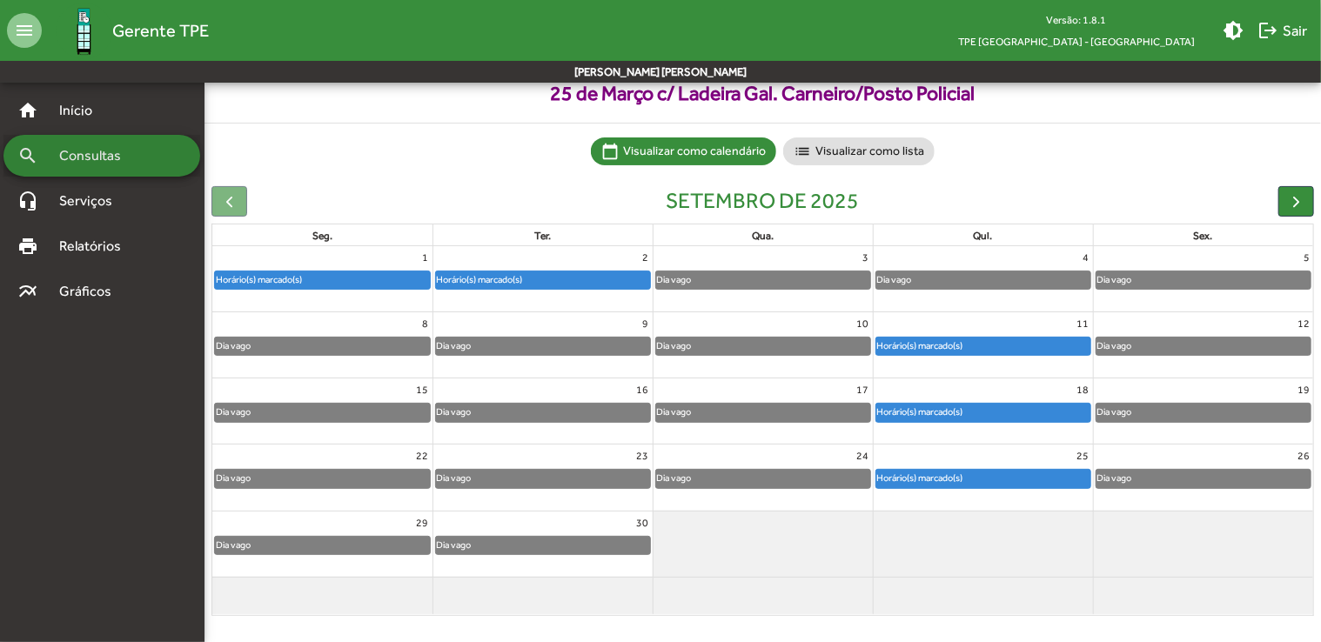
click at [94, 162] on span "Consultas" at bounding box center [96, 155] width 95 height 21
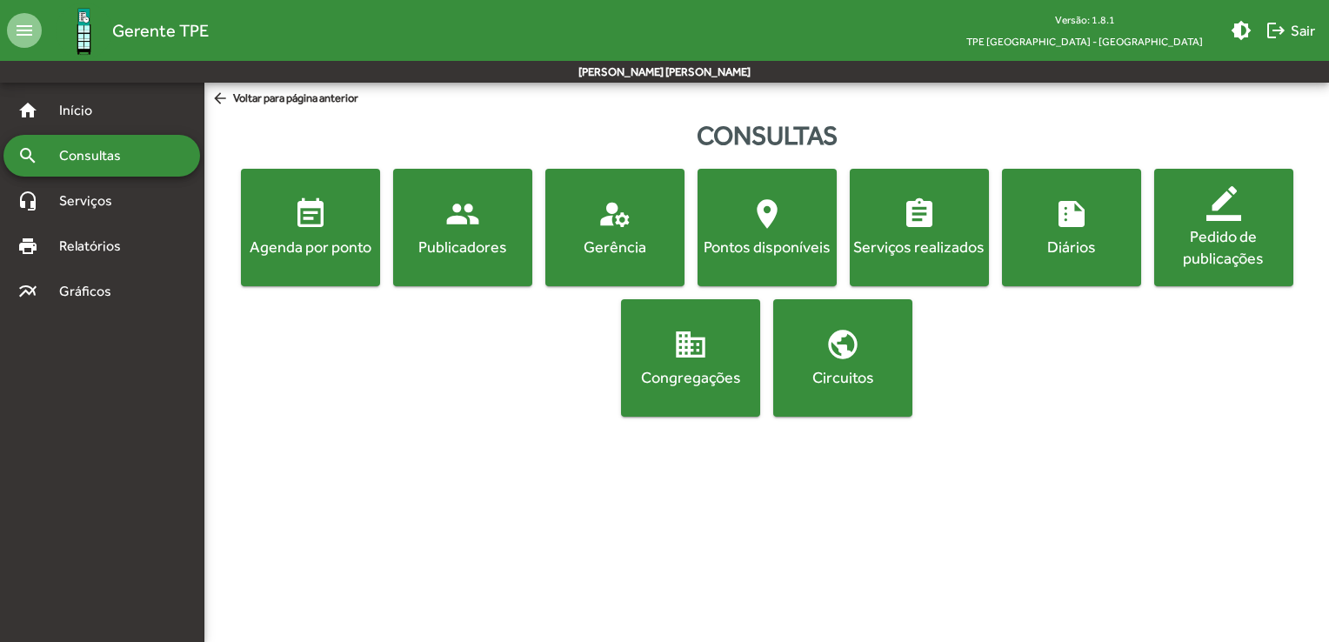
click at [316, 254] on div "Agenda por ponto" at bounding box center [310, 247] width 132 height 22
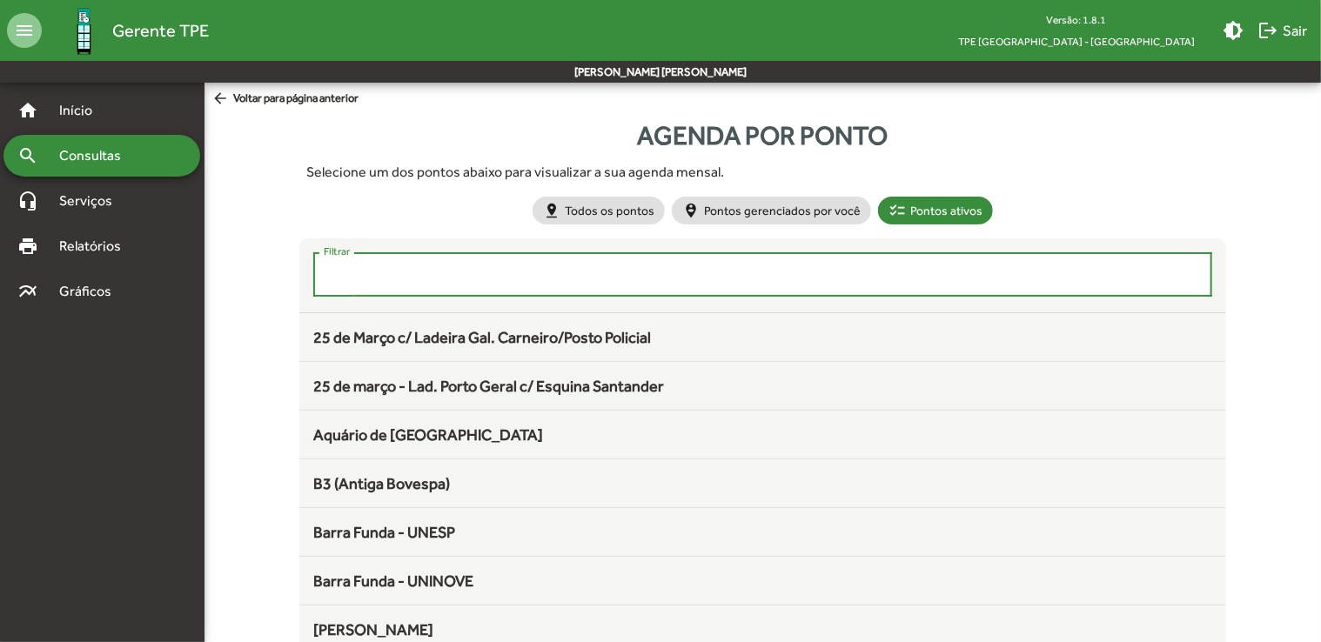
click at [533, 270] on input "Filtrar" at bounding box center [763, 275] width 878 height 16
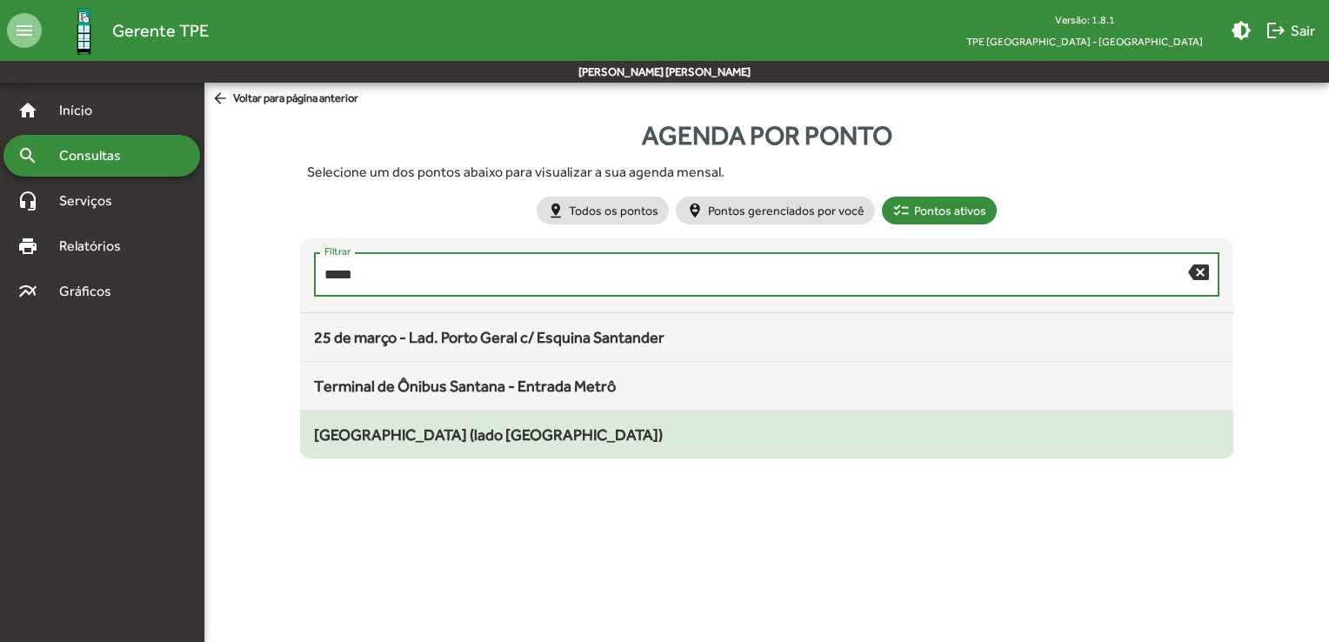
type input "*****"
click at [452, 441] on span "[GEOGRAPHIC_DATA] (lado [GEOGRAPHIC_DATA])" at bounding box center [488, 434] width 349 height 18
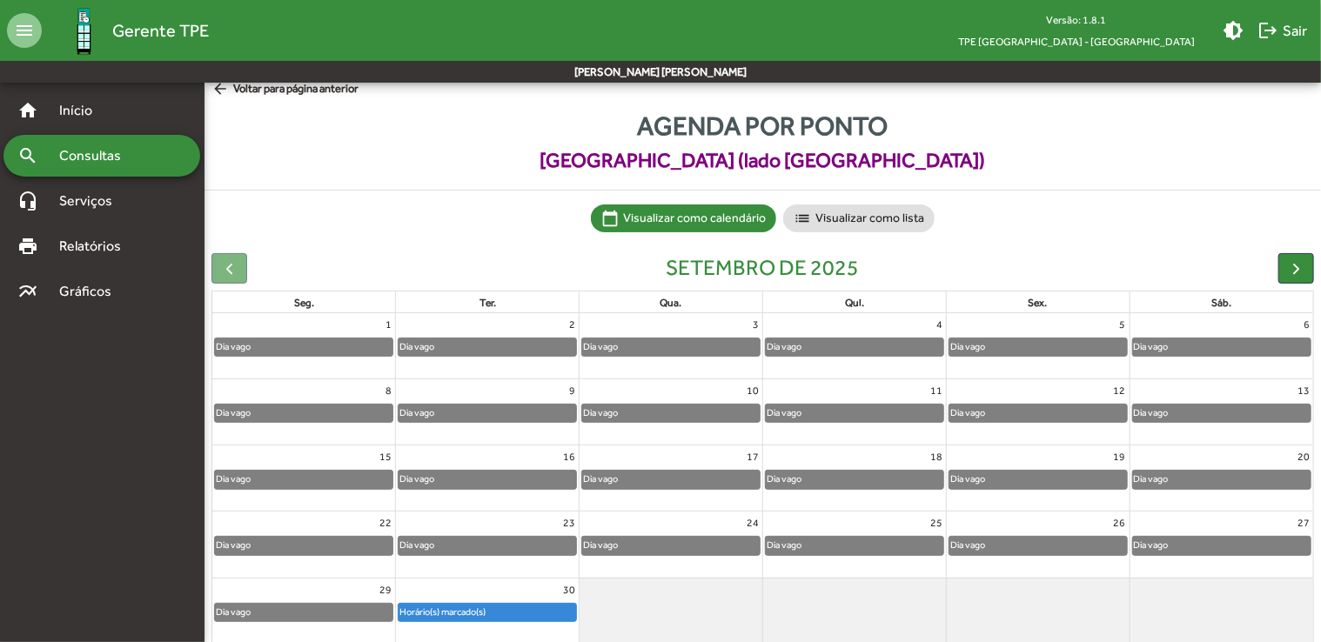
scroll to position [77, 0]
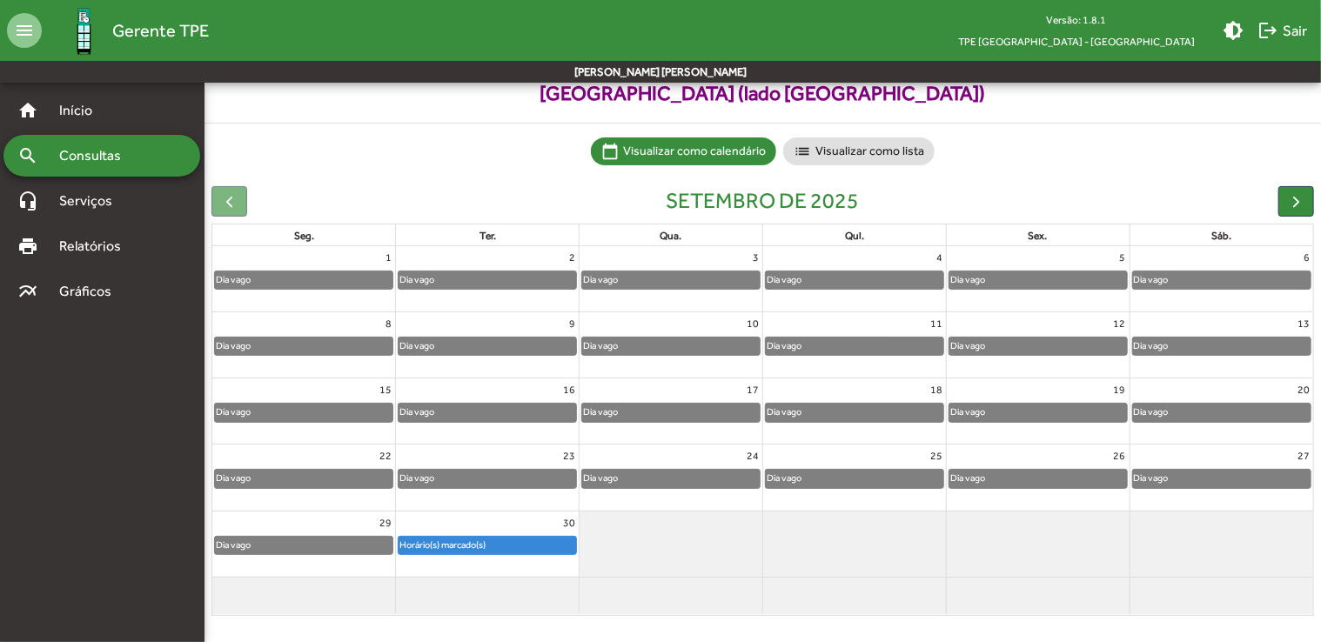
click at [491, 545] on div "Horário(s) marcado(s)" at bounding box center [486, 545] width 177 height 17
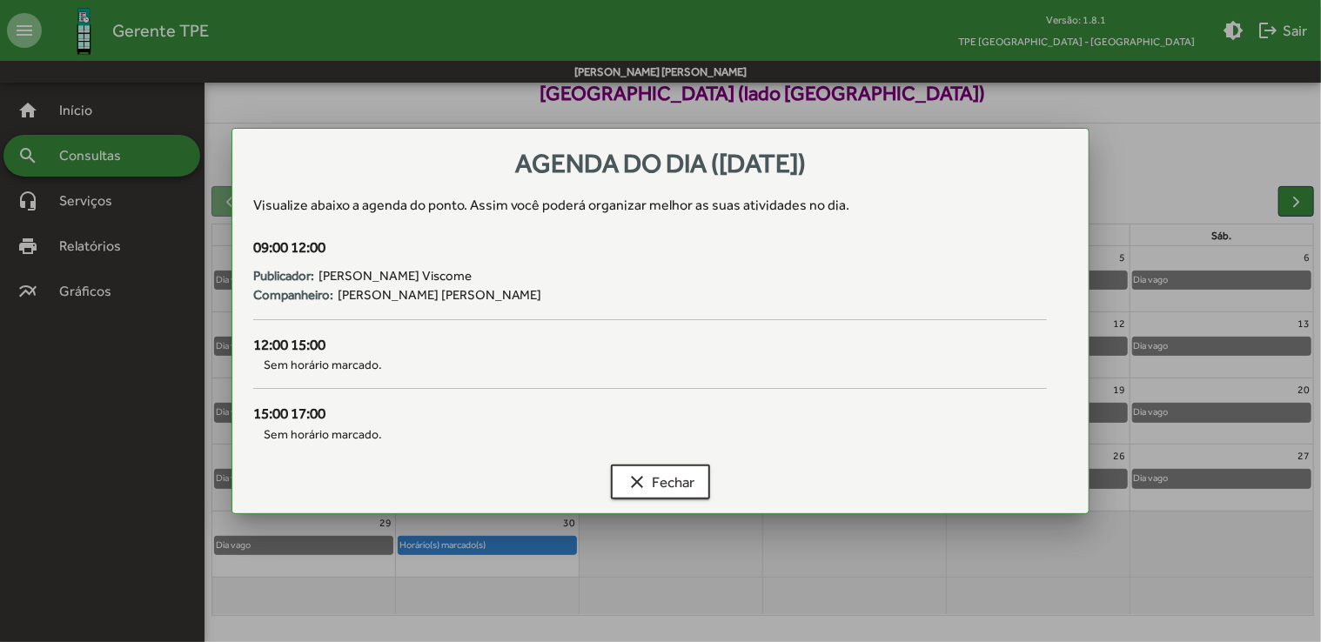
drag, startPoint x: 258, startPoint y: 249, endPoint x: 331, endPoint y: 245, distance: 73.2
click at [331, 245] on div "09:00 12:00" at bounding box center [650, 248] width 794 height 23
drag, startPoint x: 331, startPoint y: 245, endPoint x: 305, endPoint y: 298, distance: 58.4
click at [305, 298] on strong "Companheiro:" at bounding box center [293, 295] width 80 height 20
drag, startPoint x: 305, startPoint y: 298, endPoint x: 494, endPoint y: 308, distance: 189.1
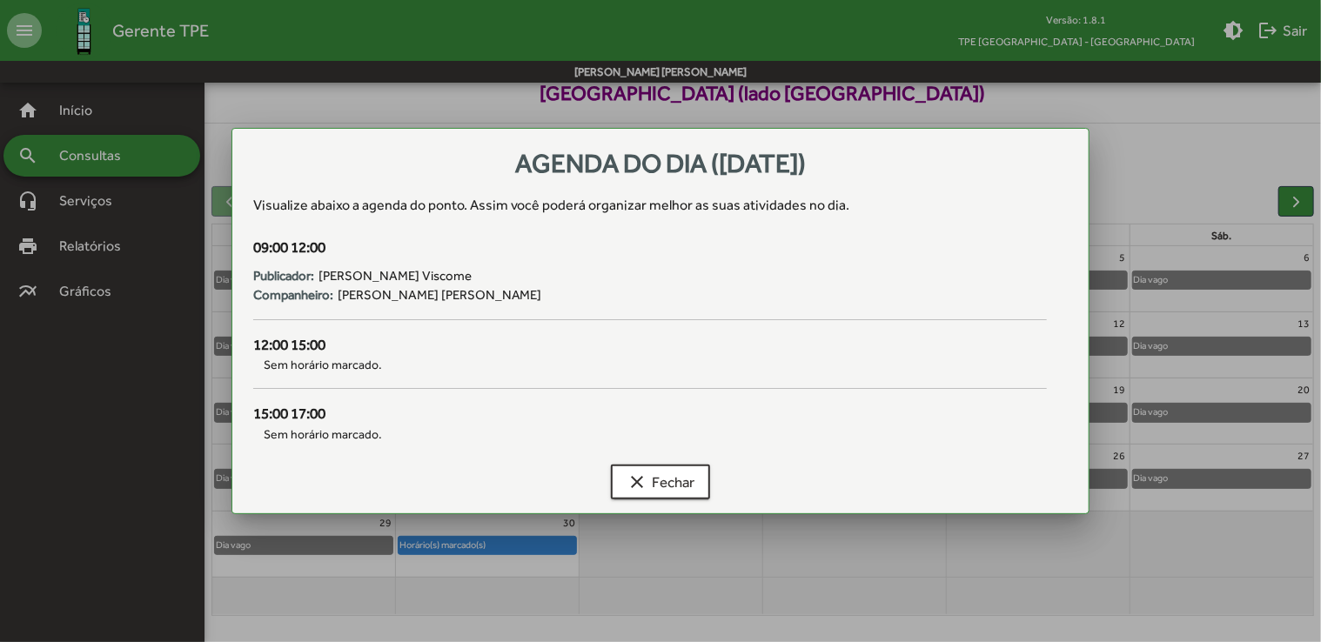
click at [491, 308] on div "09:00 12:00 Publicador: [PERSON_NAME] Viscome Companheiro: [PERSON_NAME] [PERSO…" at bounding box center [650, 285] width 815 height 97
click at [678, 490] on span "clear Fechar" at bounding box center [660, 481] width 68 height 31
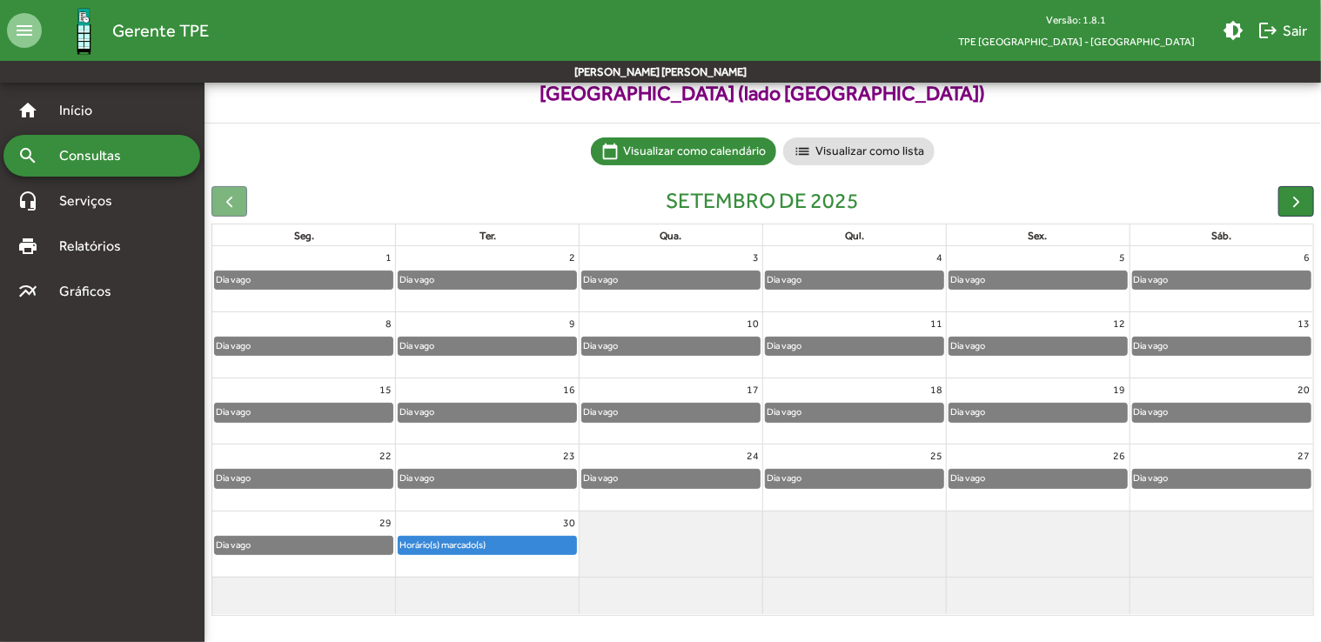
click at [694, 543] on div at bounding box center [670, 544] width 183 height 65
click at [141, 165] on span "Consultas" at bounding box center [96, 155] width 95 height 21
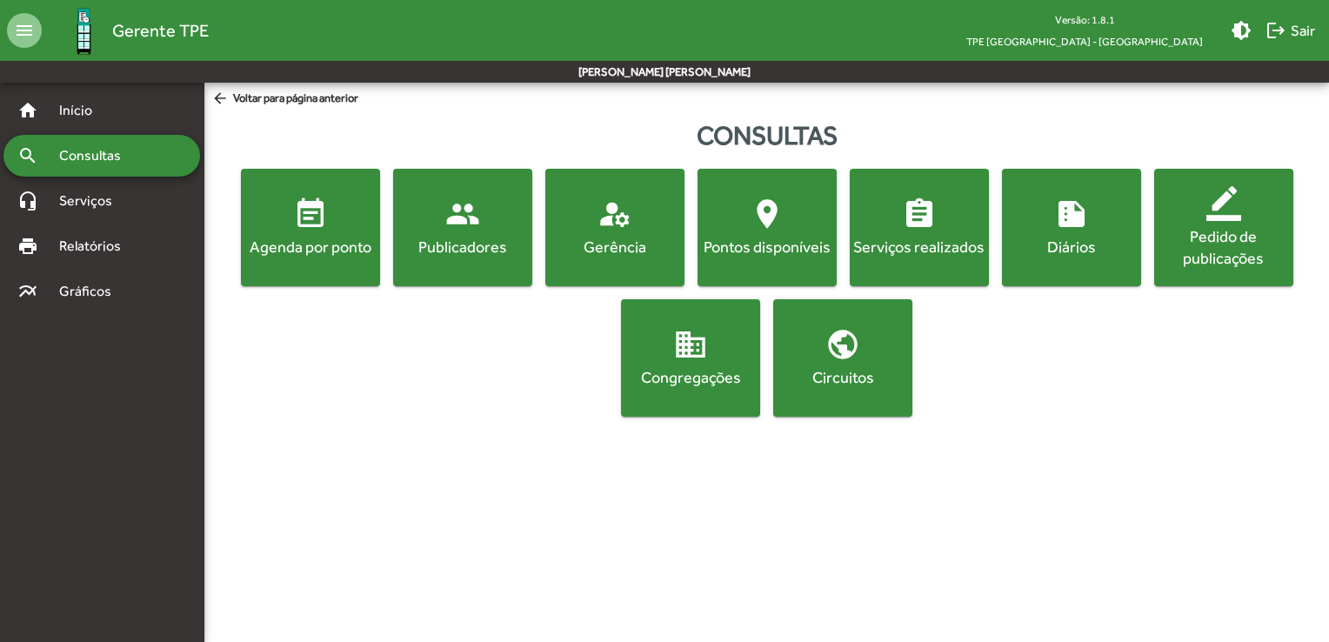
click at [308, 244] on div "Agenda por ponto" at bounding box center [310, 247] width 132 height 22
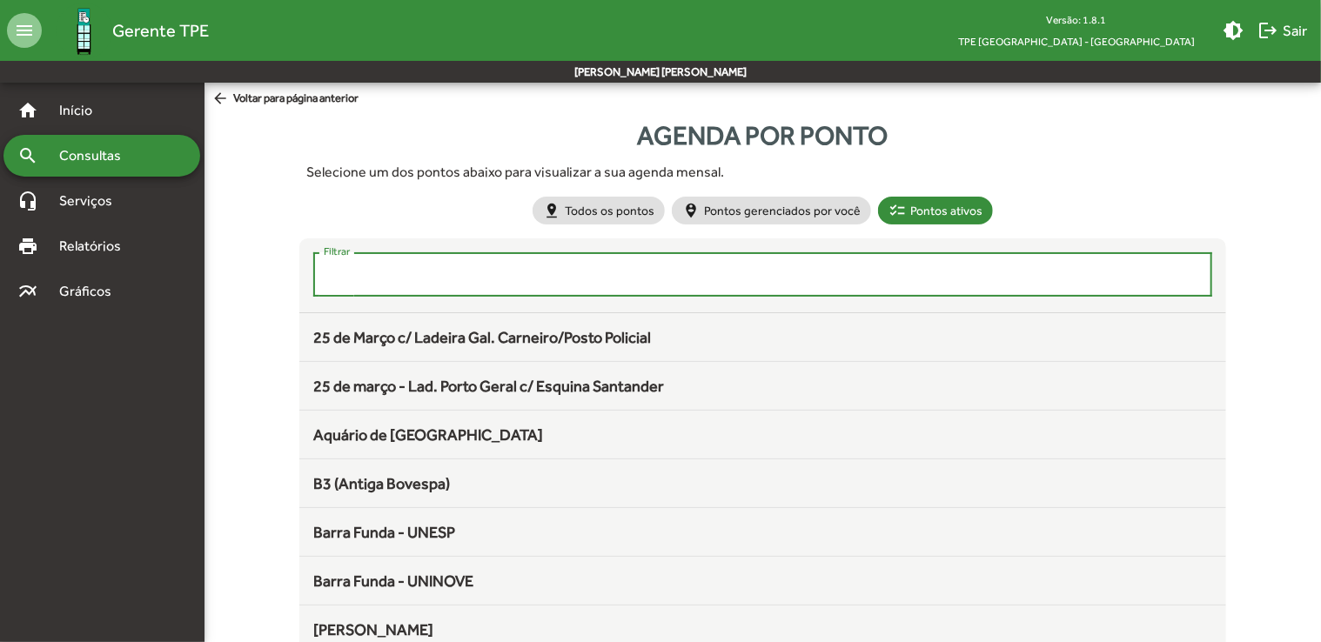
click at [589, 280] on input "Filtrar" at bounding box center [763, 275] width 878 height 16
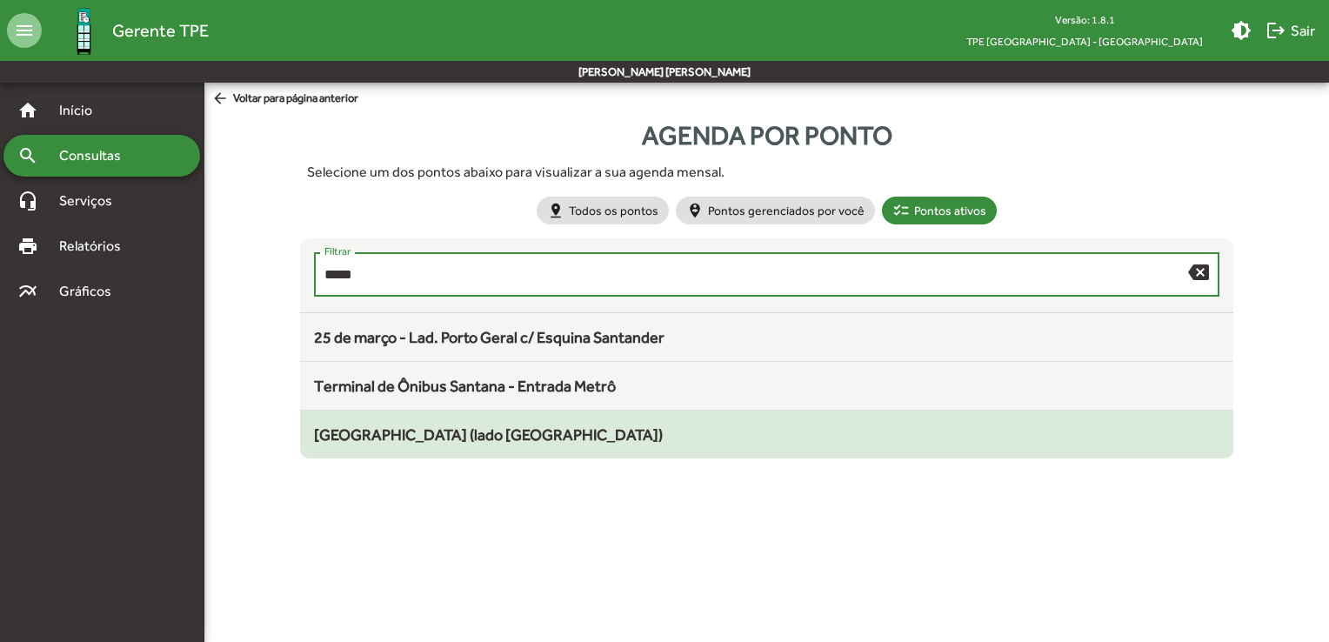
type input "*****"
click at [585, 423] on div "[GEOGRAPHIC_DATA] (lado [GEOGRAPHIC_DATA])" at bounding box center [767, 434] width 906 height 23
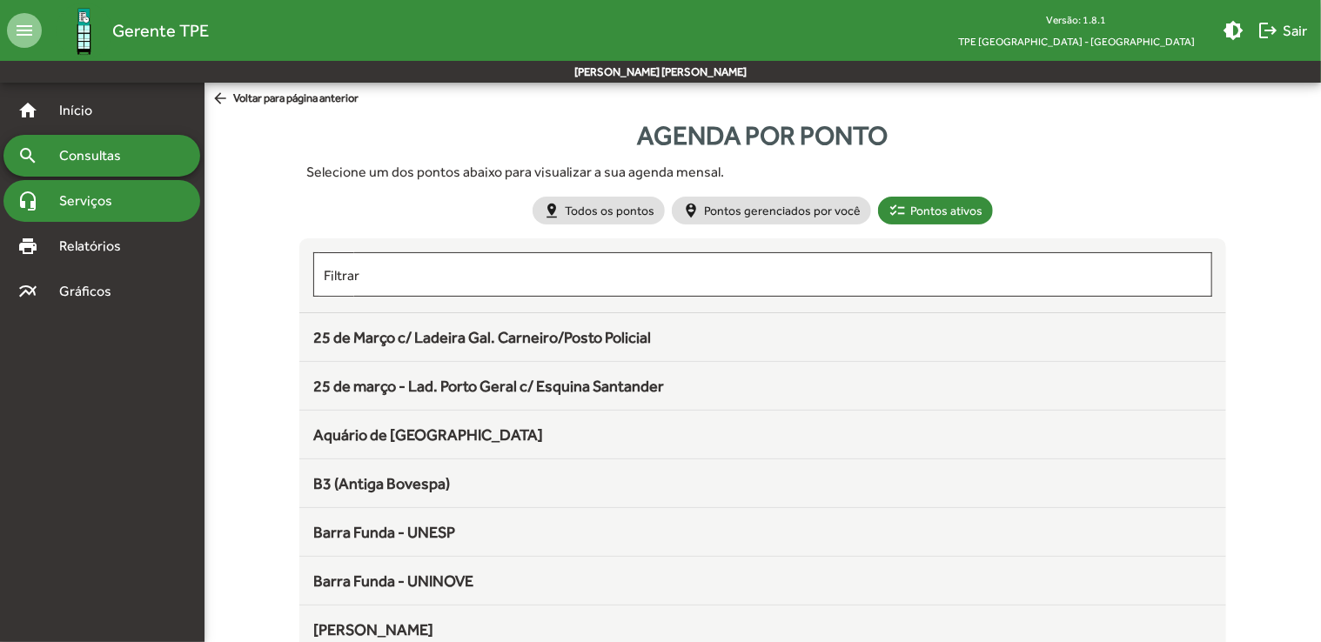
click at [111, 206] on span "Serviços" at bounding box center [92, 201] width 87 height 21
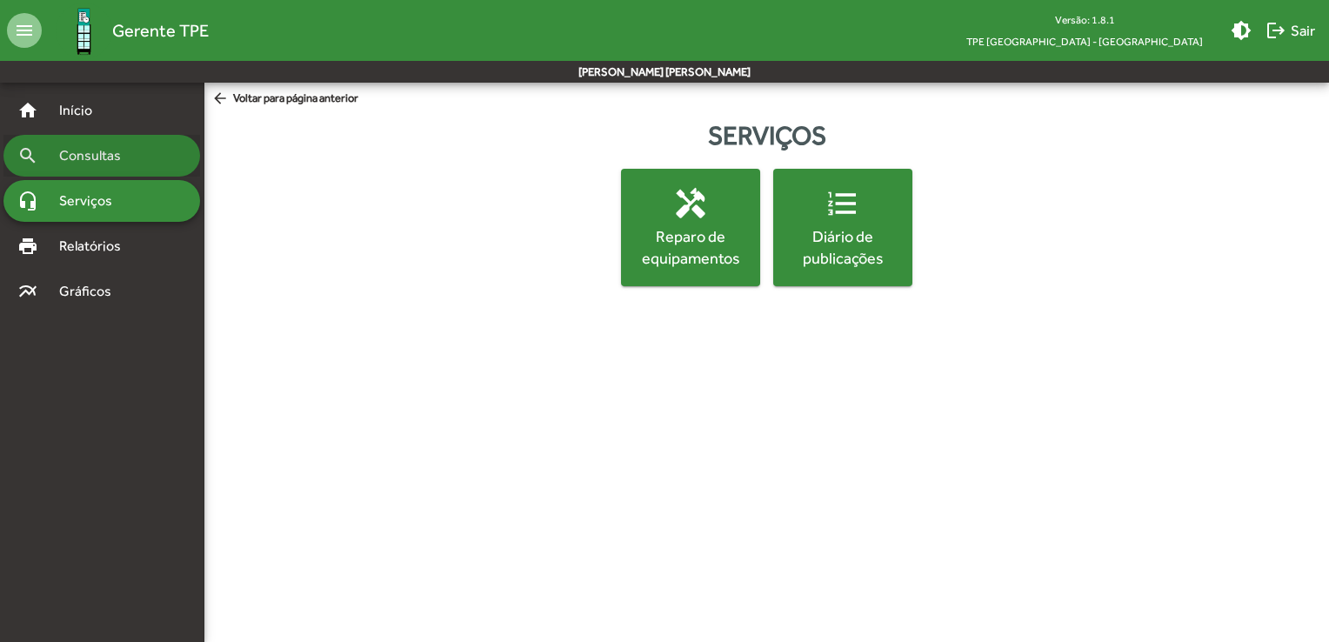
click at [76, 164] on span "Consultas" at bounding box center [96, 155] width 95 height 21
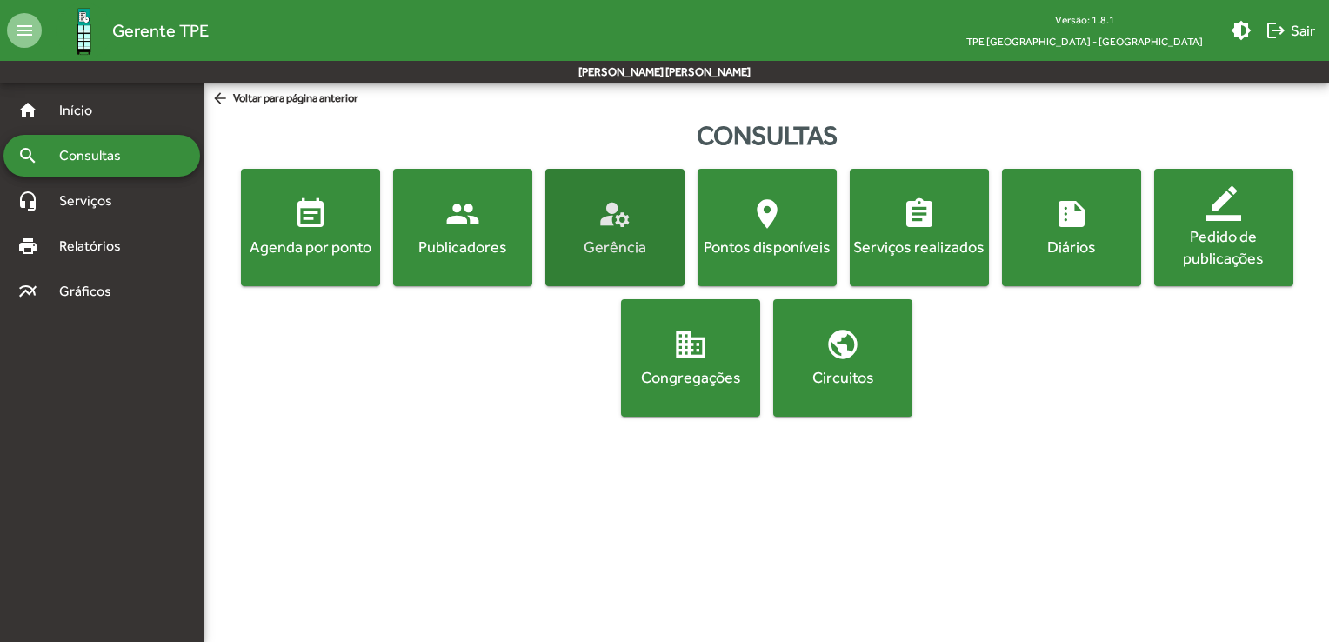
click at [638, 232] on span "manage_accounts Gerência" at bounding box center [615, 227] width 132 height 61
